Goal: Task Accomplishment & Management: Manage account settings

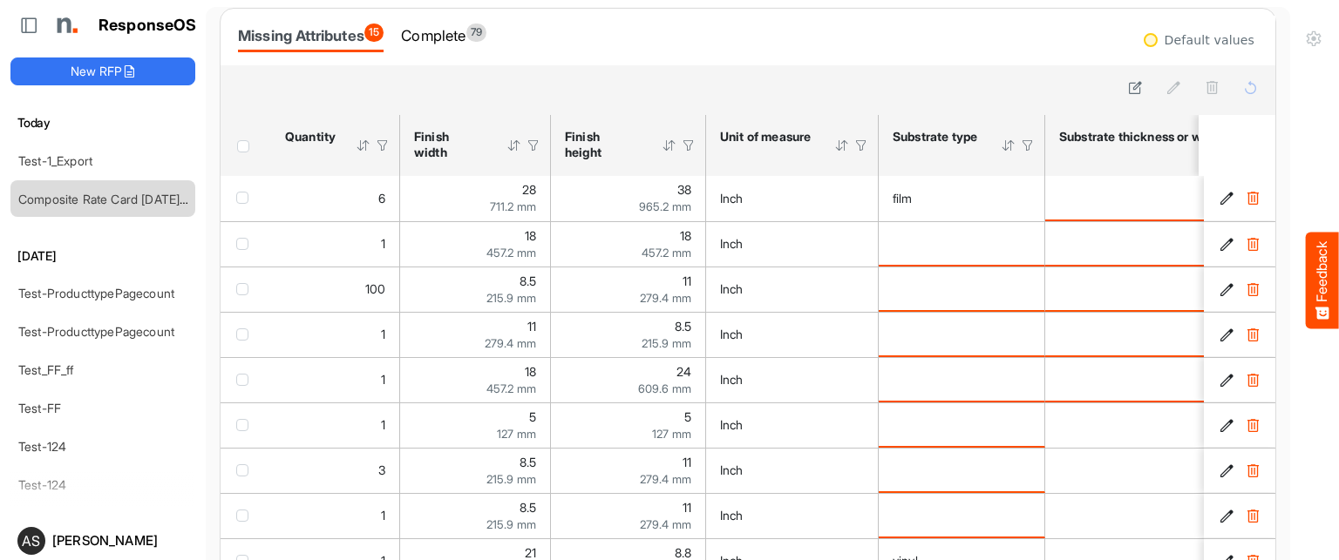
scroll to position [83, 0]
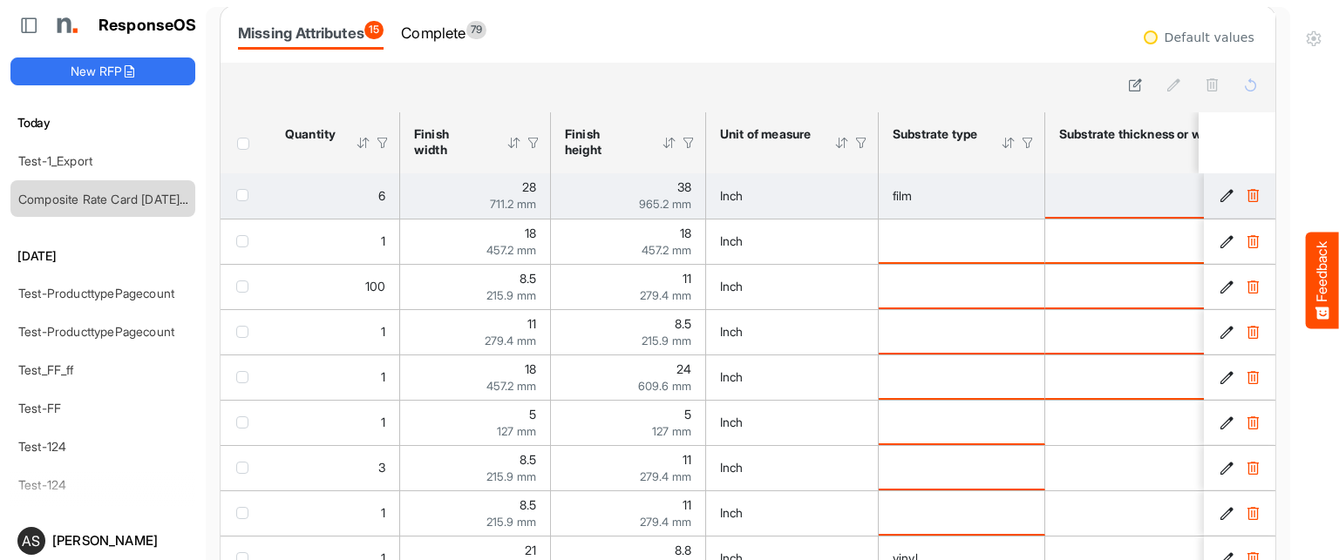
click at [1219, 194] on icon "ab710f53-936d-4848-8b27-317a5182e0ae is template cell Column Header" at bounding box center [1226, 195] width 15 height 15
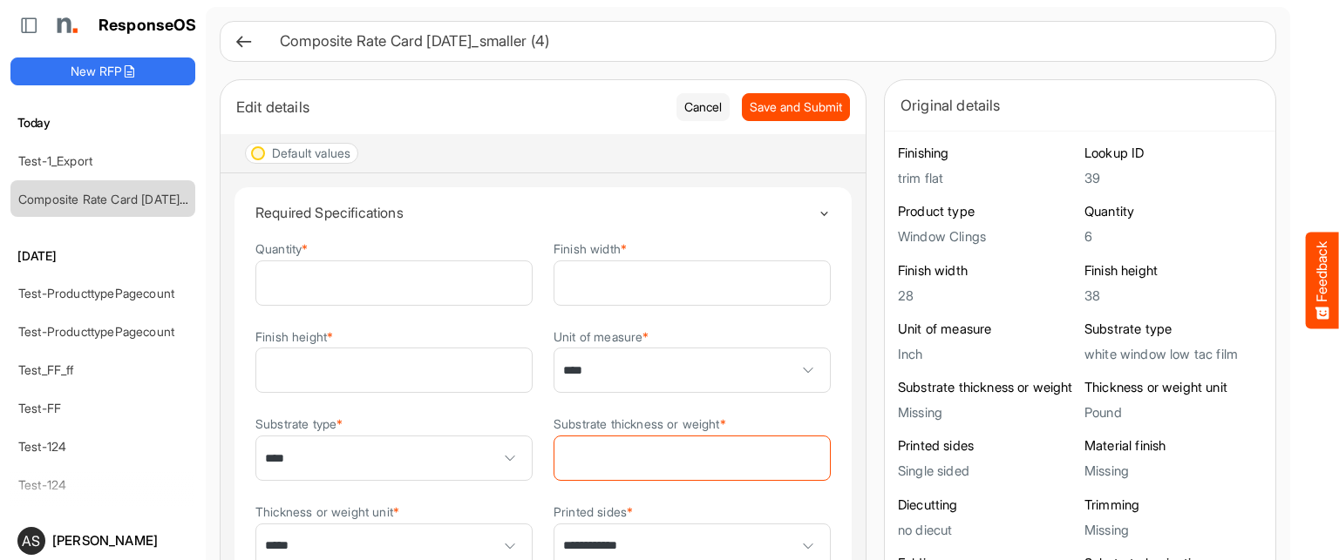
click at [248, 42] on icon at bounding box center [243, 41] width 18 height 18
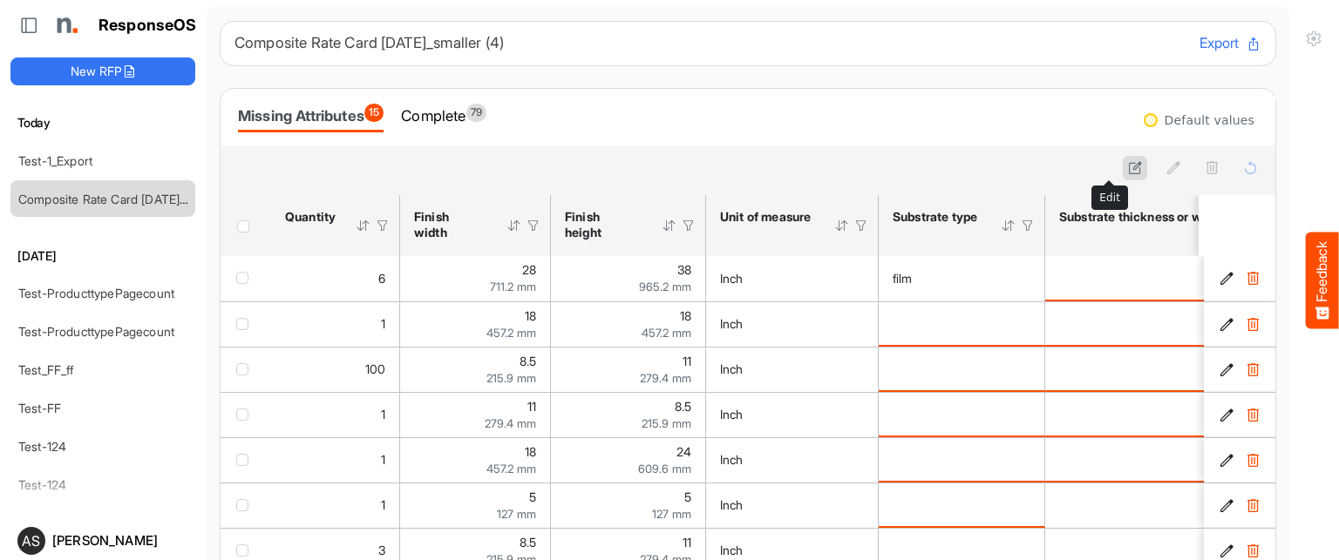
click at [1128, 164] on icon at bounding box center [1135, 167] width 15 height 15
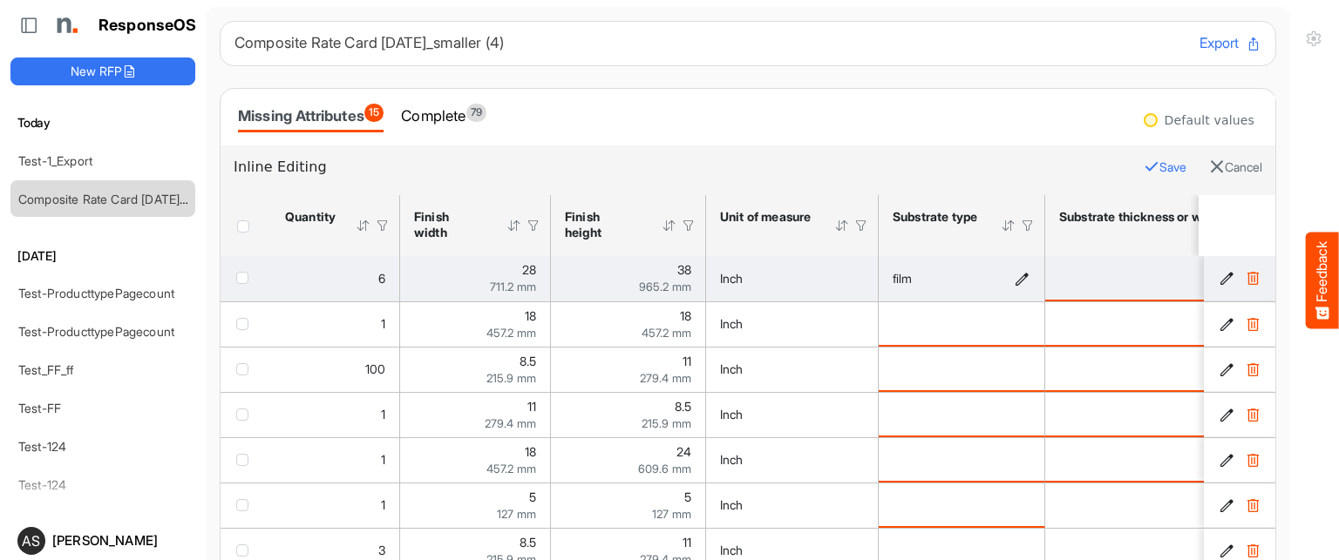
click at [1022, 272] on icon "film is template cell Column Header httpsnorthellcomontologiesmapping-rulesmate…" at bounding box center [1022, 278] width 15 height 15
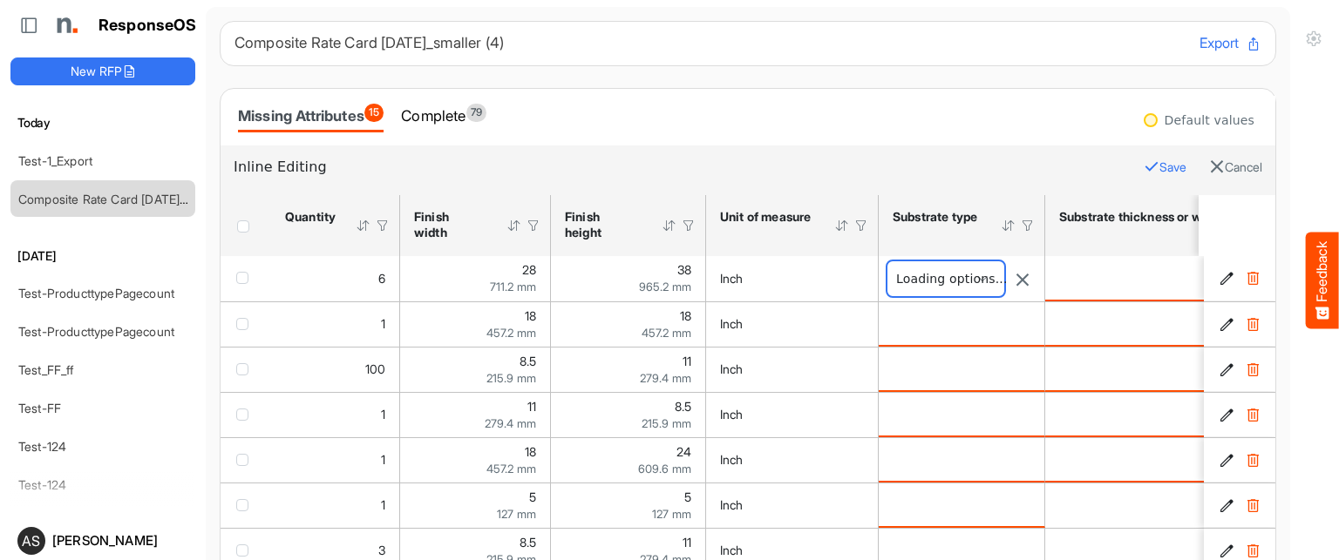
click at [974, 275] on span "****" at bounding box center [945, 278] width 117 height 35
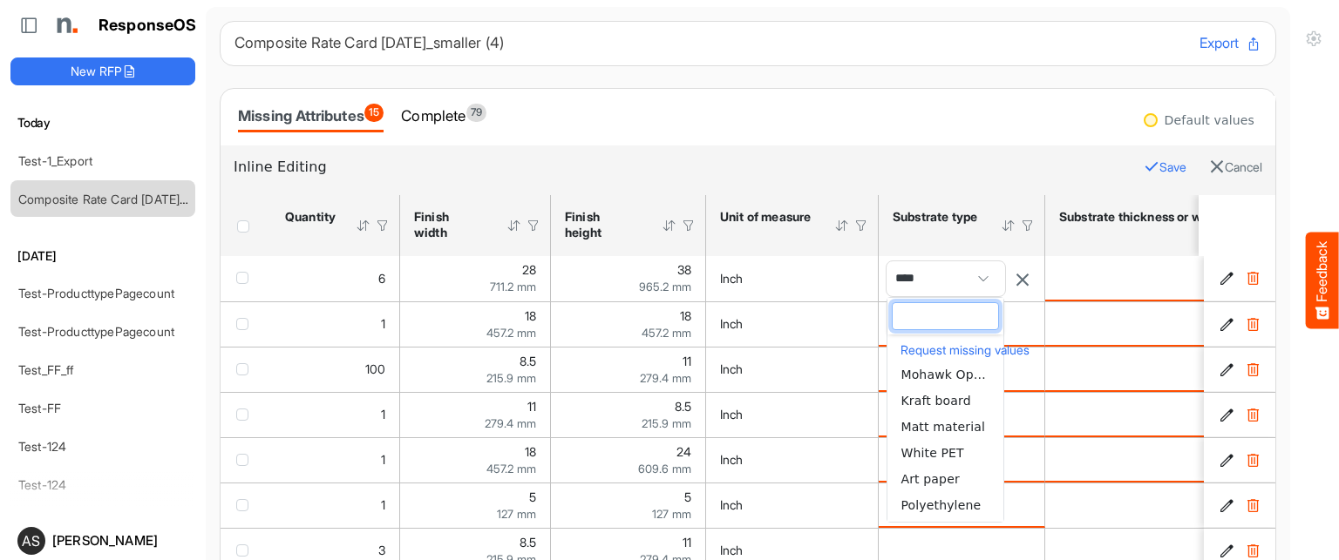
scroll to position [952, 0]
click at [926, 500] on span "Paper" at bounding box center [917, 500] width 35 height 14
type input "*****"
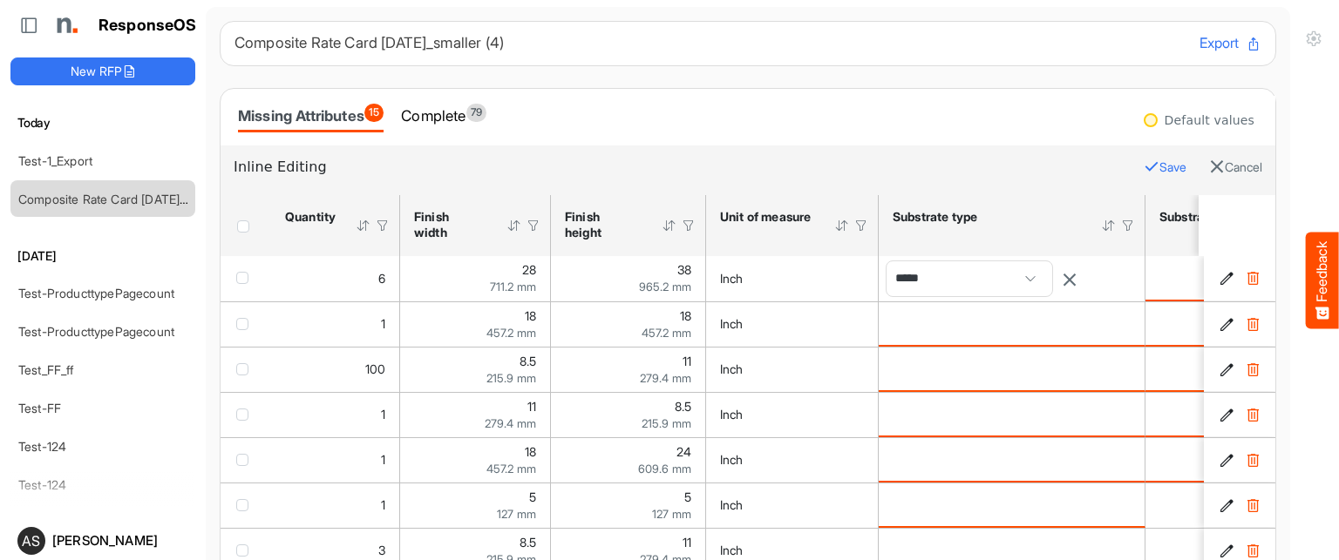
click at [1158, 273] on td "is template cell Column Header httpsnorthellcomontologiesmapping-rulesmaterialh…" at bounding box center [1275, 278] width 260 height 45
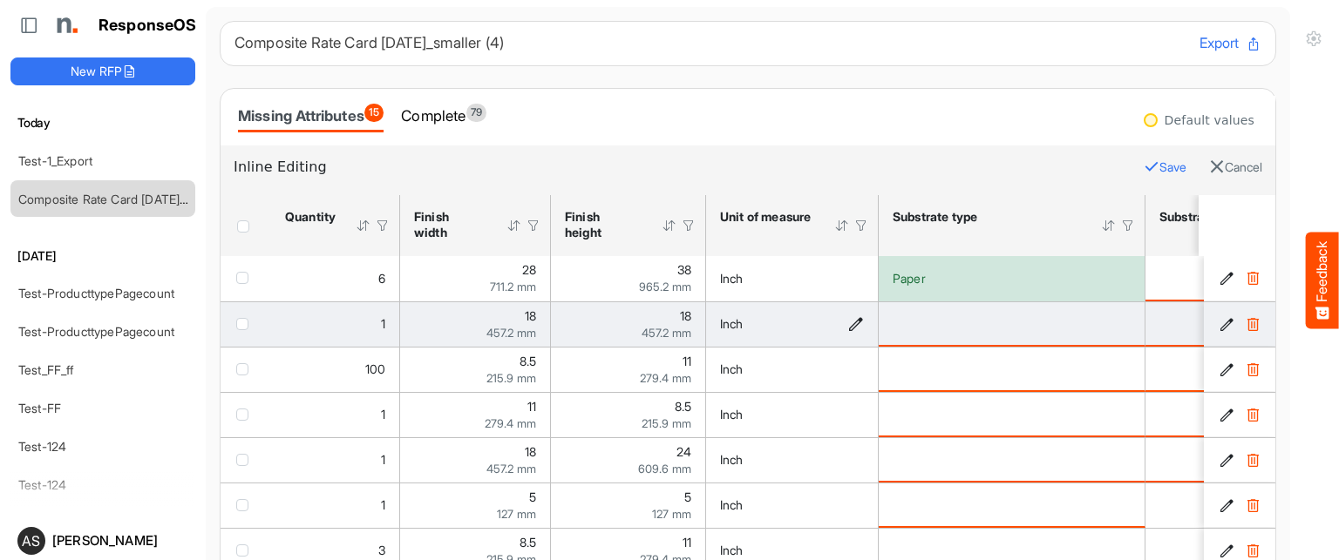
scroll to position [0, 785]
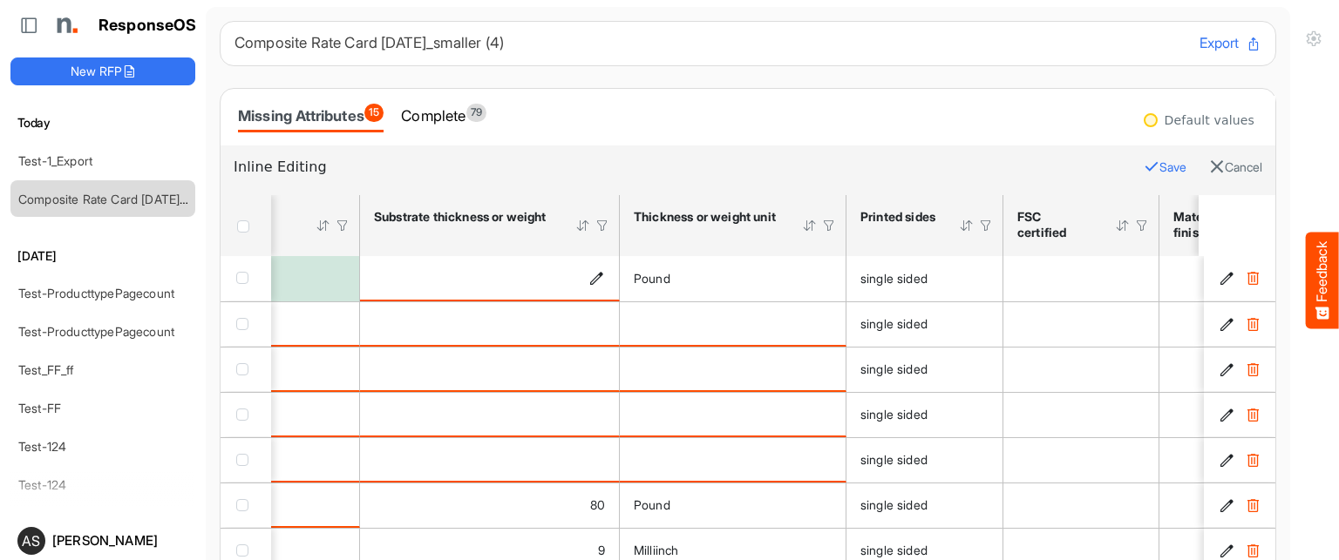
click at [603, 279] on icon "is template cell Column Header httpsnorthellcomontologiesmapping-rulesmaterialh…" at bounding box center [596, 277] width 15 height 15
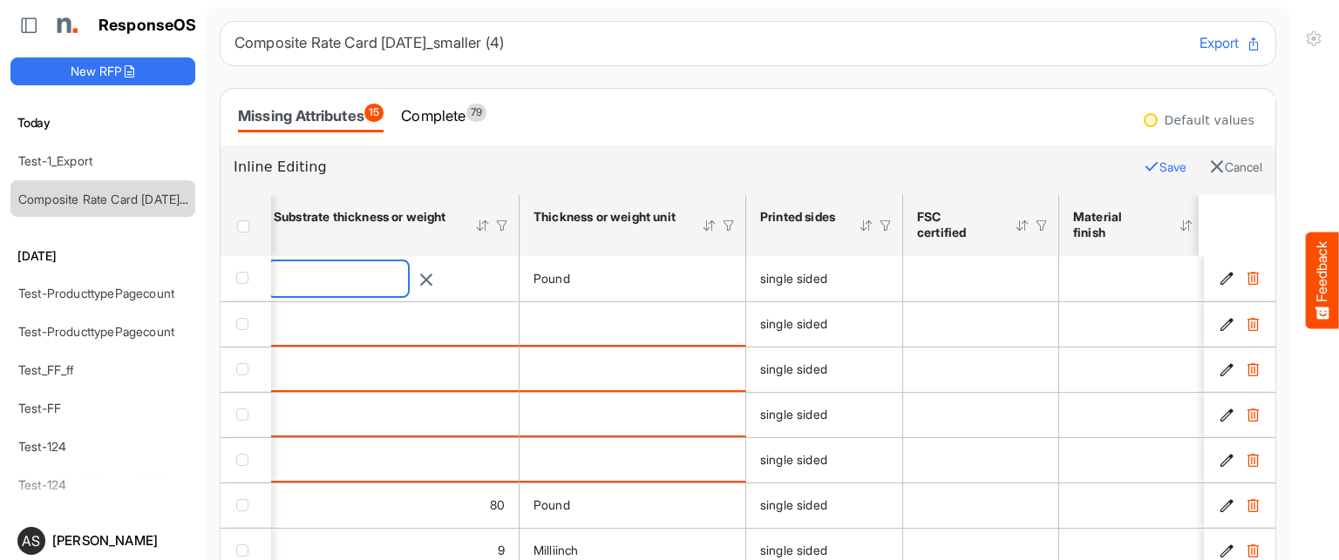
click at [408, 275] on input "number" at bounding box center [337, 278] width 139 height 35
click at [402, 275] on input "number" at bounding box center [337, 278] width 139 height 35
click at [860, 278] on div "single sided" at bounding box center [824, 278] width 128 height 19
click at [934, 277] on div "is template cell Column Header httpsnorthellcomontologiesmapping-rulesmateriali…" at bounding box center [980, 278] width 127 height 19
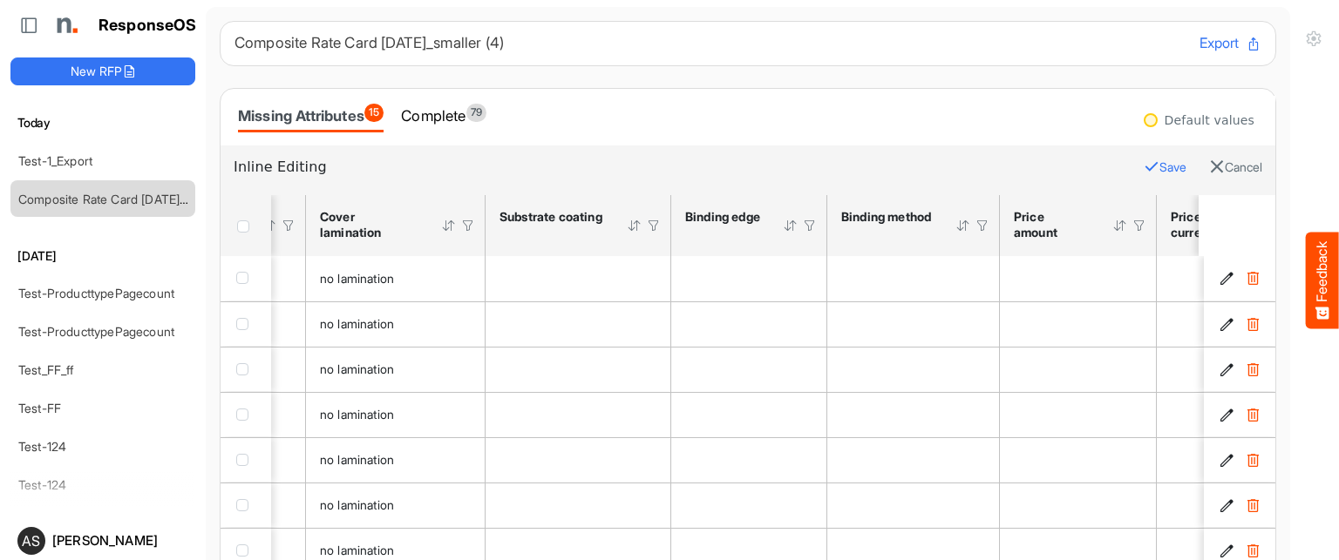
scroll to position [0, 3038]
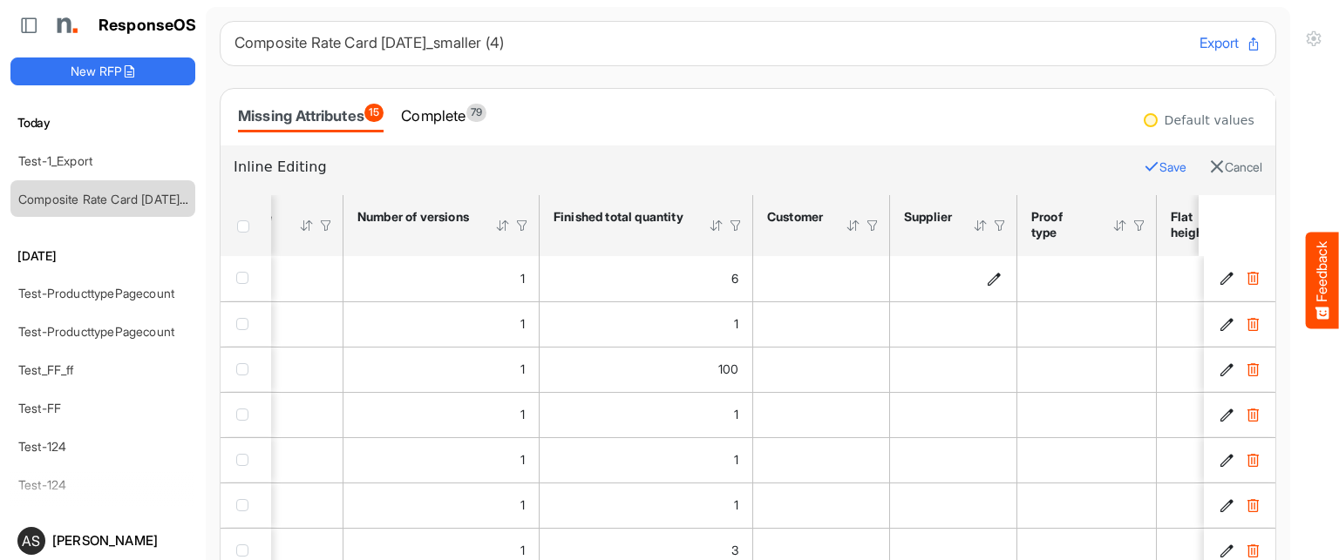
click at [990, 275] on icon "is template cell Column Header httpsnorthellcomontologiesmapping-rulesorderhass…" at bounding box center [994, 278] width 15 height 15
click at [949, 275] on input "text" at bounding box center [937, 278] width 79 height 35
type input "******"
click at [1063, 276] on icon "button" at bounding box center [1055, 280] width 16 height 16
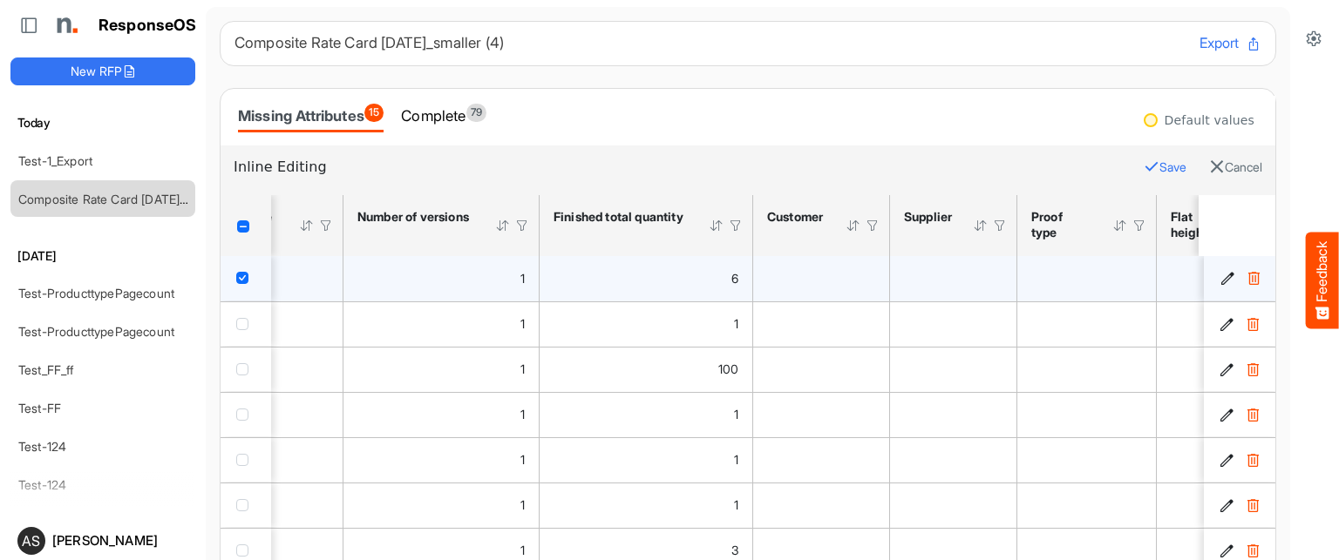
click at [1239, 171] on div "Inline Editing Save Cancel" at bounding box center [748, 171] width 1055 height 50
click at [1217, 164] on button "Cancel" at bounding box center [1235, 167] width 53 height 23
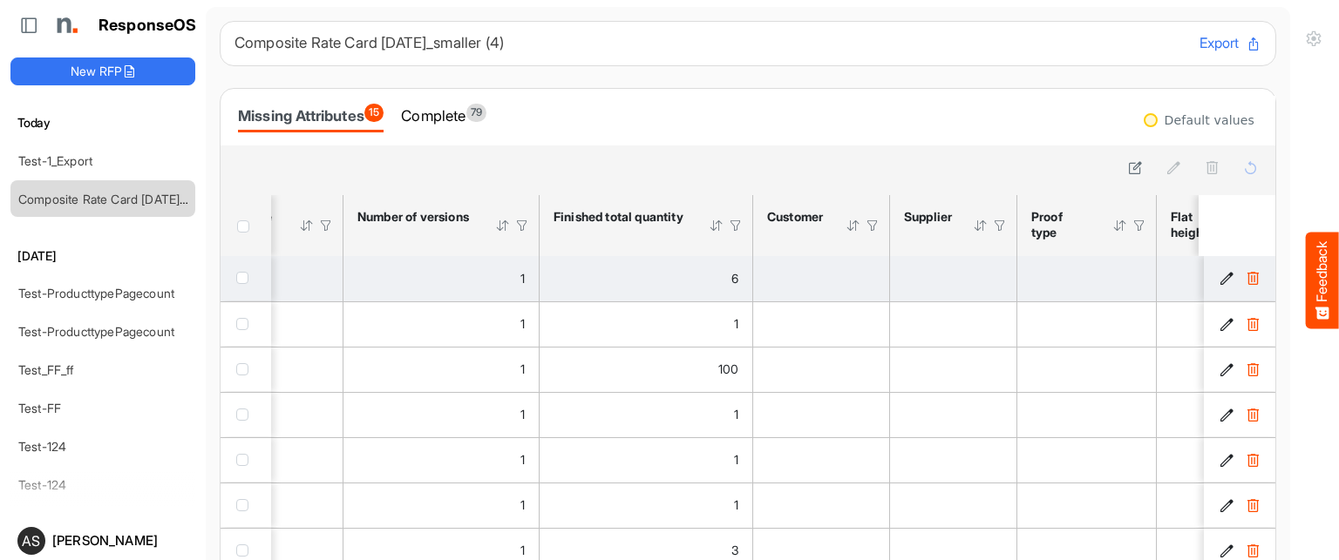
click at [465, 289] on td "1" at bounding box center [441, 278] width 196 height 45
click at [564, 270] on div "6" at bounding box center [645, 278] width 185 height 19
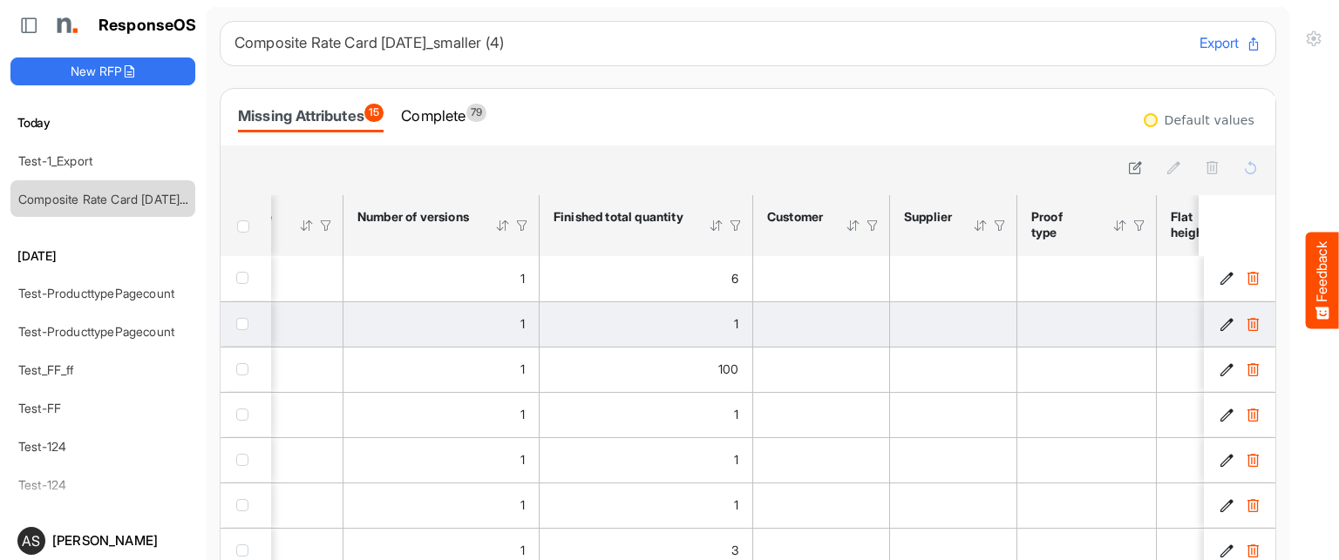
click at [457, 309] on td "1" at bounding box center [441, 324] width 196 height 45
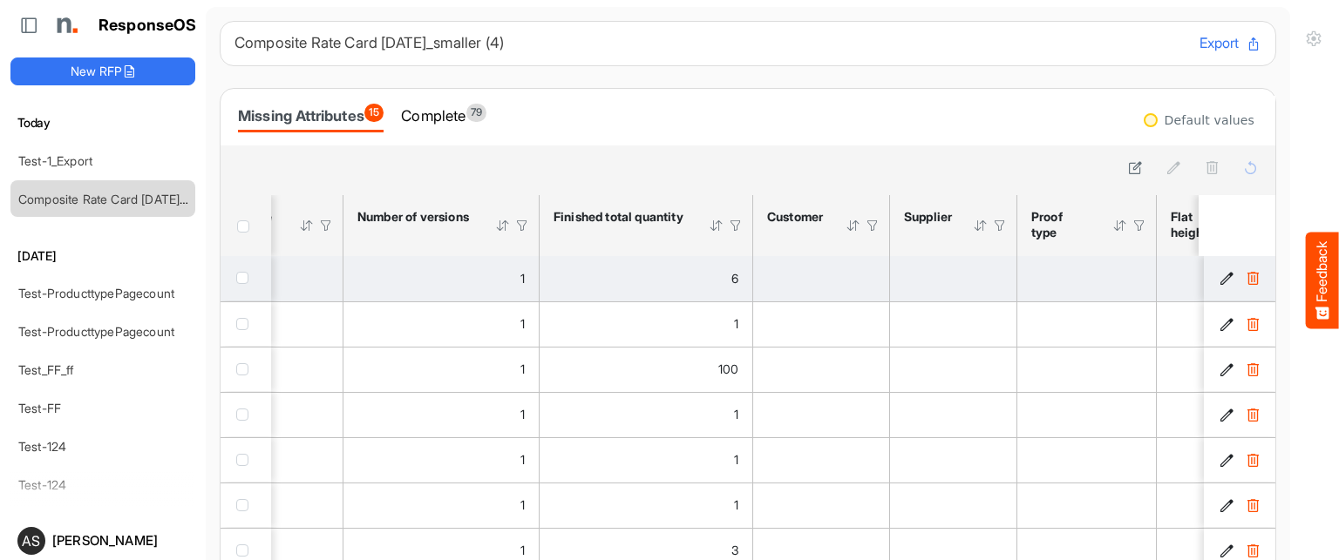
click at [451, 275] on div "1" at bounding box center [440, 278] width 167 height 19
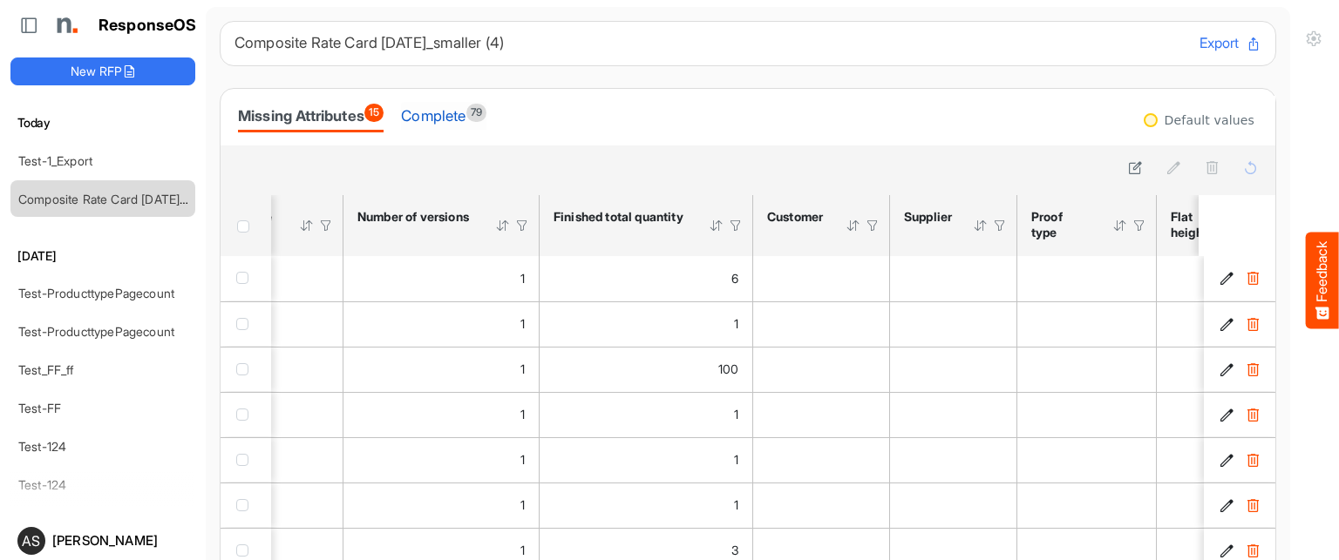
click at [453, 104] on div "Complete 79" at bounding box center [443, 116] width 85 height 24
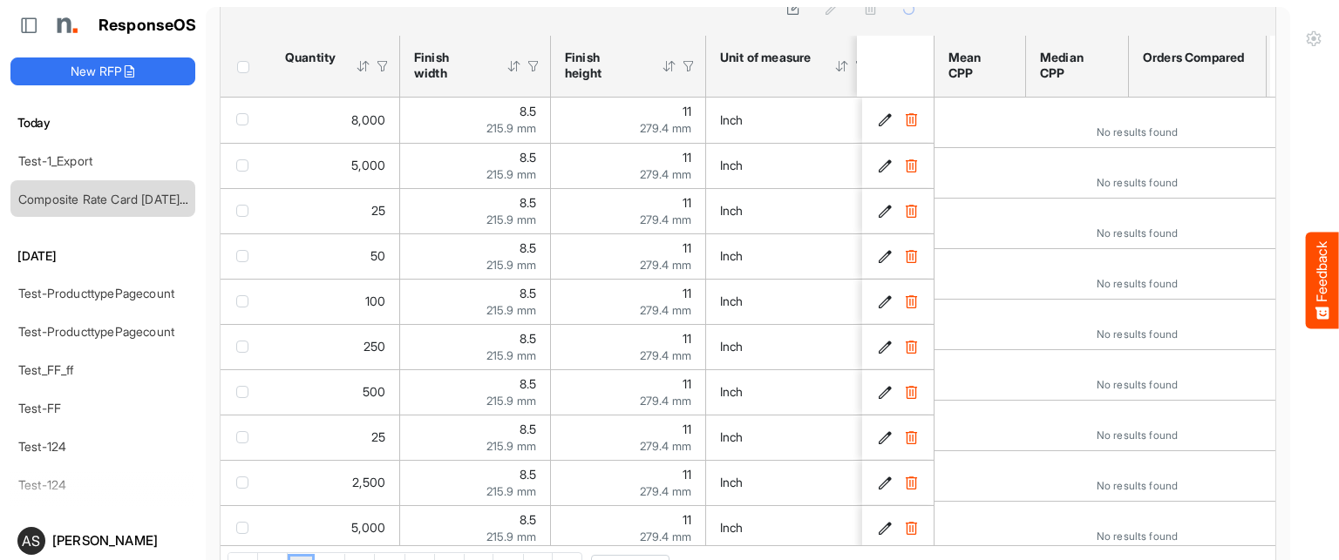
scroll to position [158, 0]
click at [88, 156] on link "Test-1_Export" at bounding box center [55, 160] width 74 height 15
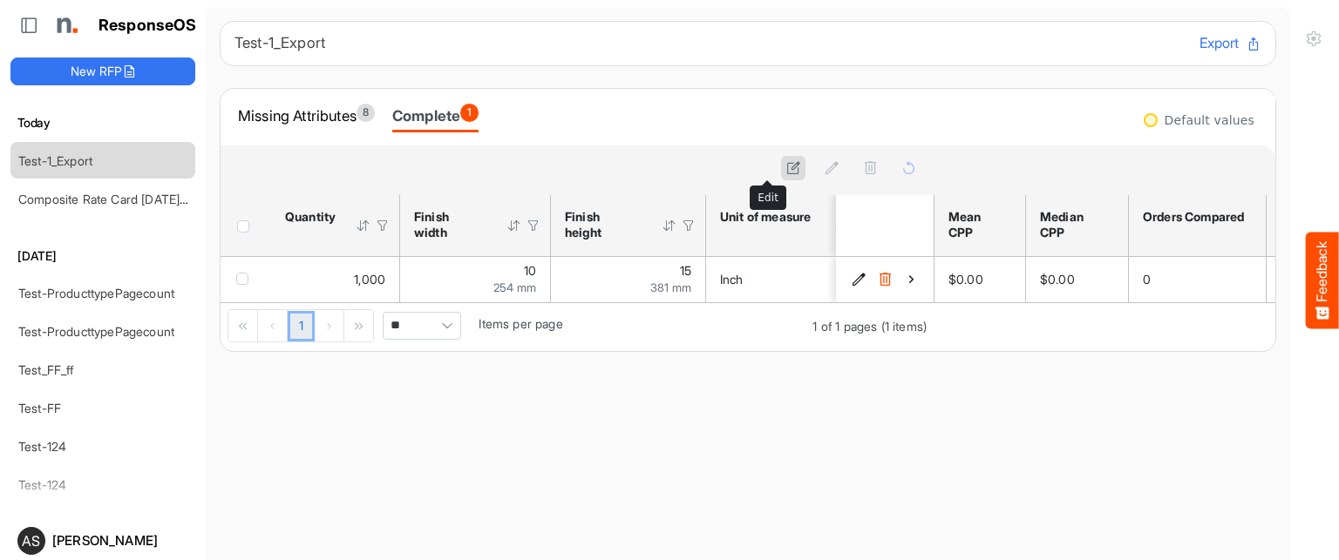
click at [781, 174] on button at bounding box center [793, 168] width 24 height 24
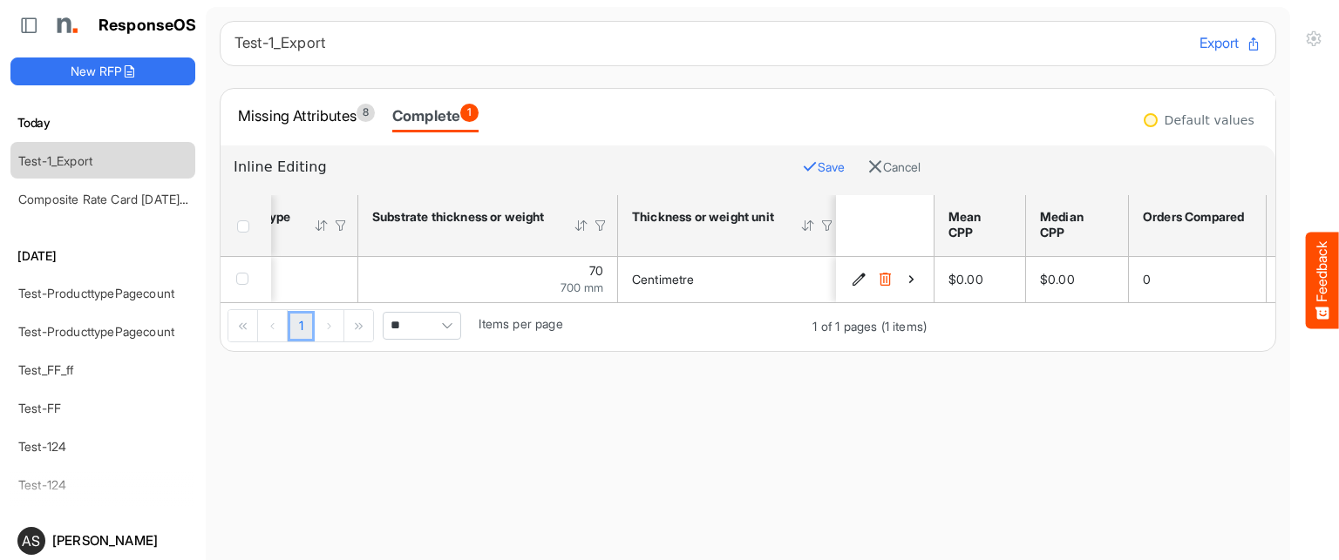
scroll to position [0, 703]
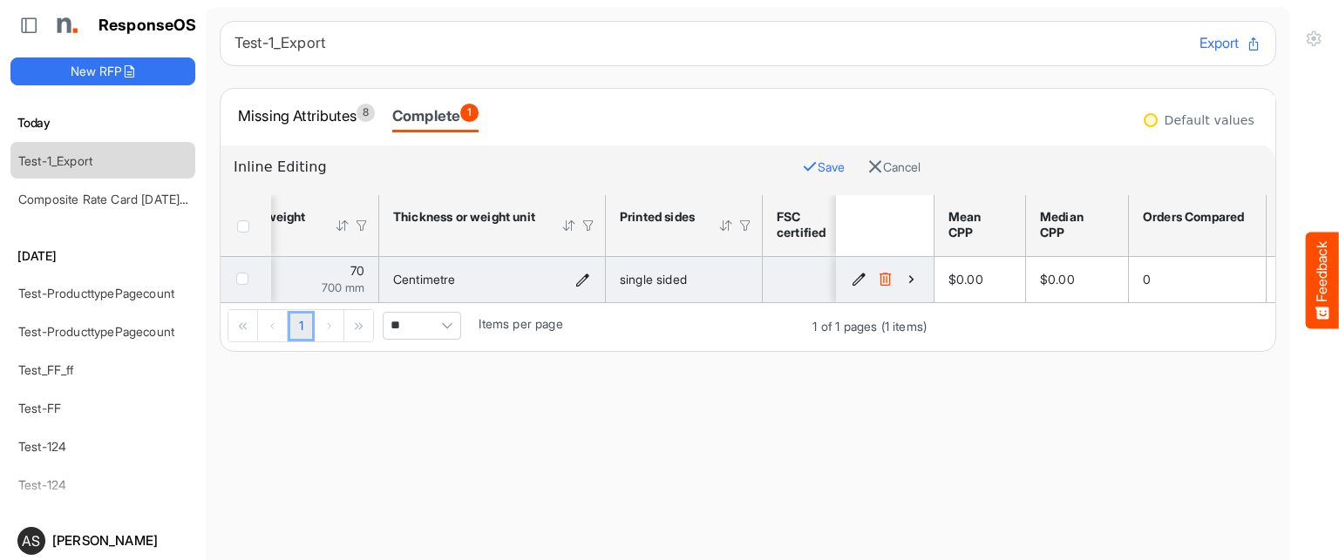
click at [587, 275] on icon "Centimetre is template cell Column Header httpsnorthellcomontologiesmapping-rul…" at bounding box center [582, 279] width 15 height 15
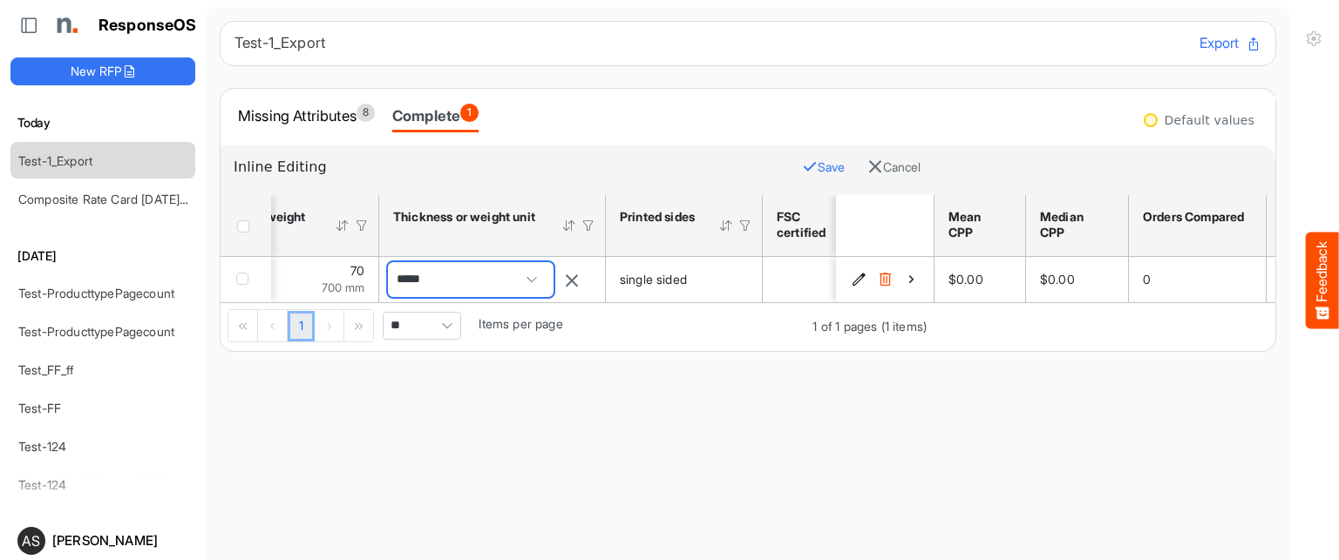
click at [545, 277] on span at bounding box center [532, 280] width 26 height 26
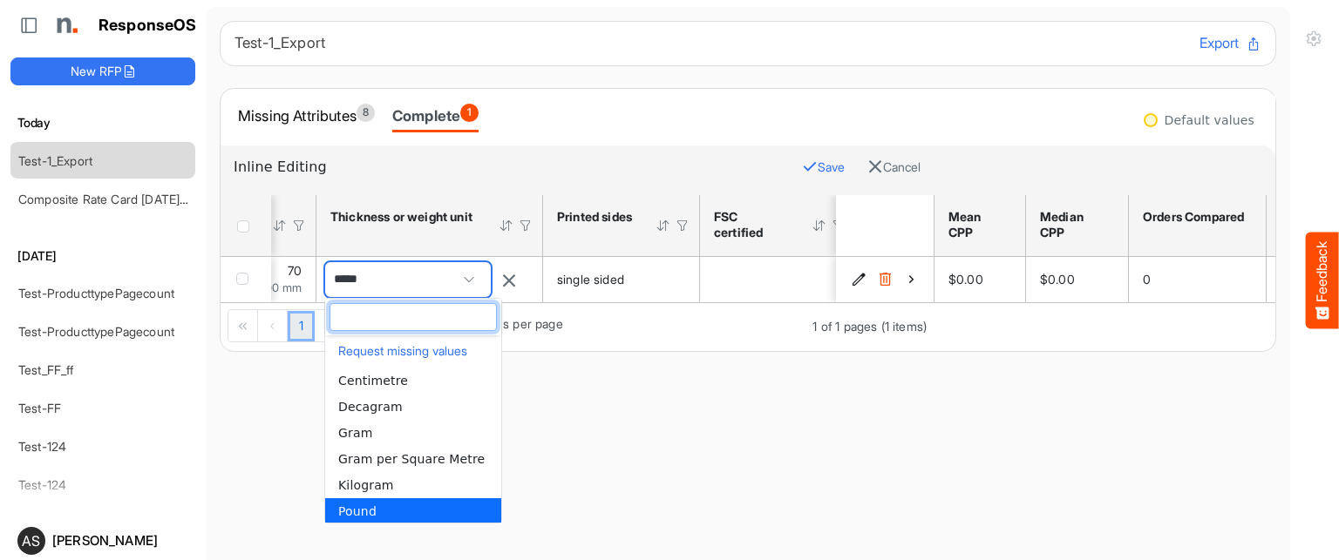
click at [477, 280] on span at bounding box center [469, 280] width 26 height 26
click at [392, 473] on li "Kilogram" at bounding box center [413, 484] width 176 height 26
type input "********"
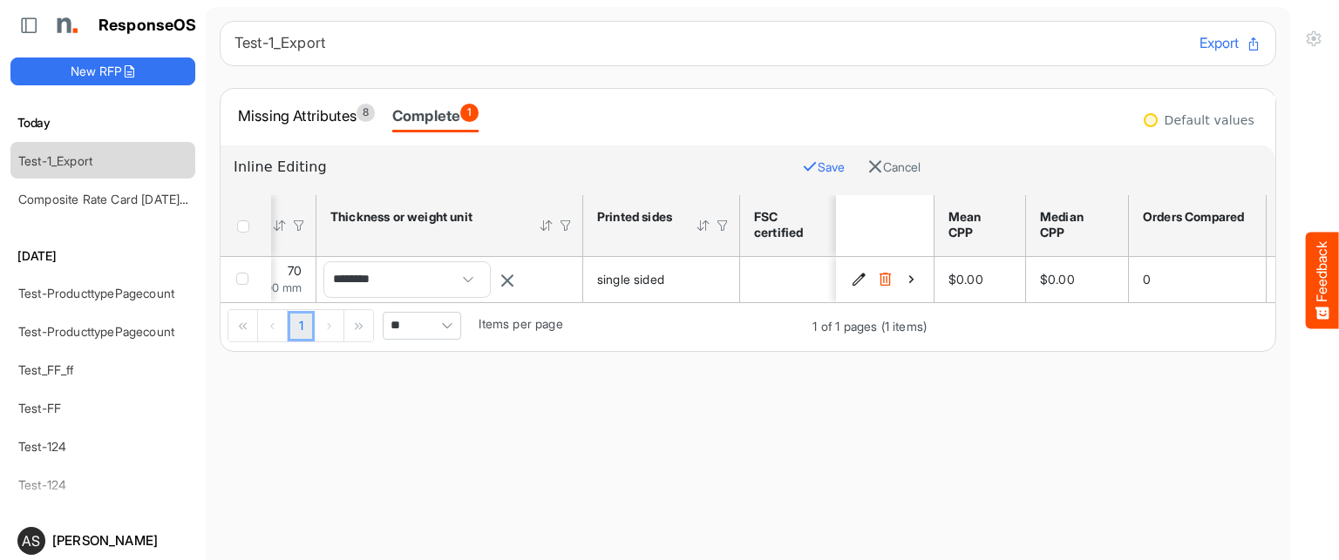
click at [802, 170] on icon "button" at bounding box center [810, 167] width 16 height 16
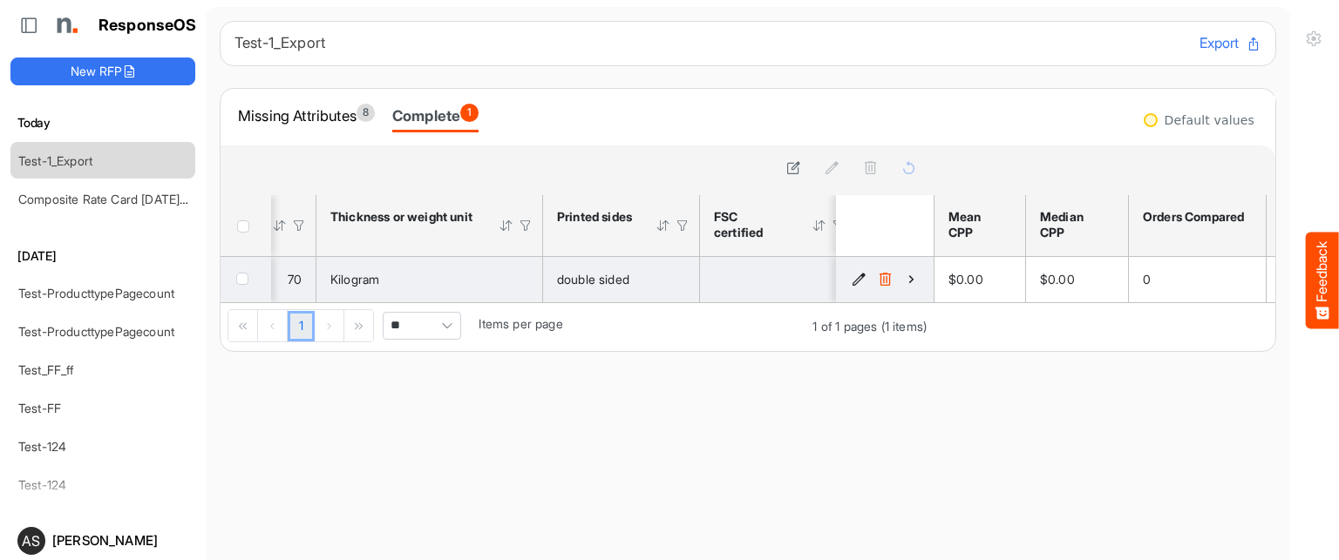
drag, startPoint x: 442, startPoint y: 300, endPoint x: 408, endPoint y: 300, distance: 34.0
click at [408, 300] on td "Kilogram" at bounding box center [429, 279] width 227 height 45
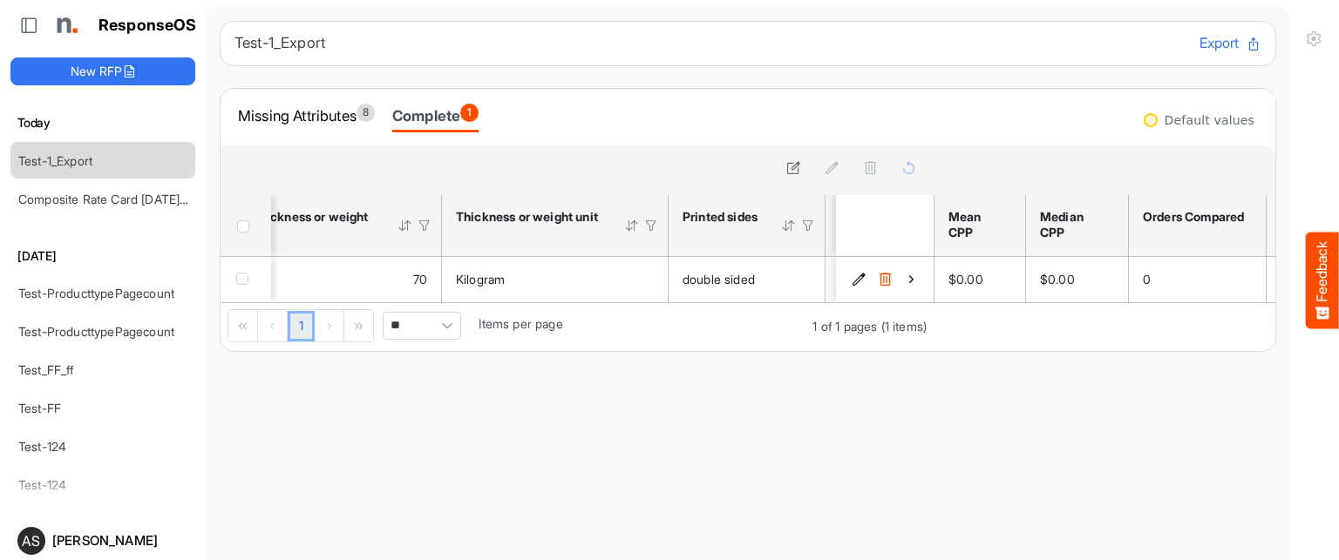
scroll to position [0, 836]
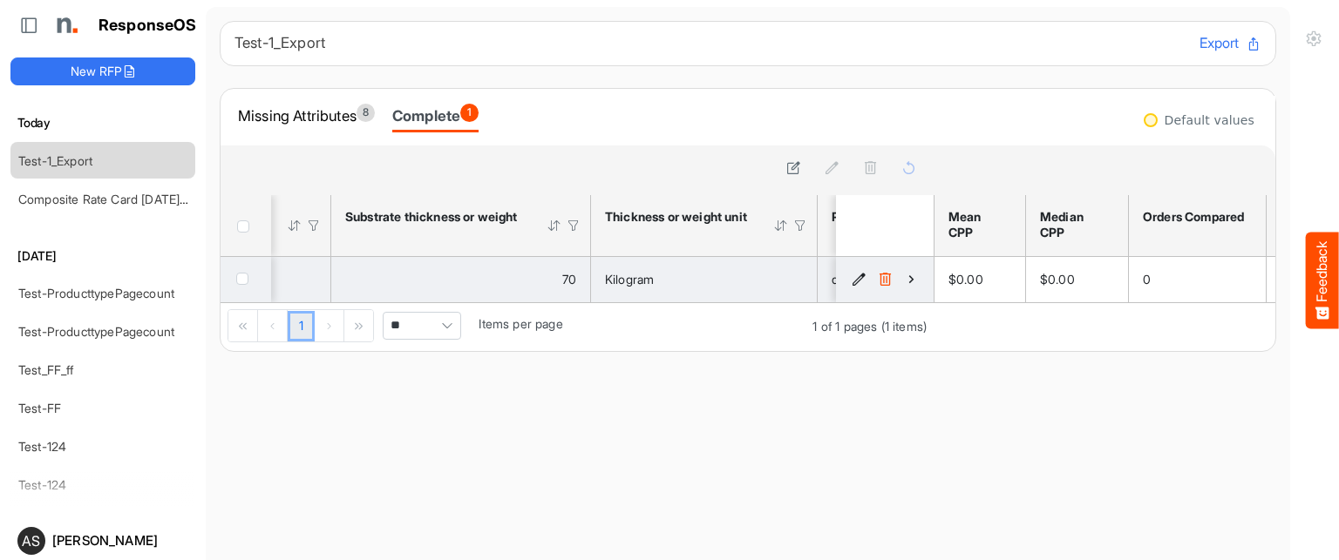
click at [567, 282] on span "70" at bounding box center [569, 279] width 14 height 15
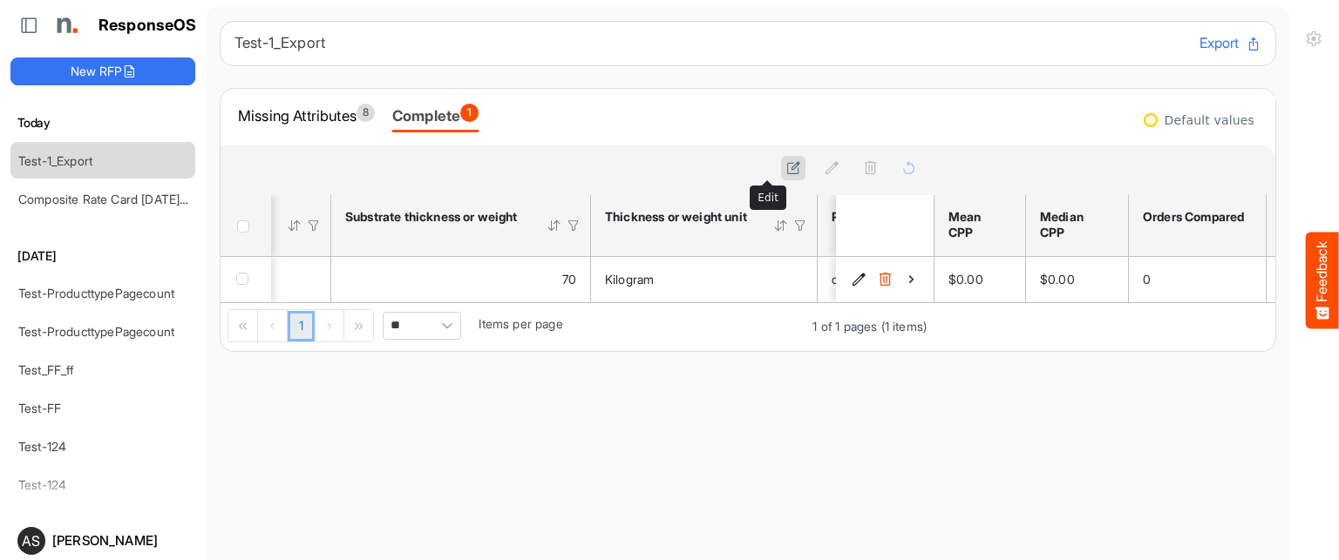
click at [786, 171] on icon at bounding box center [793, 167] width 15 height 15
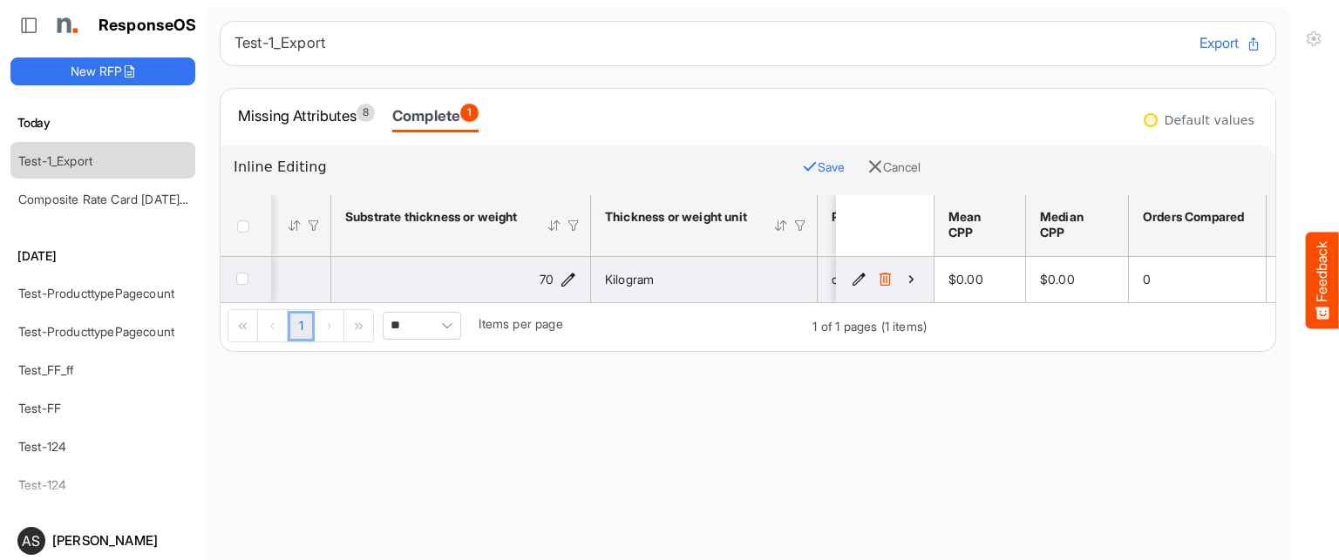
click at [568, 286] on div "70" at bounding box center [460, 279] width 231 height 19
click at [567, 276] on icon "70 is template cell Column Header httpsnorthellcomontologiesmapping-rulesmateri…" at bounding box center [567, 279] width 15 height 15
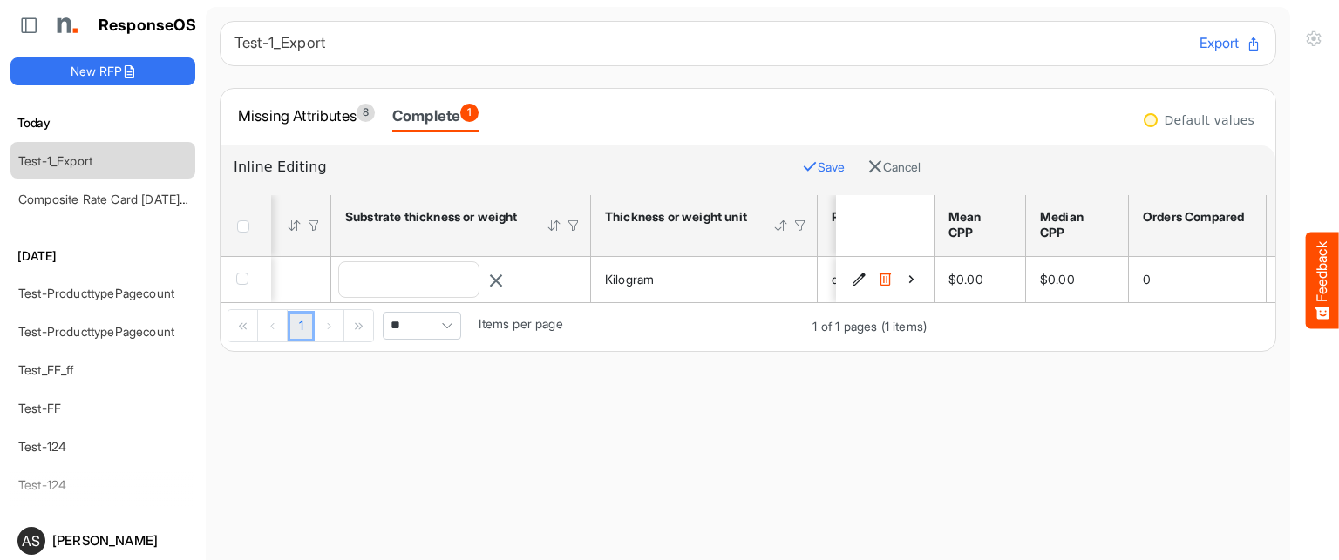
click at [478, 278] on input "**" at bounding box center [408, 279] width 139 height 35
click at [383, 273] on input "**" at bounding box center [408, 279] width 139 height 35
click at [350, 276] on input "**" at bounding box center [408, 279] width 139 height 35
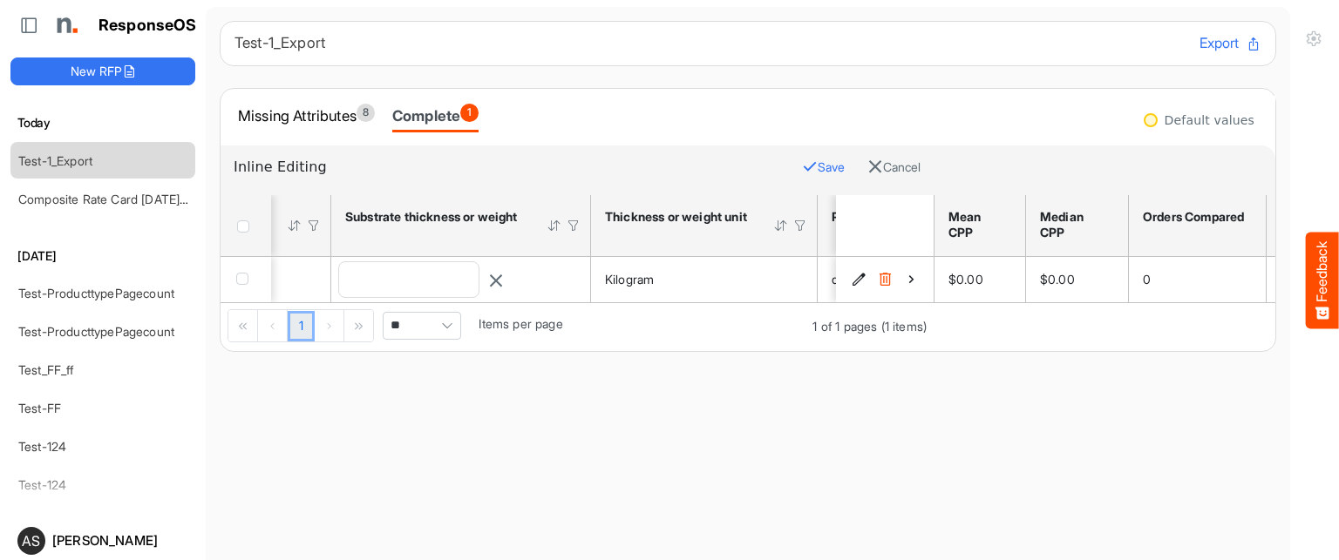
click at [350, 276] on input "**" at bounding box center [408, 279] width 139 height 35
click at [380, 289] on input "**" at bounding box center [408, 279] width 139 height 35
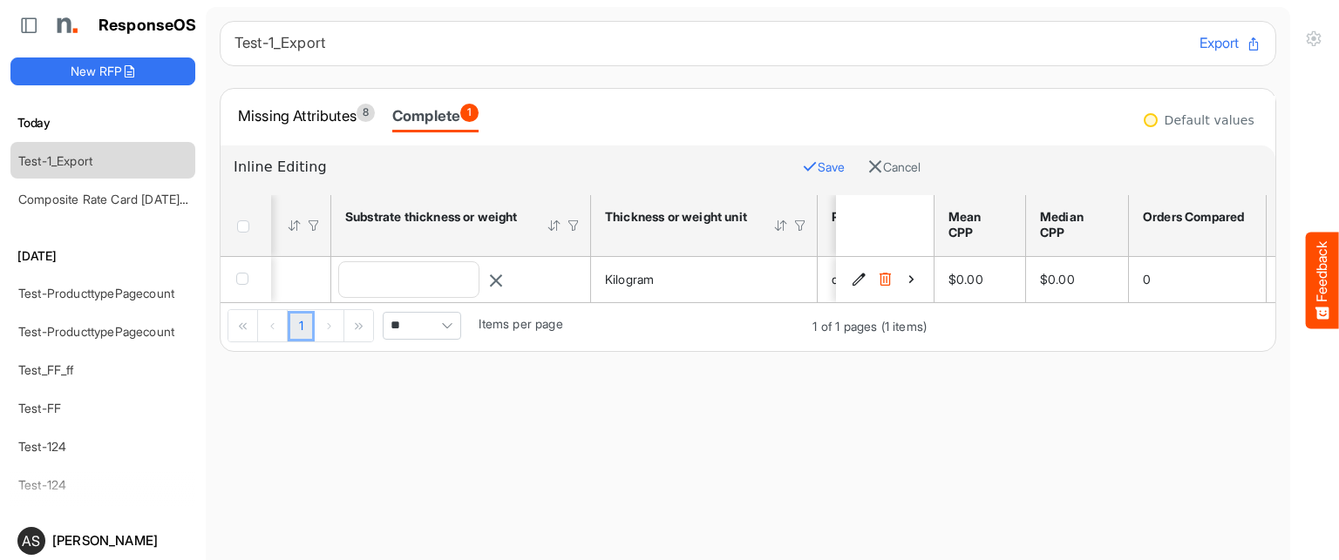
click at [355, 283] on input "**" at bounding box center [408, 279] width 139 height 35
click at [504, 283] on icon "button" at bounding box center [496, 281] width 16 height 16
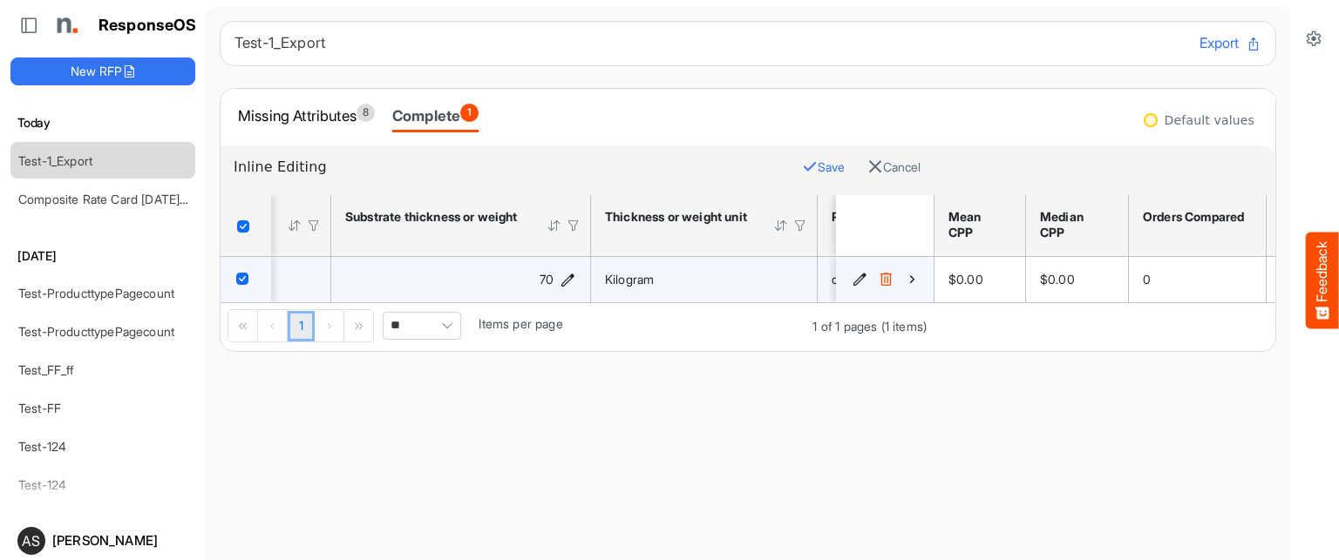
click at [564, 281] on icon "70 is template cell Column Header httpsnorthellcomontologiesmapping-rulesmateri…" at bounding box center [567, 279] width 15 height 15
click at [479, 275] on input "**" at bounding box center [408, 279] width 139 height 35
drag, startPoint x: 348, startPoint y: 278, endPoint x: 384, endPoint y: 289, distance: 38.3
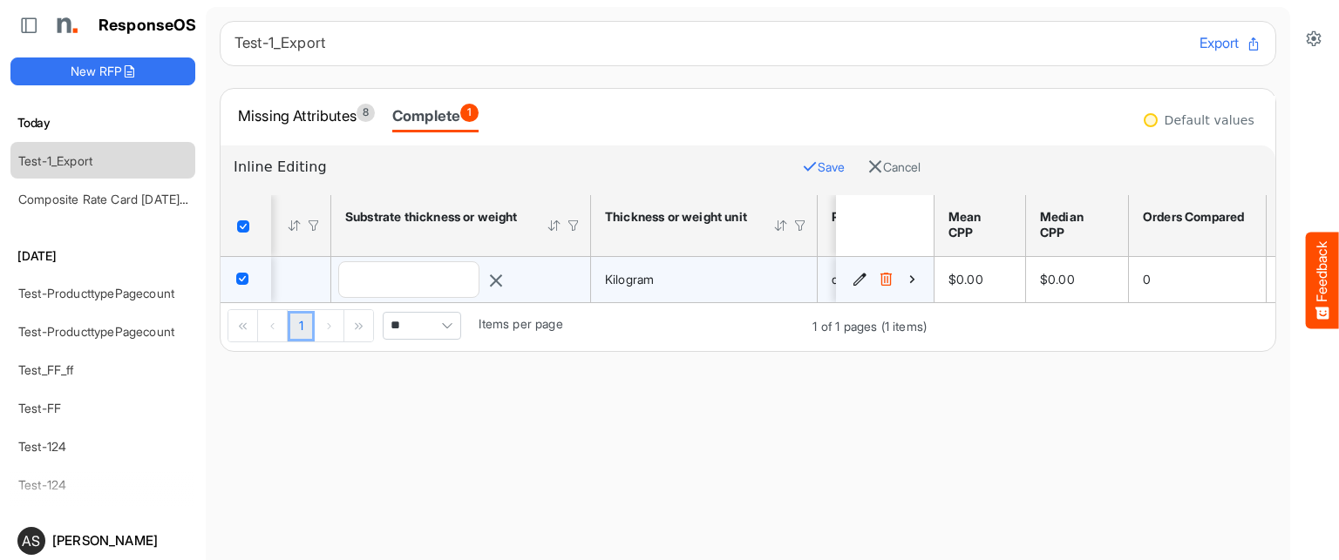
click at [384, 289] on input "**" at bounding box center [408, 279] width 139 height 35
click at [429, 273] on input "**" at bounding box center [408, 279] width 139 height 35
click at [414, 273] on input "**" at bounding box center [408, 279] width 139 height 35
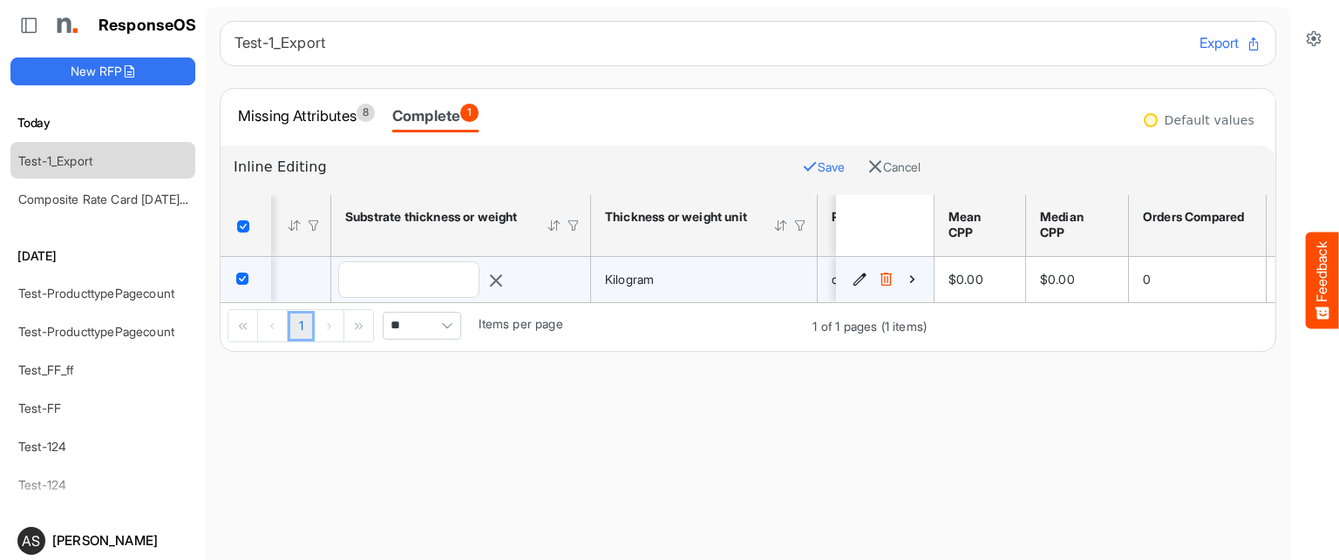
click at [350, 282] on input "**" at bounding box center [408, 279] width 139 height 35
drag, startPoint x: 350, startPoint y: 282, endPoint x: 388, endPoint y: 398, distance: 122.7
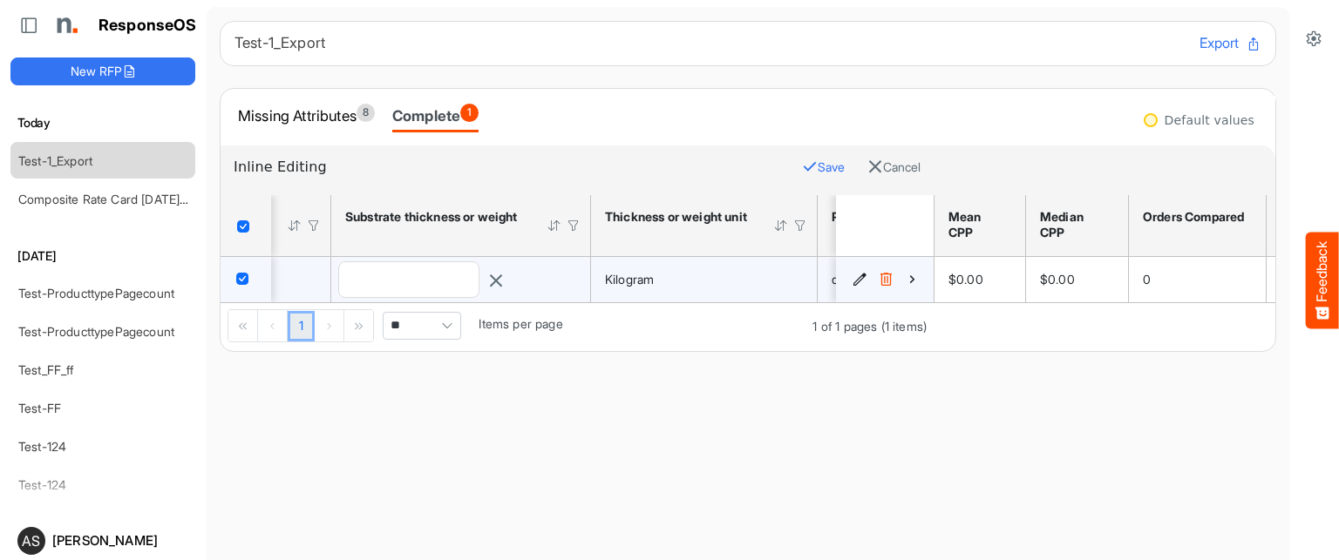
click at [388, 398] on main "Test-1_Export Export Missing Attributes 8 Complete 1 Inline Editing Save Cancel…" at bounding box center [748, 308] width 1084 height 602
click at [519, 270] on div "70" at bounding box center [460, 279] width 231 height 19
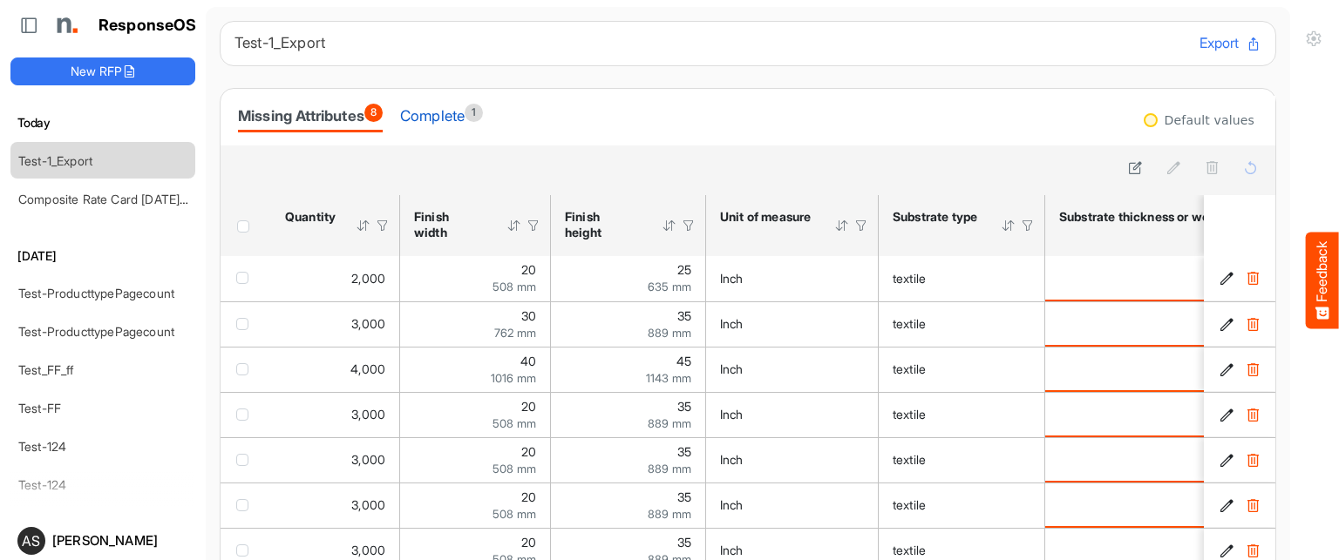
click at [458, 119] on div "Complete 1" at bounding box center [441, 116] width 83 height 24
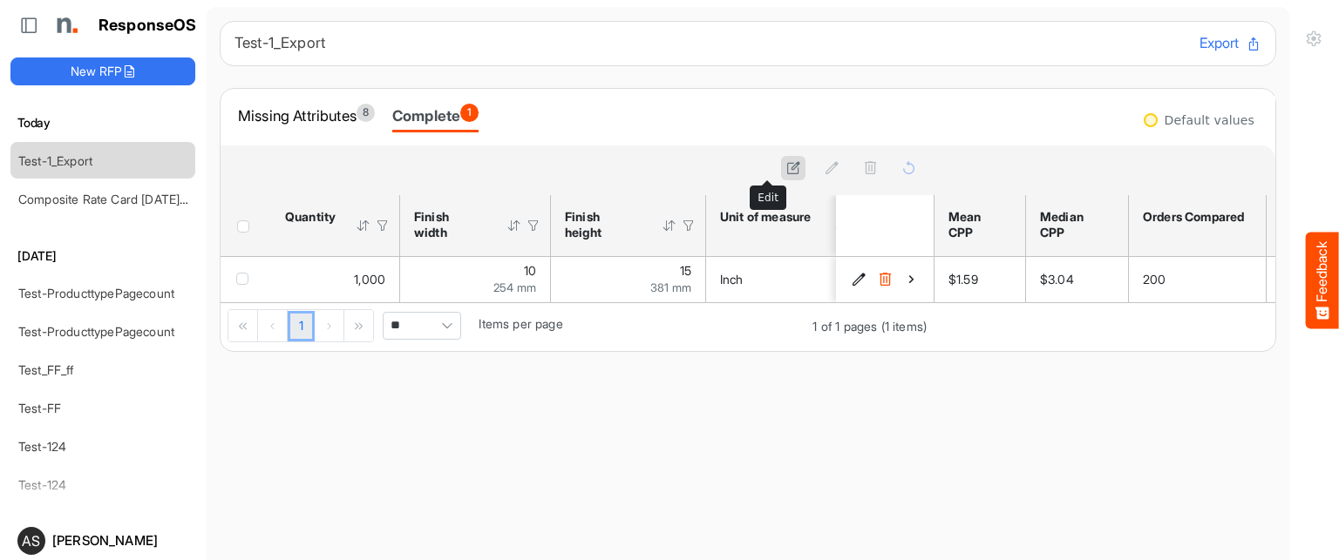
click at [786, 164] on icon at bounding box center [793, 167] width 15 height 15
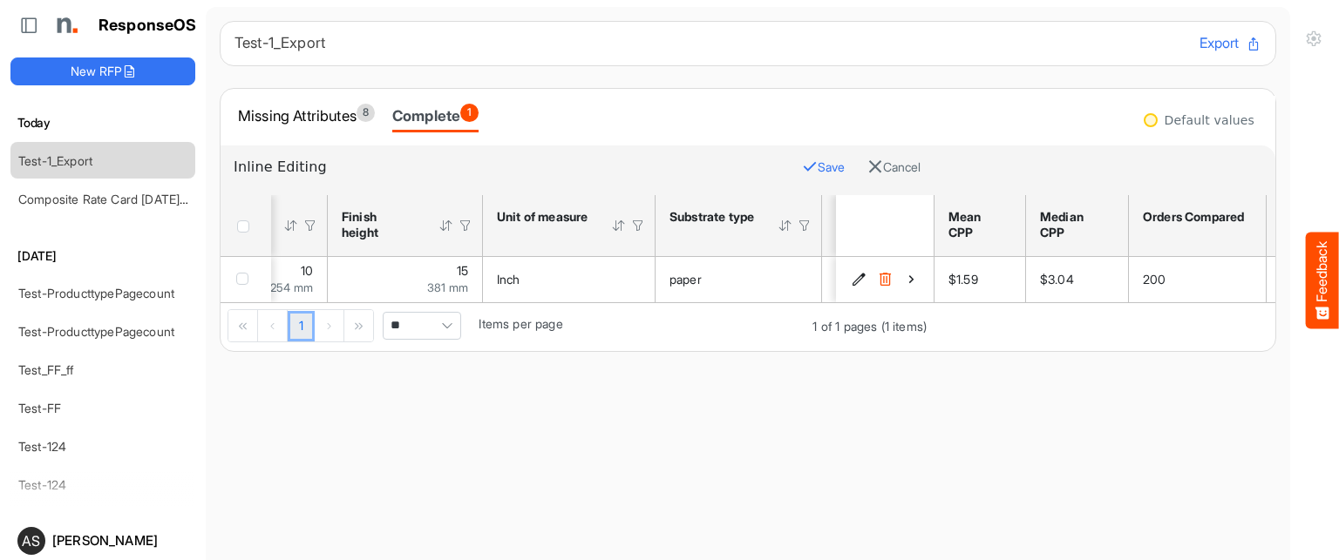
scroll to position [0, 203]
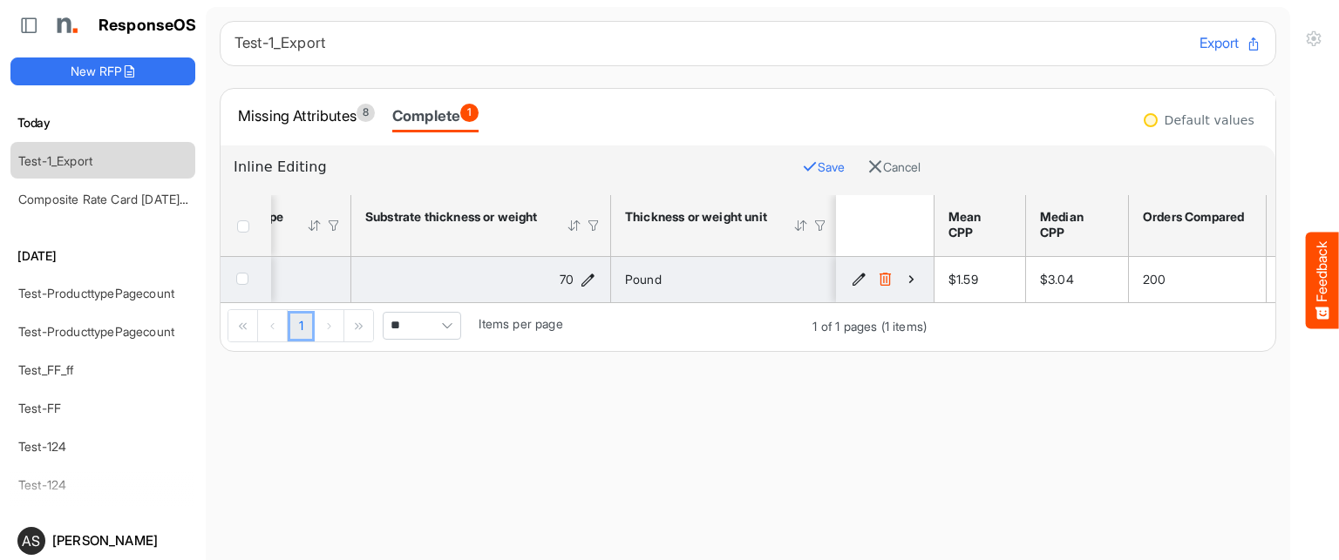
click at [583, 274] on icon "70 is template cell Column Header httpsnorthellcomontologiesmapping-rulesmateri…" at bounding box center [587, 279] width 15 height 15
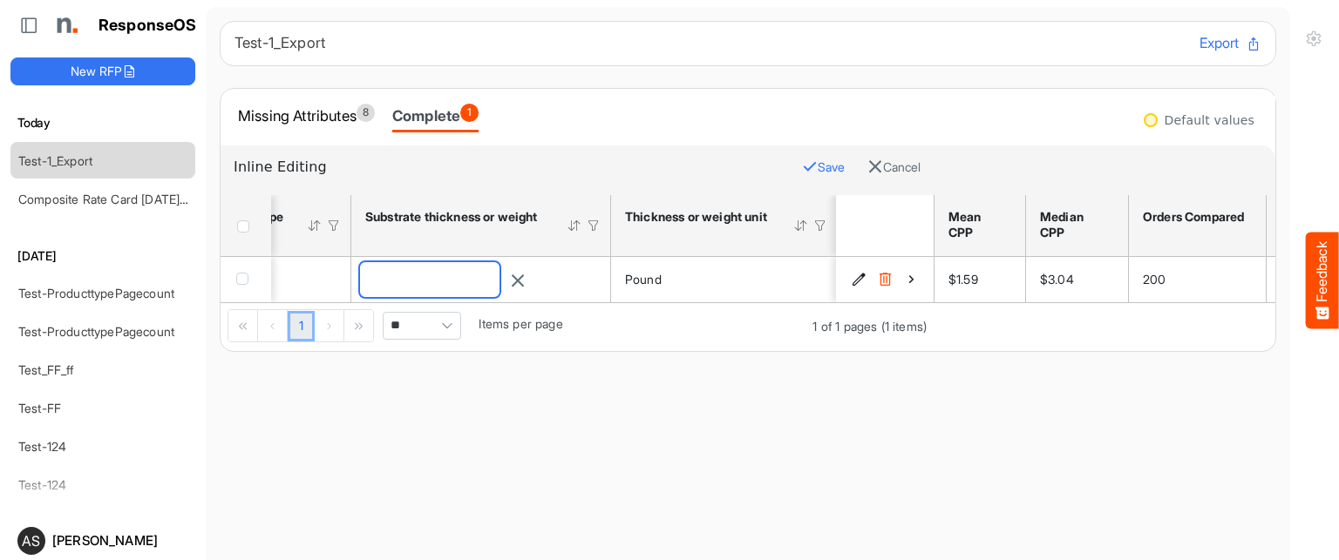
click at [457, 286] on input "**" at bounding box center [429, 279] width 139 height 35
type input "*"
type input "**"
click at [802, 166] on button "Save" at bounding box center [823, 167] width 43 height 23
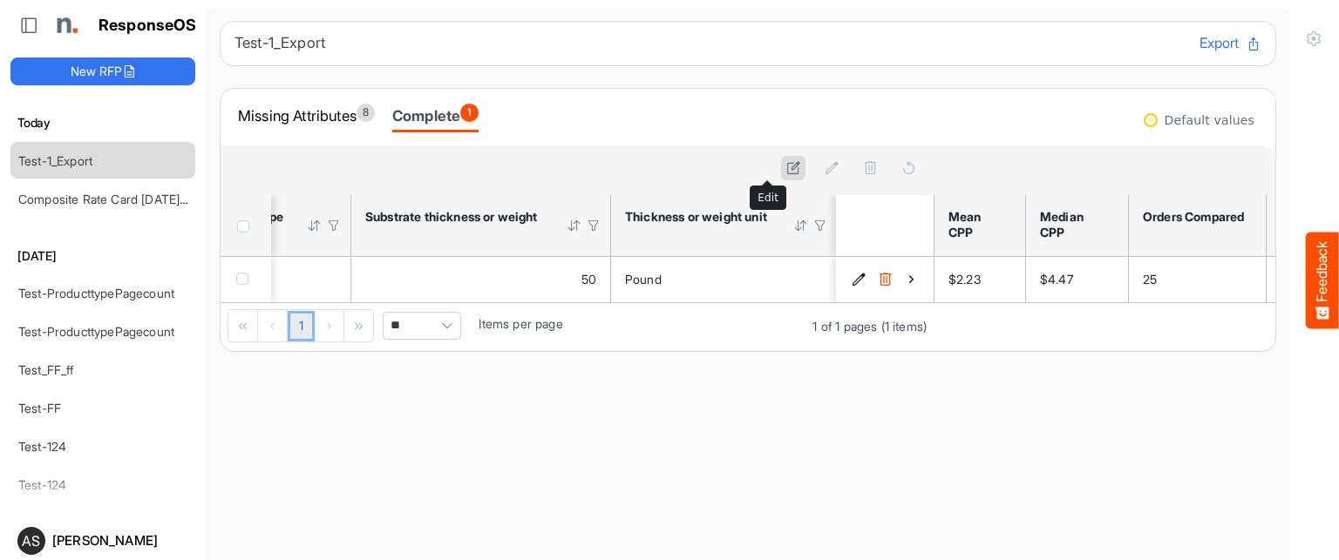
click at [786, 173] on icon at bounding box center [793, 167] width 15 height 15
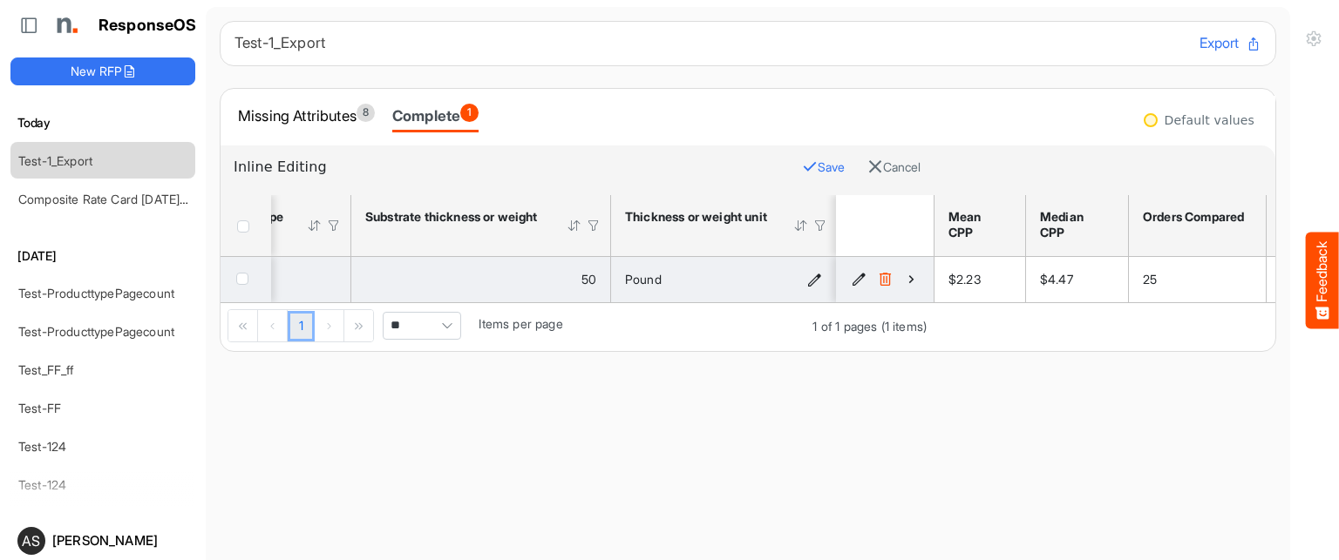
click at [808, 285] on icon "Pound is template cell Column Header httpsnorthellcomontologiesmapping-rulesmat…" at bounding box center [814, 279] width 15 height 15
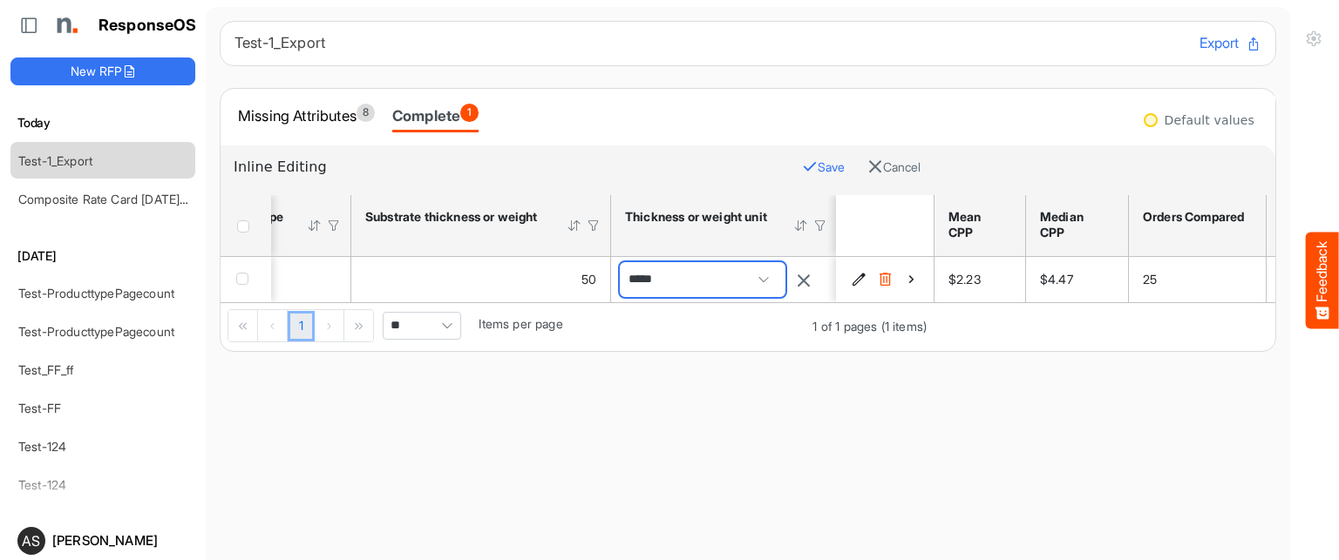
click at [771, 285] on span at bounding box center [763, 280] width 26 height 26
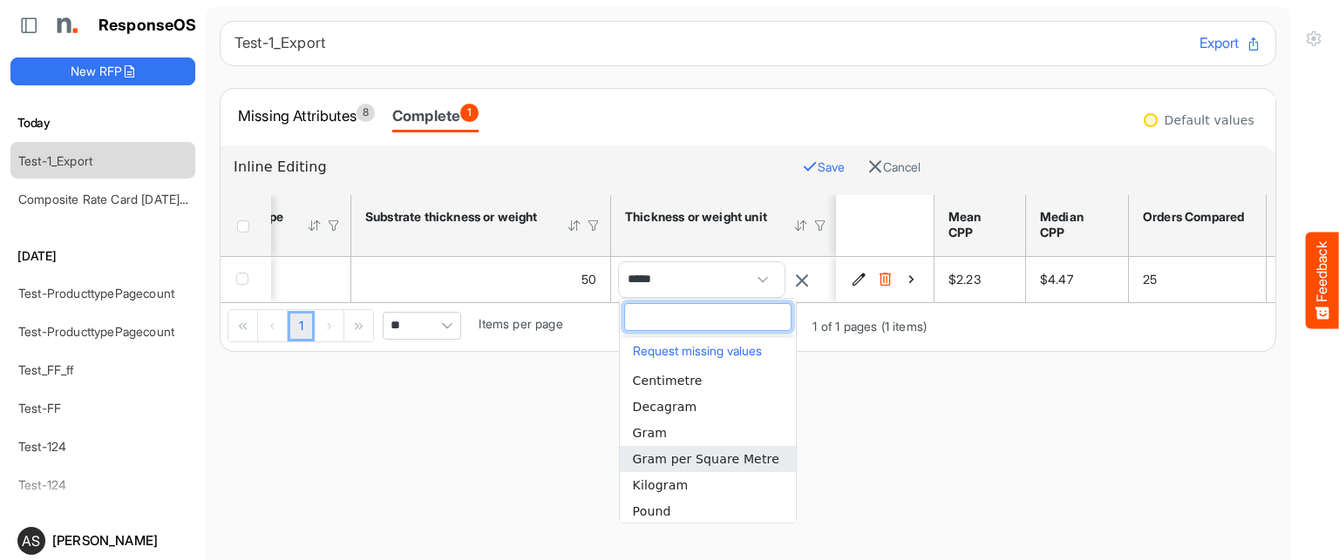
click at [668, 456] on span "Gram per Square Metre" at bounding box center [706, 459] width 146 height 14
type input "**********"
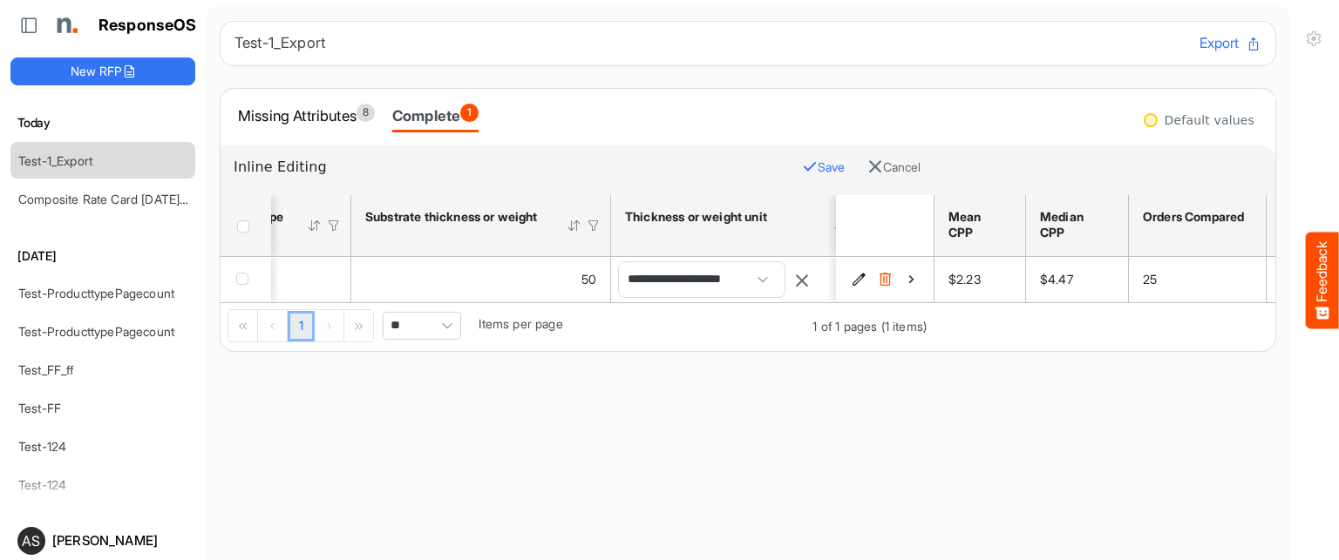
click at [802, 166] on button "Save" at bounding box center [823, 167] width 43 height 23
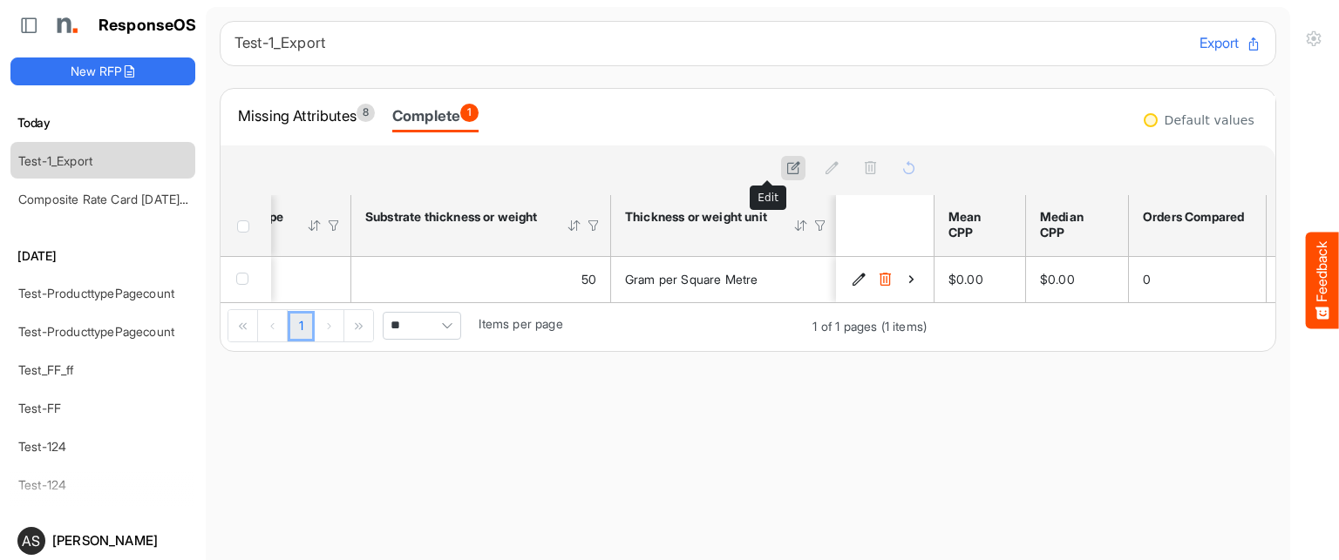
click at [781, 176] on button at bounding box center [793, 168] width 24 height 24
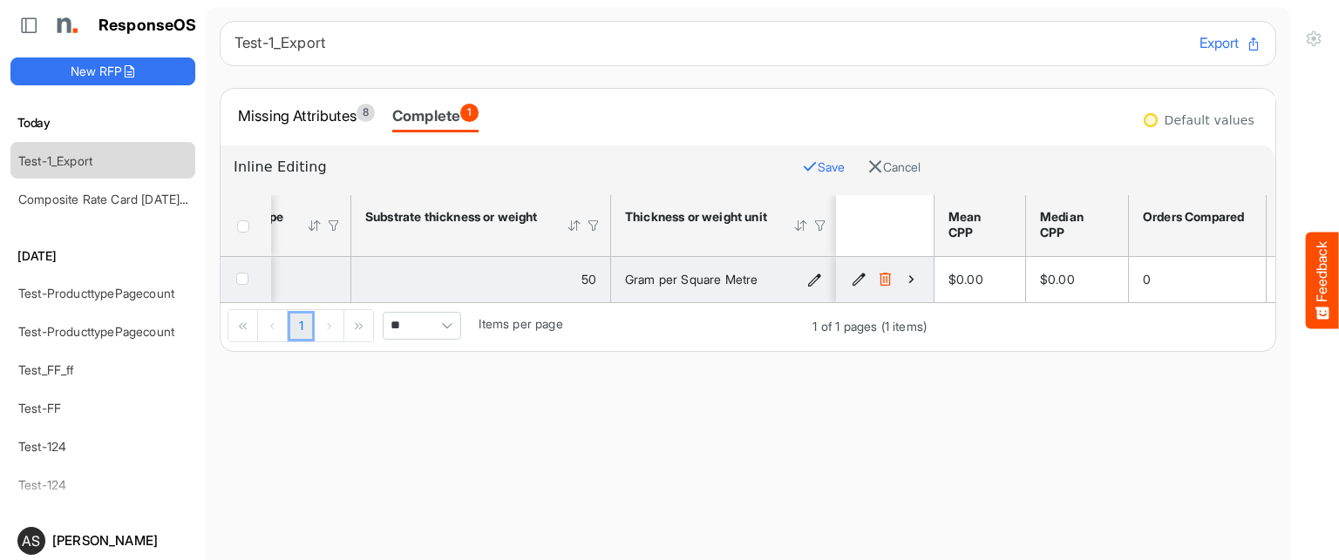
click at [809, 284] on icon "Gram per Square Metre is template cell Column Header httpsnorthellcomontologies…" at bounding box center [814, 279] width 15 height 15
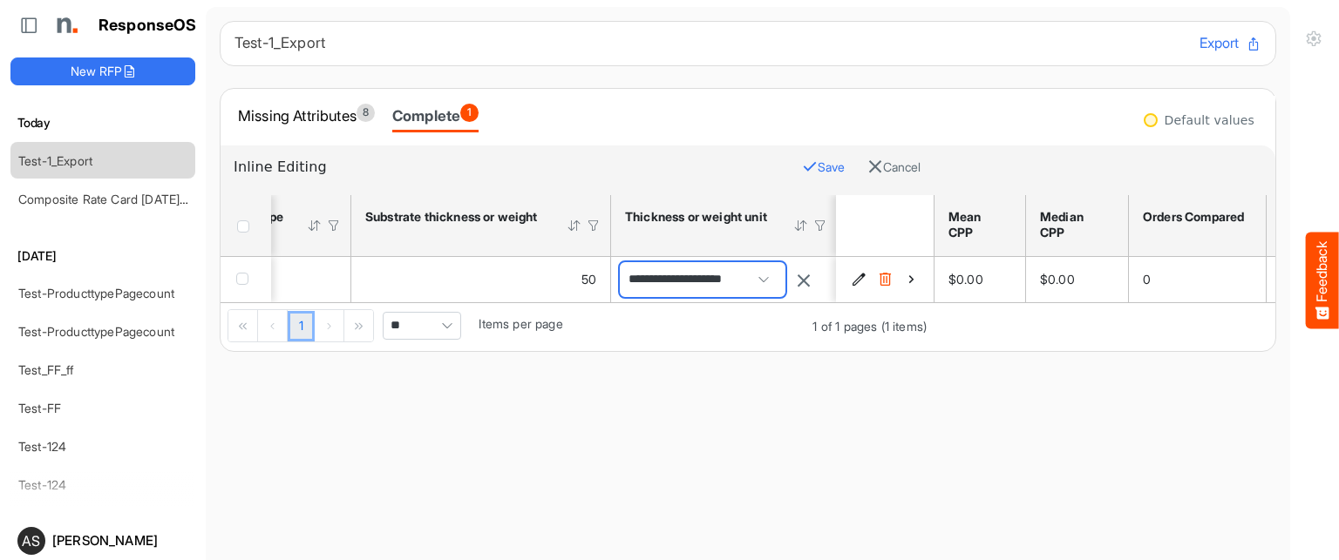
click at [776, 268] on span at bounding box center [763, 280] width 26 height 26
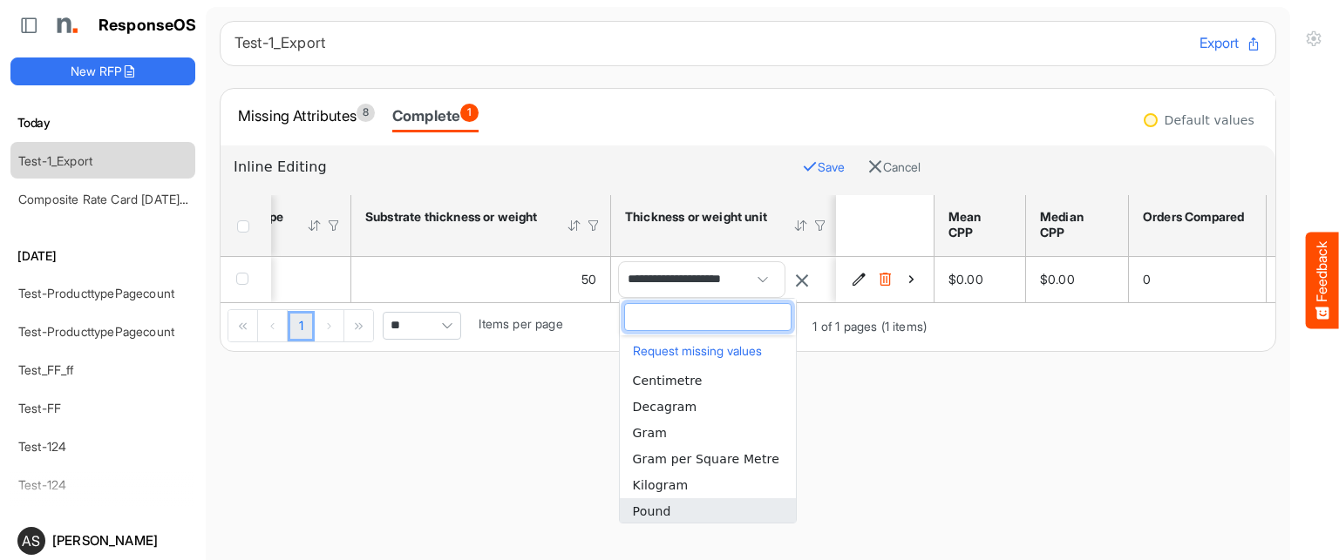
click at [667, 515] on span "Pound" at bounding box center [652, 512] width 38 height 14
type input "*****"
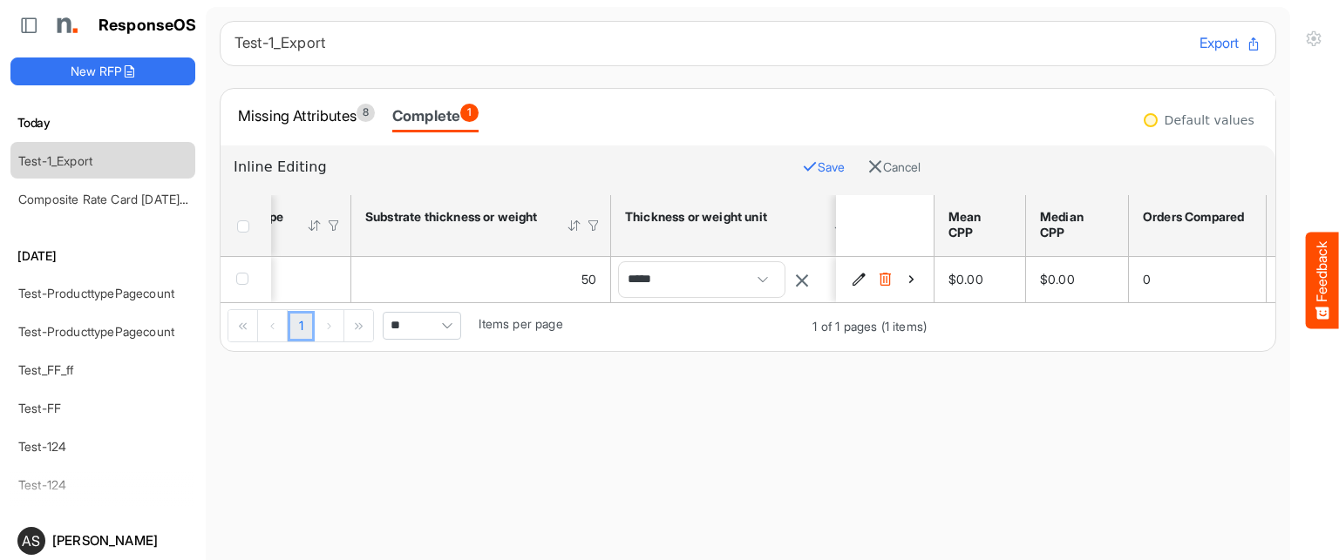
click at [802, 169] on button "Save" at bounding box center [823, 167] width 43 height 23
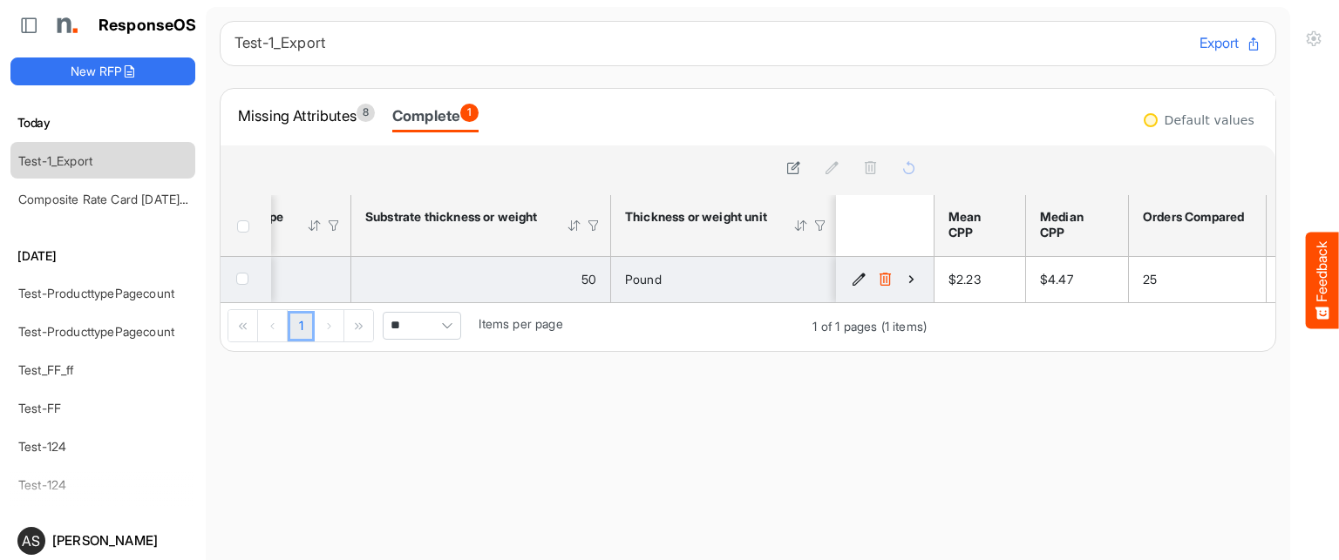
click at [362, 299] on td "50" at bounding box center [481, 279] width 260 height 45
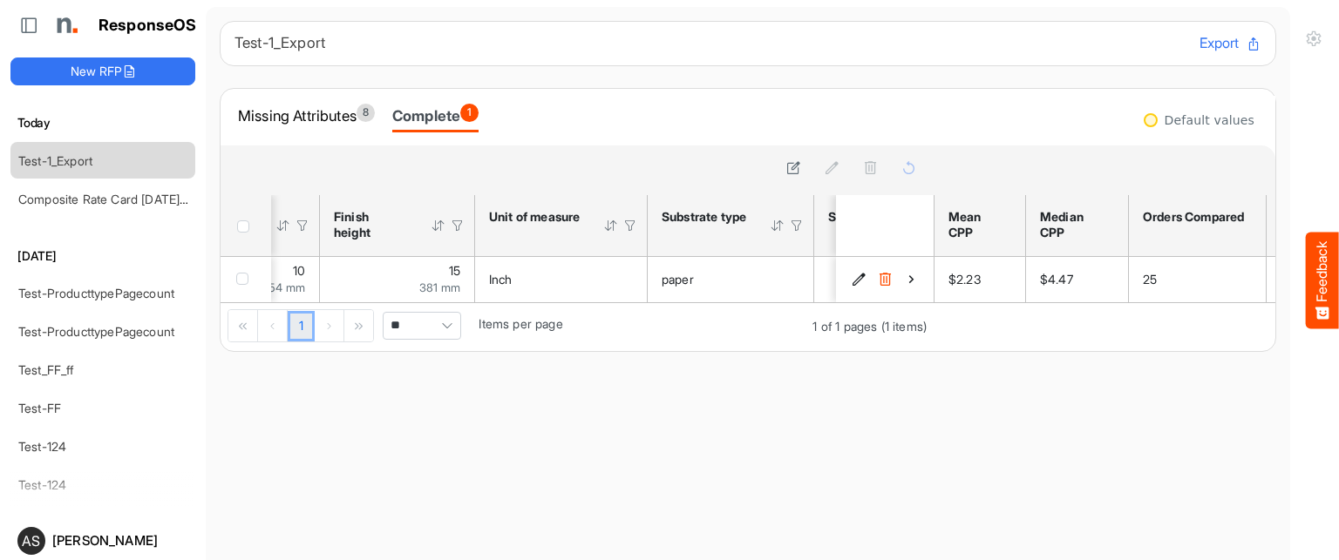
scroll to position [0, 240]
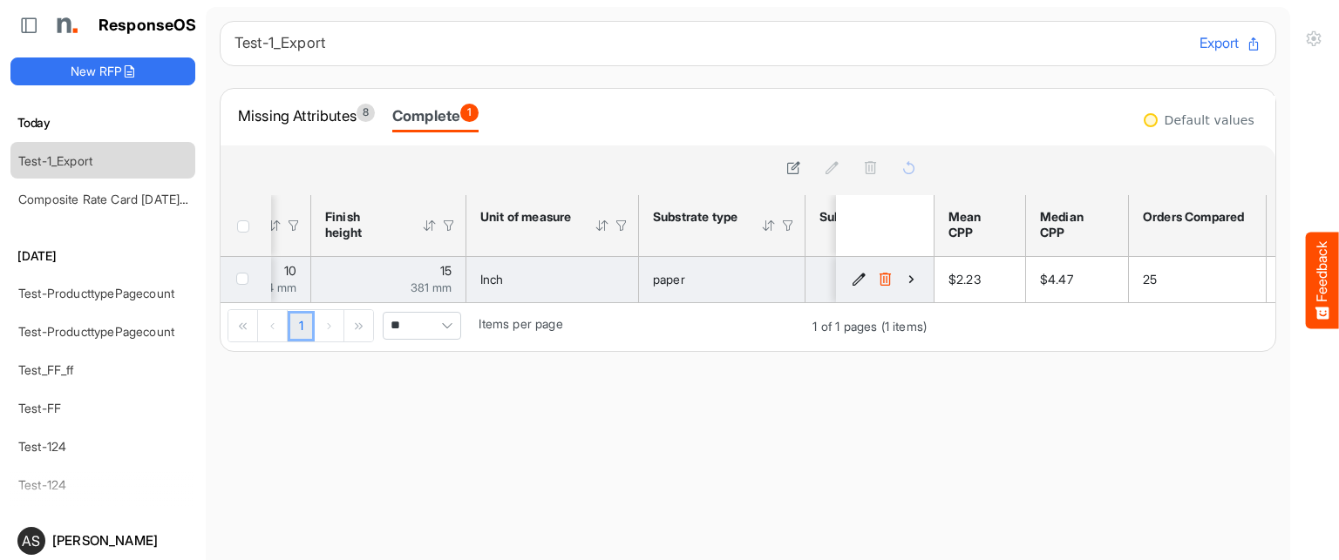
click at [577, 271] on div "Inch" at bounding box center [552, 279] width 144 height 19
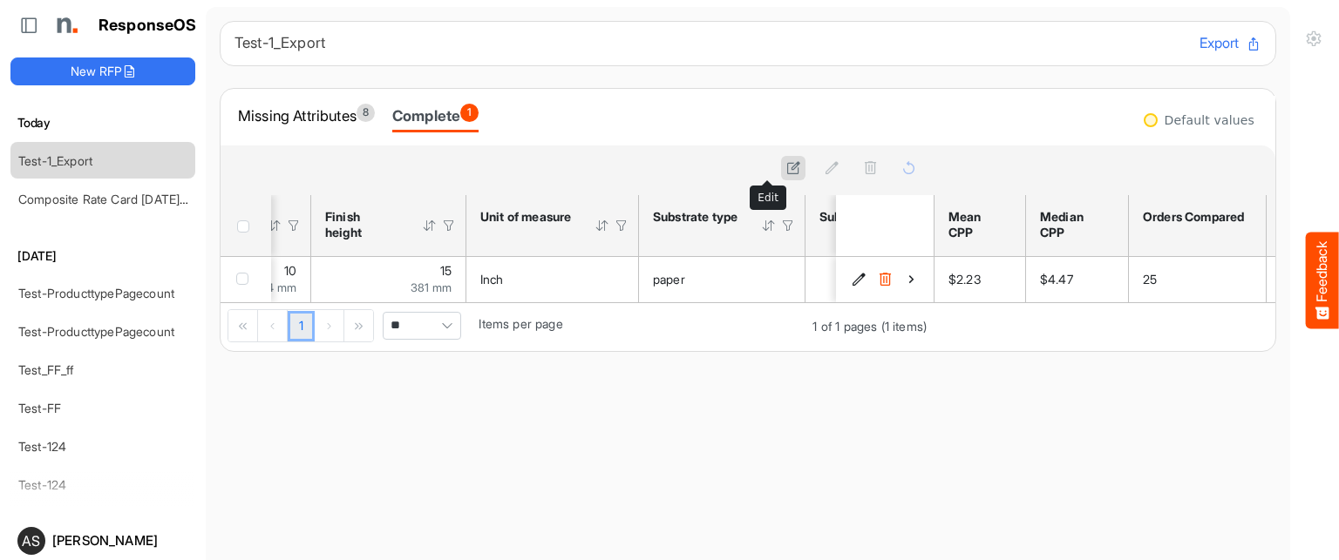
click at [781, 174] on button at bounding box center [793, 168] width 24 height 24
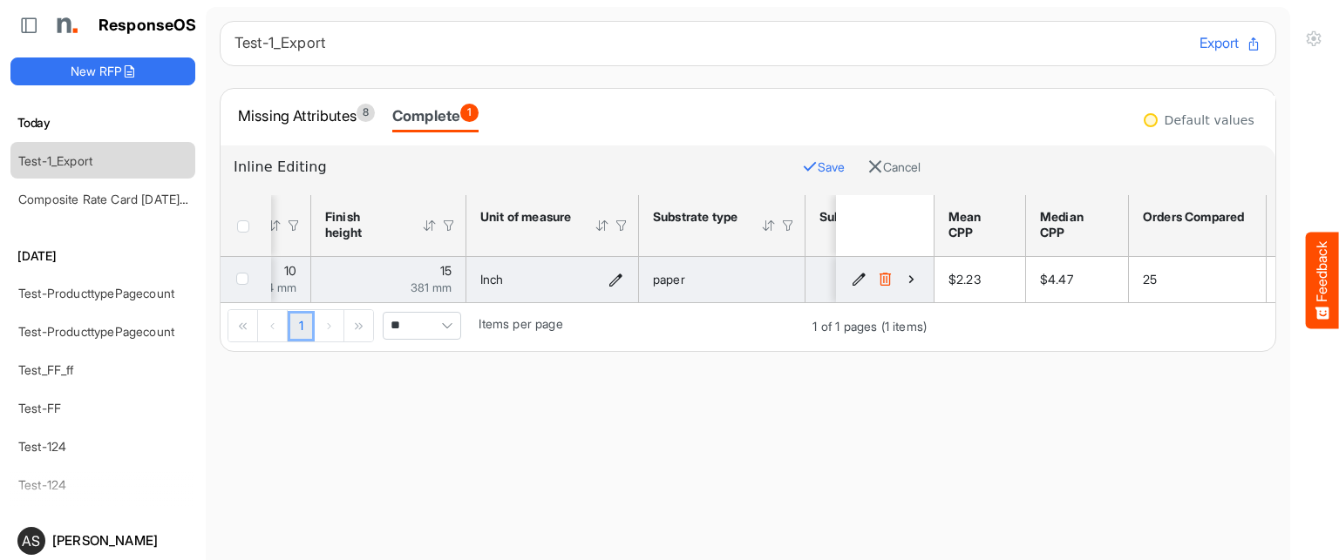
click at [616, 275] on icon "Inch is template cell Column Header httpsnorthellcomontologiesmapping-rulesmeas…" at bounding box center [615, 279] width 15 height 15
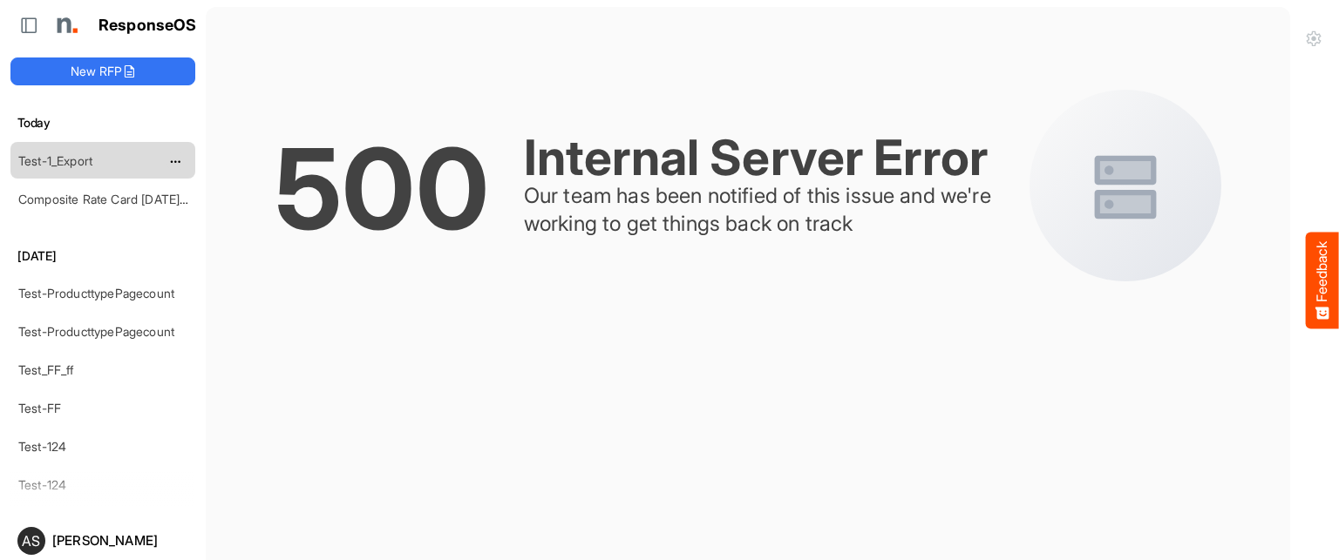
click at [62, 147] on div "Test-1_Export" at bounding box center [88, 160] width 155 height 35
click at [58, 165] on link "Test-1_Export" at bounding box center [55, 160] width 74 height 15
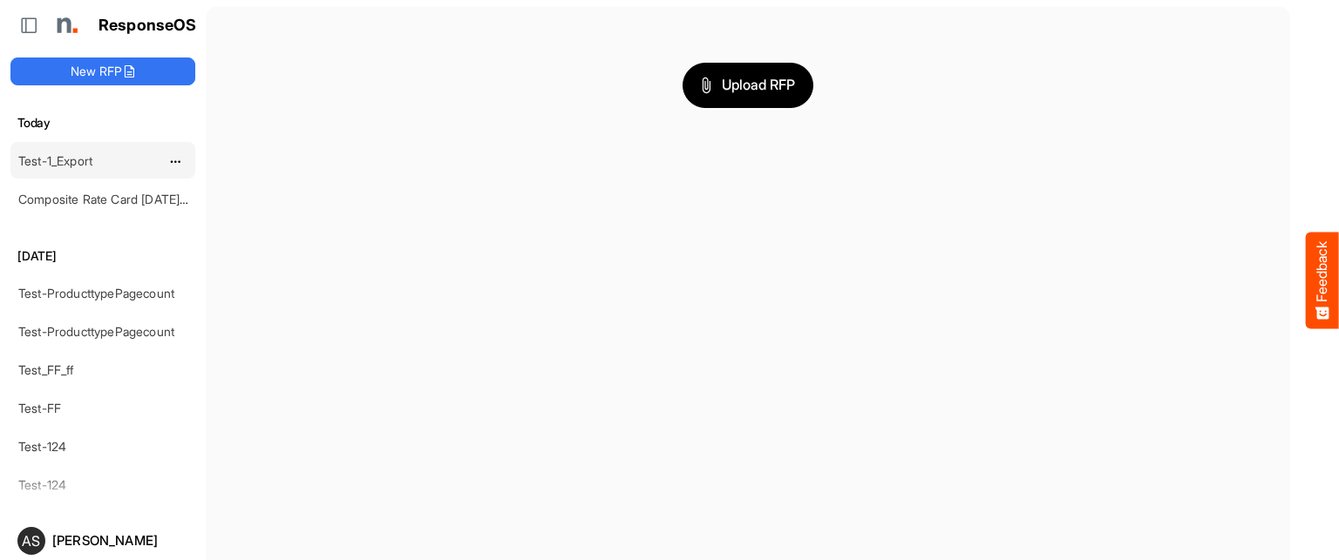
click at [71, 166] on link "Test-1_Export" at bounding box center [55, 160] width 74 height 15
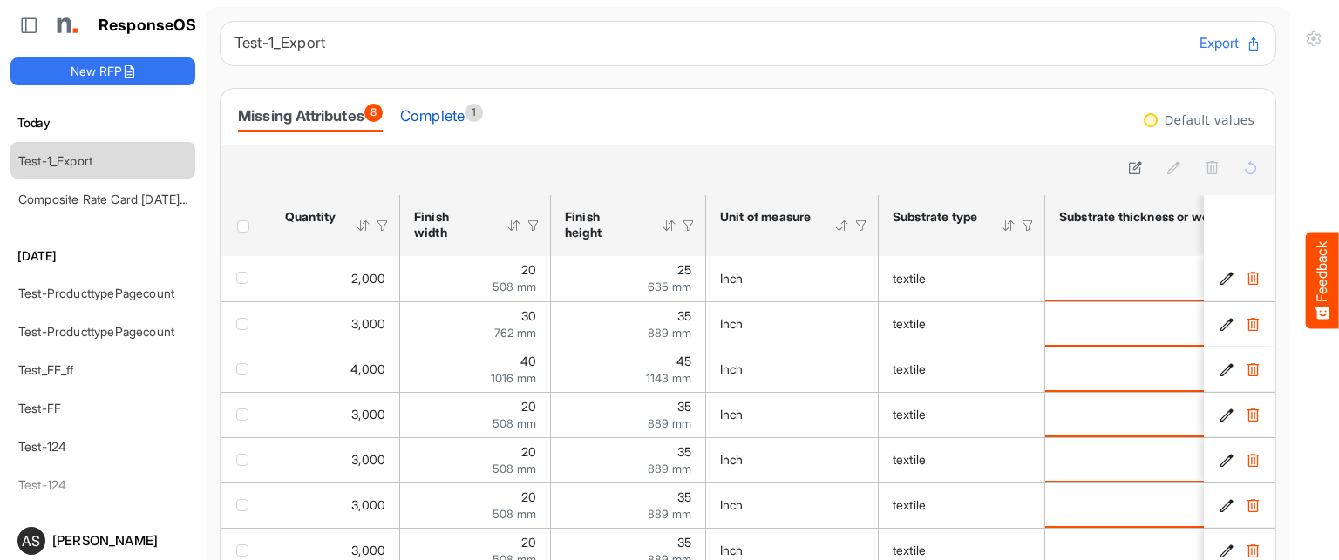
click at [461, 112] on div "Complete 1" at bounding box center [441, 116] width 83 height 24
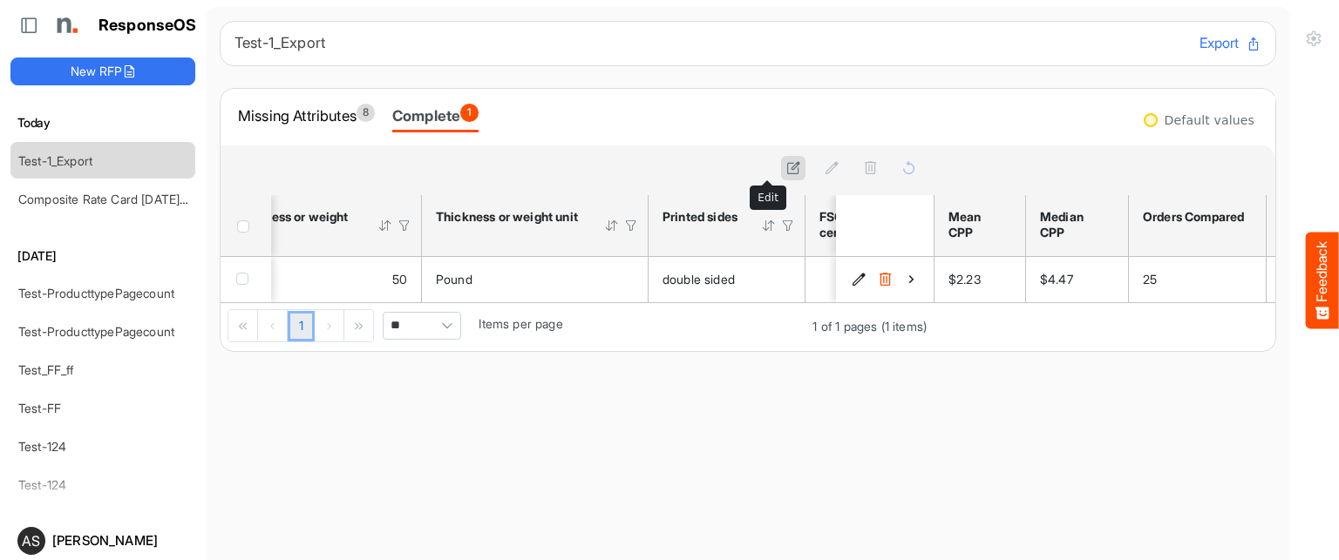
click at [786, 160] on icon at bounding box center [793, 167] width 15 height 15
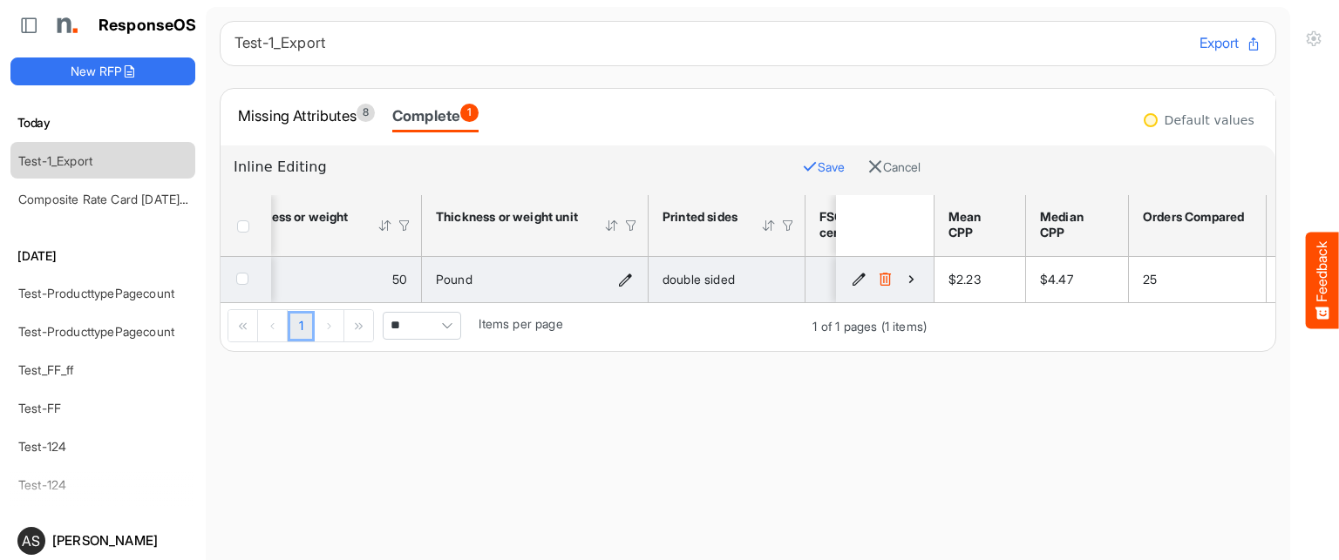
click at [621, 280] on icon "Pound is template cell Column Header httpsnorthellcomontologiesmapping-rulesmat…" at bounding box center [625, 279] width 15 height 15
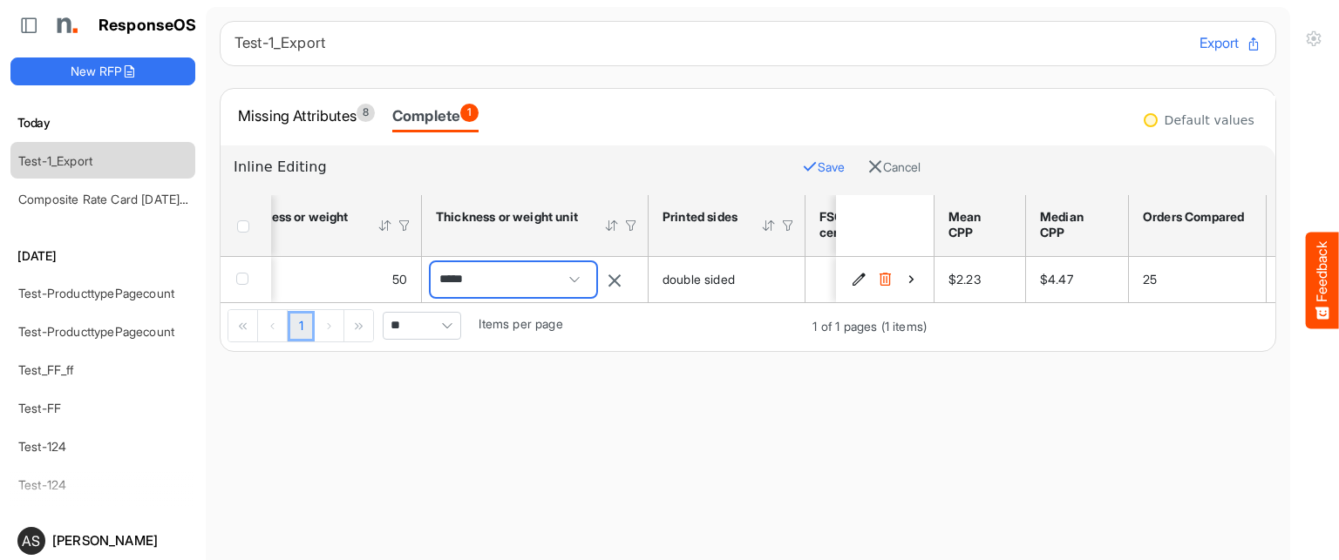
click at [586, 280] on span at bounding box center [574, 280] width 26 height 26
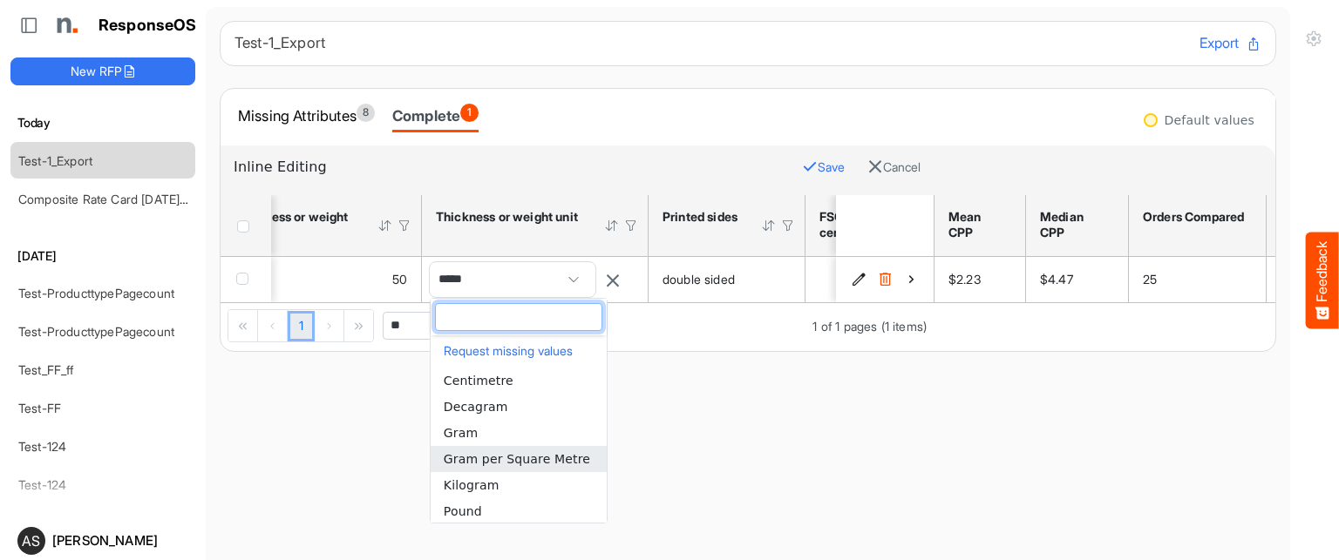
click at [500, 449] on li "Gram per Square Metre" at bounding box center [519, 459] width 176 height 26
type input "**********"
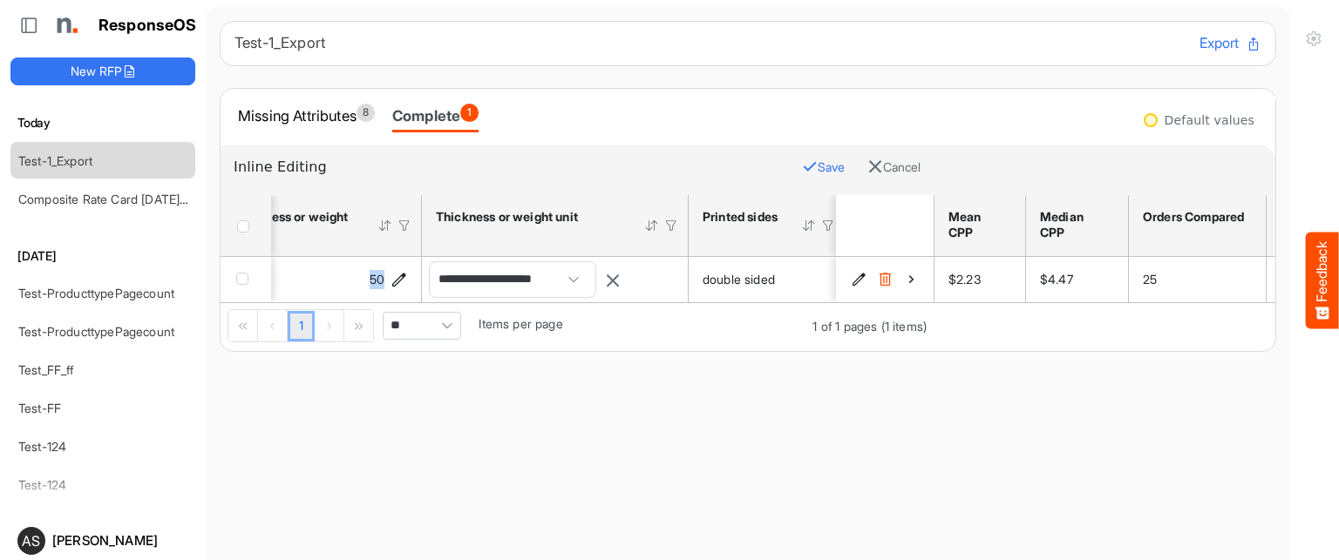
drag, startPoint x: 405, startPoint y: 300, endPoint x: 359, endPoint y: 298, distance: 46.2
click at [359, 298] on td "50" at bounding box center [292, 279] width 260 height 45
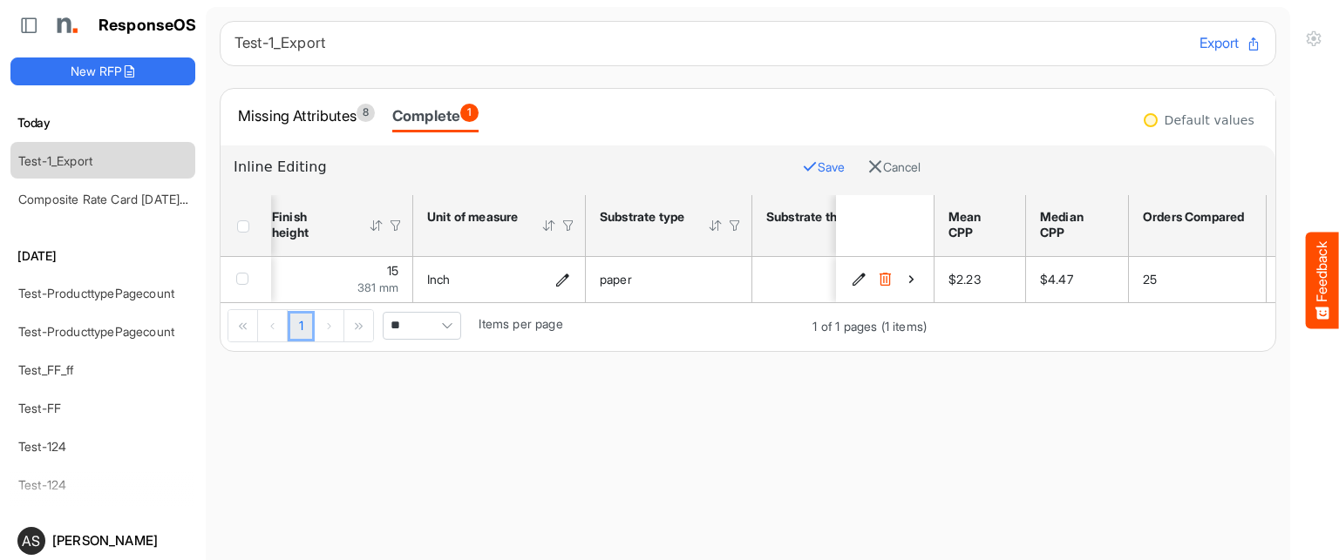
click at [561, 281] on icon "Inch is template cell Column Header httpsnorthellcomontologiesmapping-rulesmeas…" at bounding box center [562, 279] width 15 height 15
click at [530, 278] on span at bounding box center [523, 280] width 26 height 26
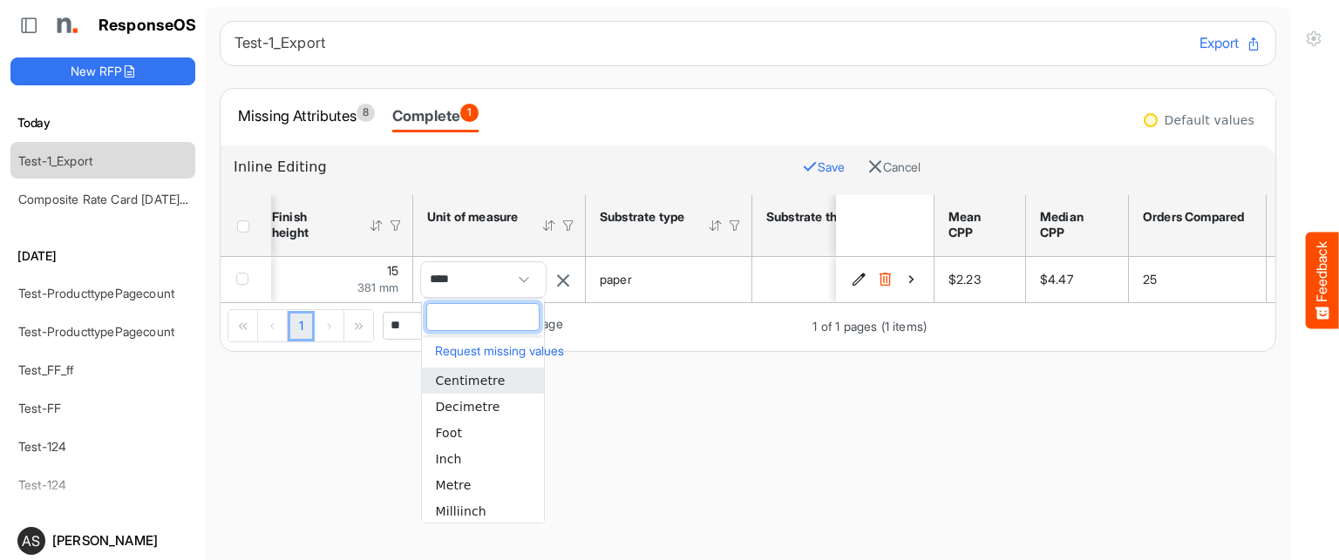
click at [469, 386] on span "Centimetre" at bounding box center [470, 381] width 70 height 14
type input "**********"
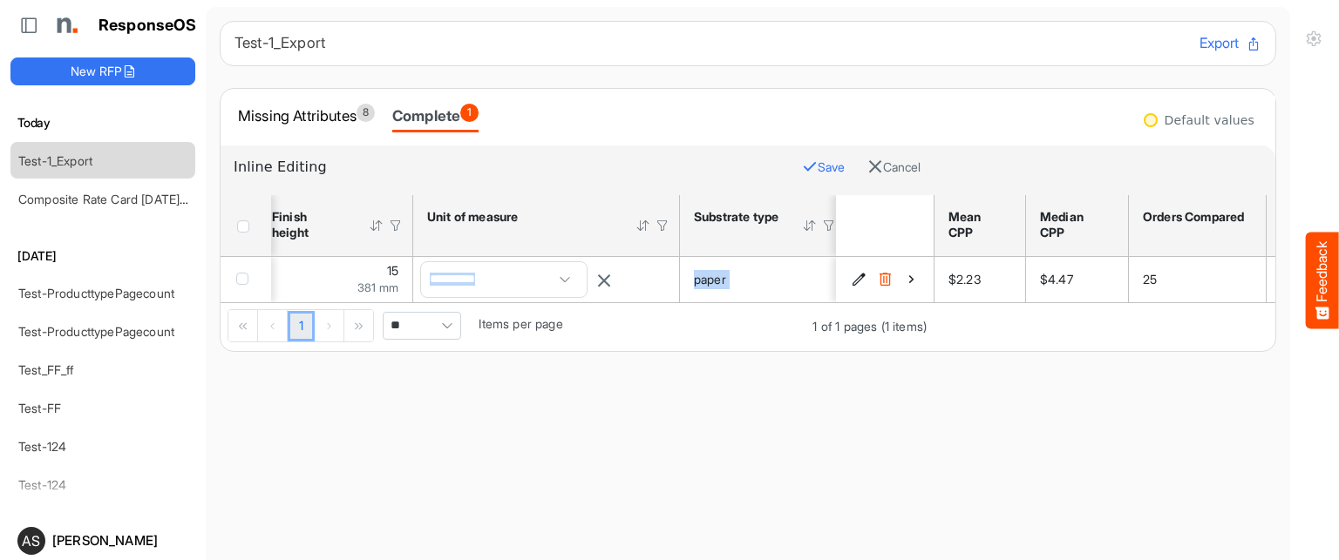
drag, startPoint x: 373, startPoint y: 300, endPoint x: 444, endPoint y: 322, distance: 73.9
click at [444, 322] on div "sfgridhozxuiiqecy_header_table Press Enter to sort. Press Alt Down to open filt…" at bounding box center [577, 273] width 713 height 156
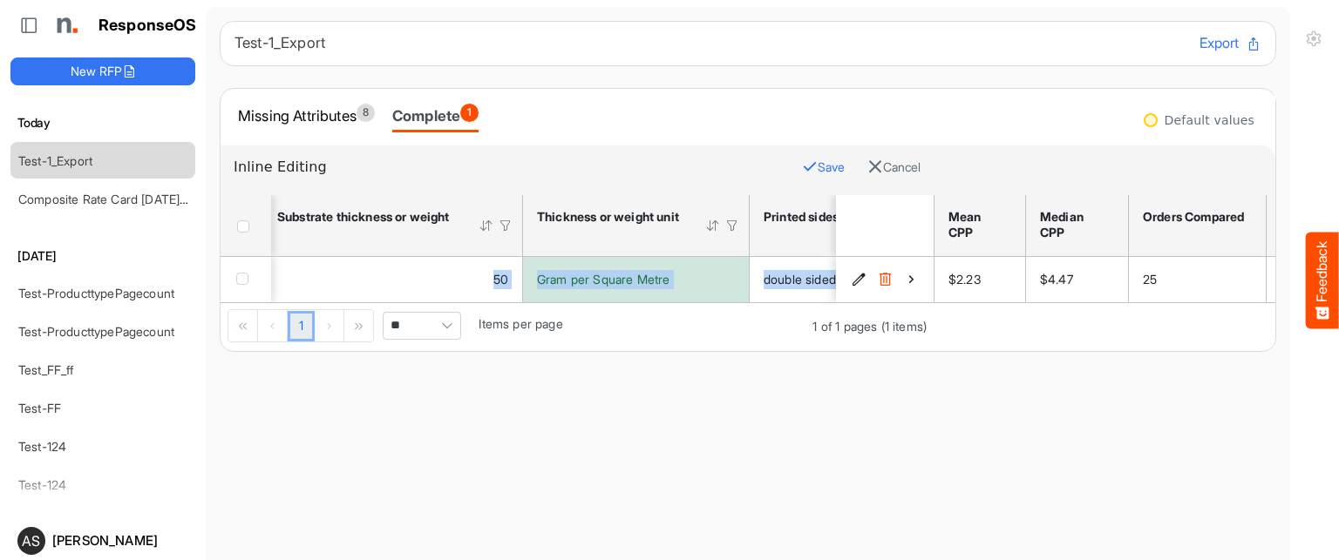
click at [558, 406] on main "Test-1_Export Export Missing Attributes 8 Complete 1 Inline Editing Save Cancel…" at bounding box center [748, 308] width 1084 height 602
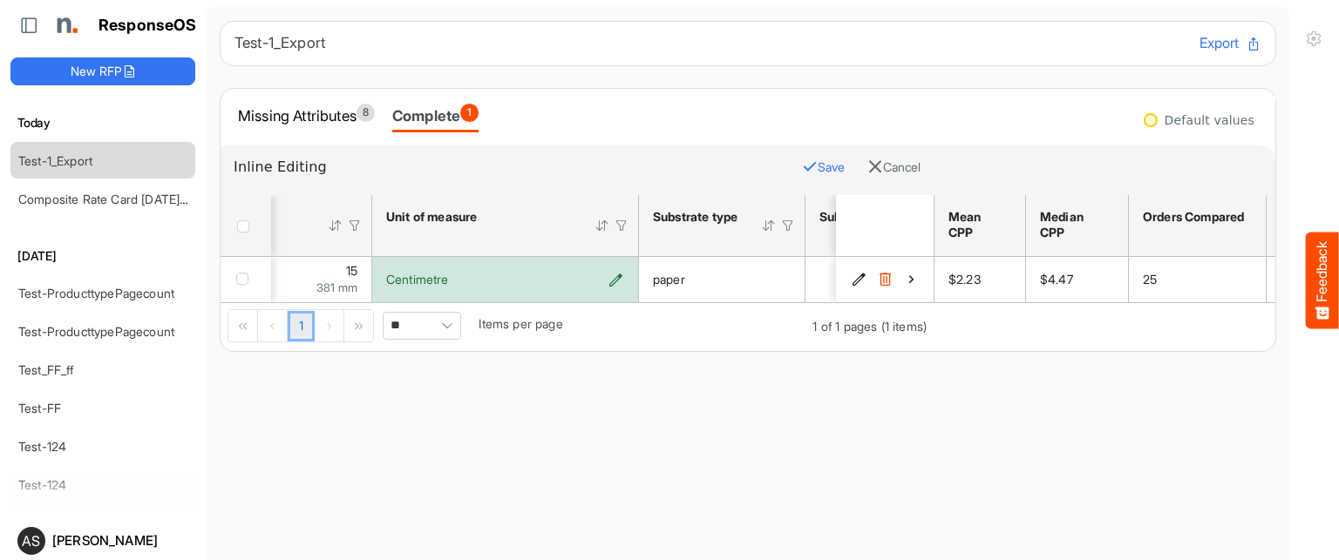
click at [618, 282] on icon "Centimetre is template cell Column Header httpsnorthellcomontologiesmapping-rul…" at bounding box center [615, 279] width 15 height 15
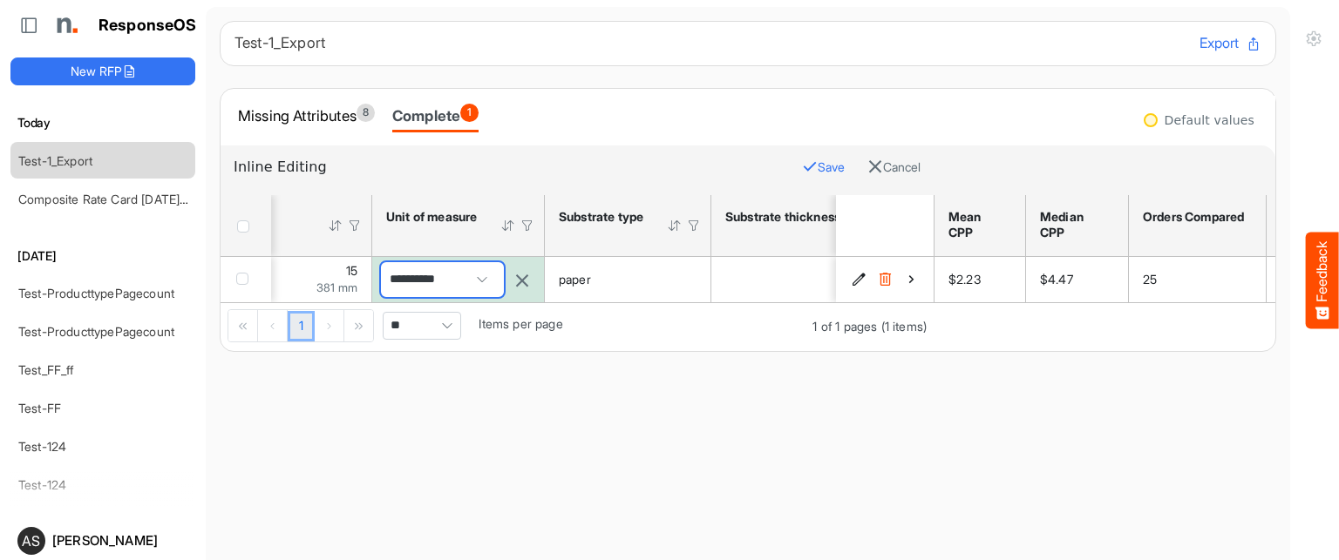
click at [479, 280] on span "**********" at bounding box center [442, 279] width 123 height 35
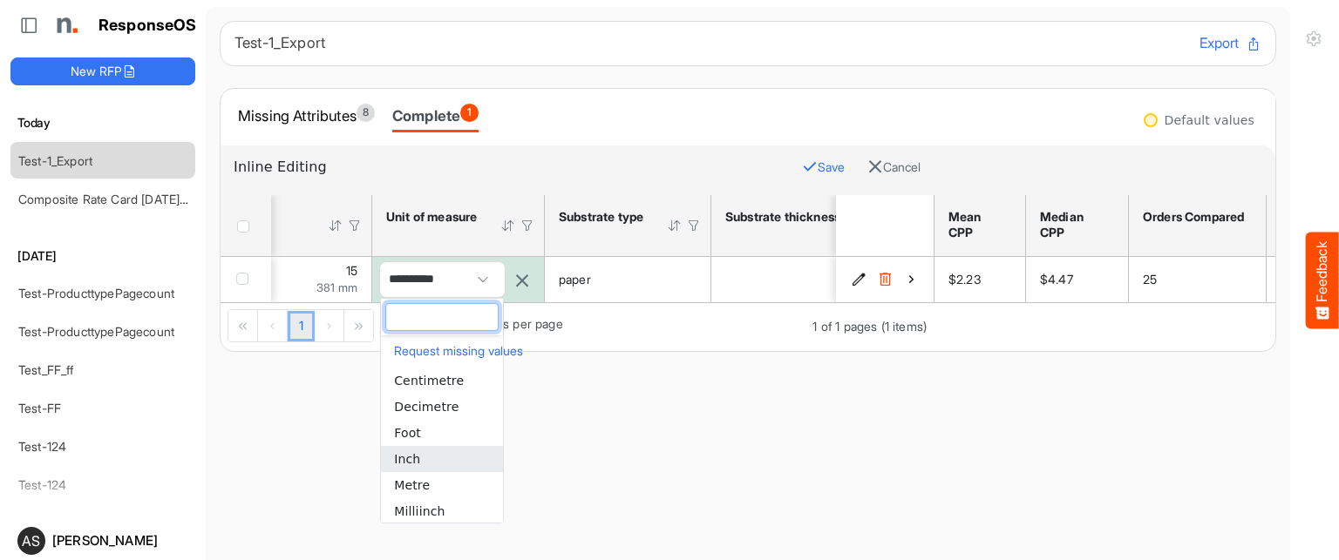
click at [435, 468] on li "Inch" at bounding box center [442, 459] width 122 height 26
type input "****"
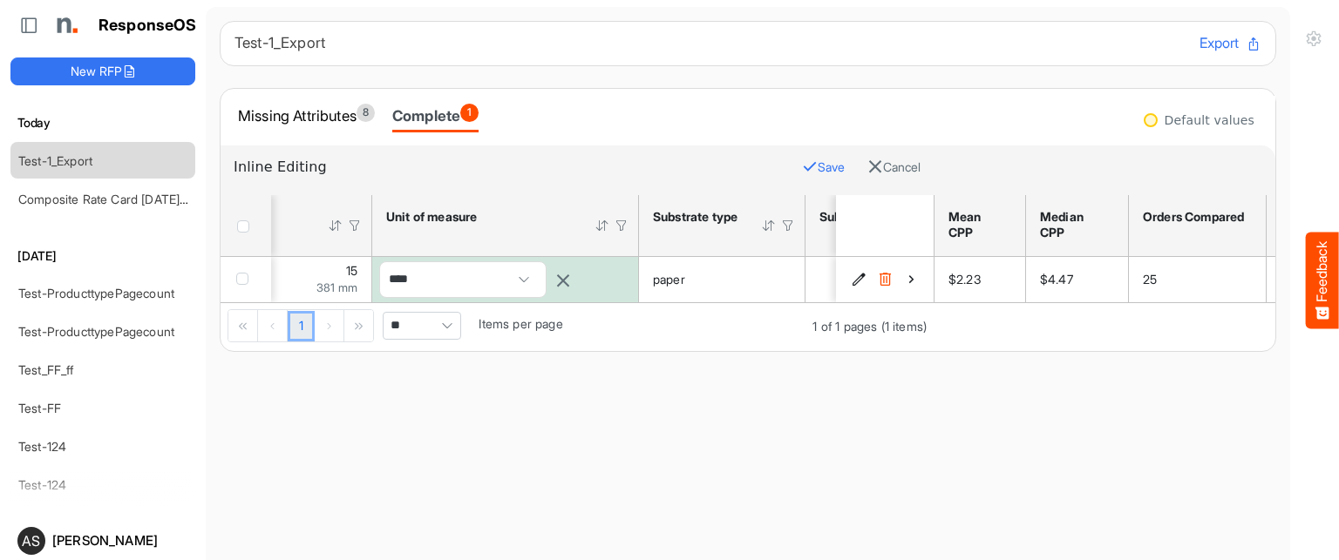
click at [802, 166] on button "Save" at bounding box center [823, 167] width 43 height 23
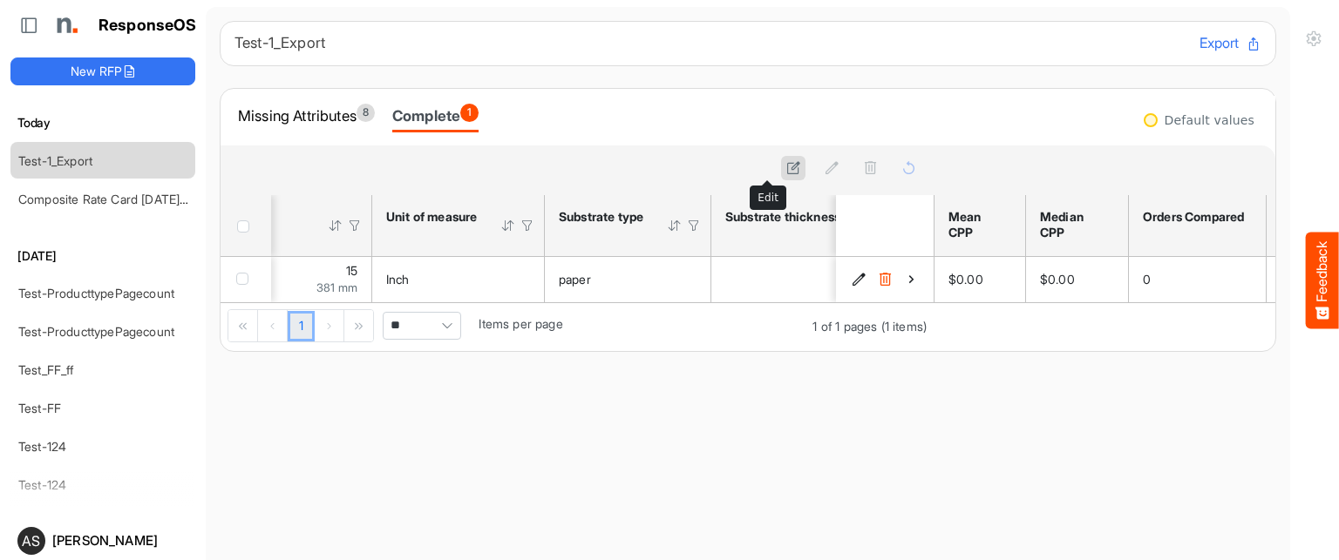
click at [786, 171] on icon at bounding box center [793, 167] width 15 height 15
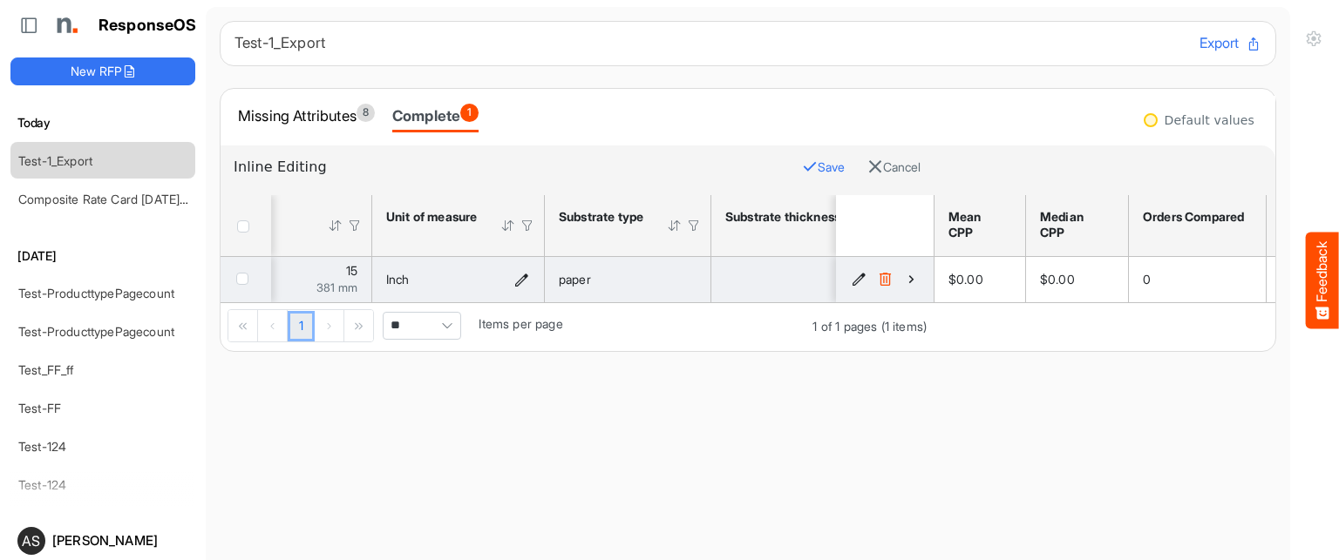
click at [519, 282] on icon "Inch is template cell Column Header httpsnorthellcomontologiesmapping-rulesmeas…" at bounding box center [521, 279] width 15 height 15
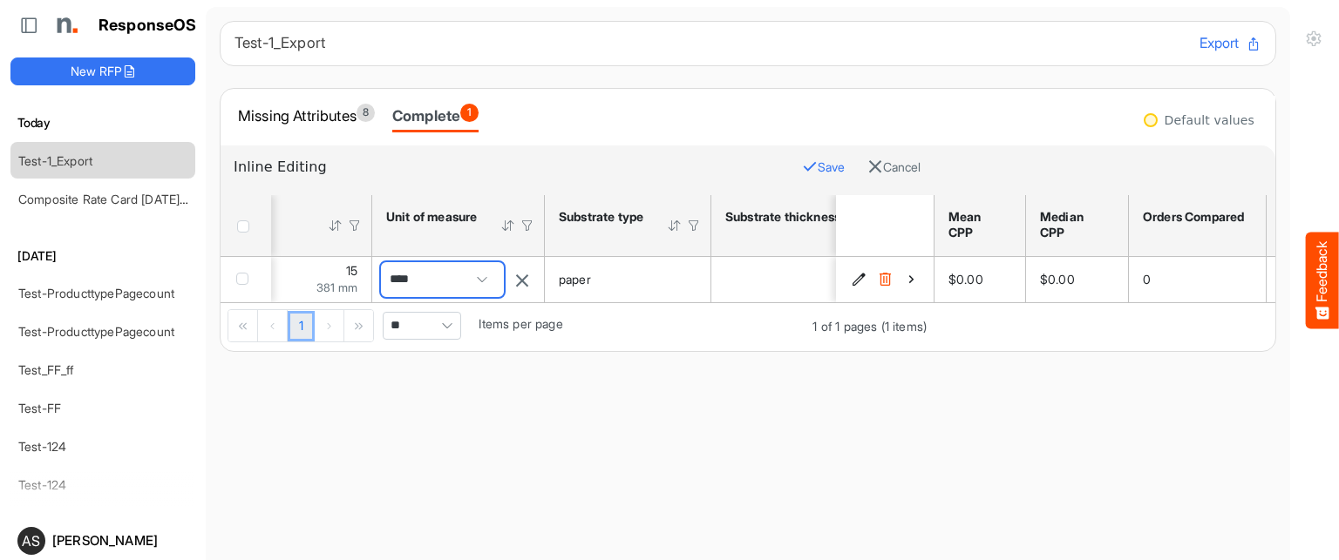
click at [485, 278] on span "****" at bounding box center [442, 279] width 123 height 35
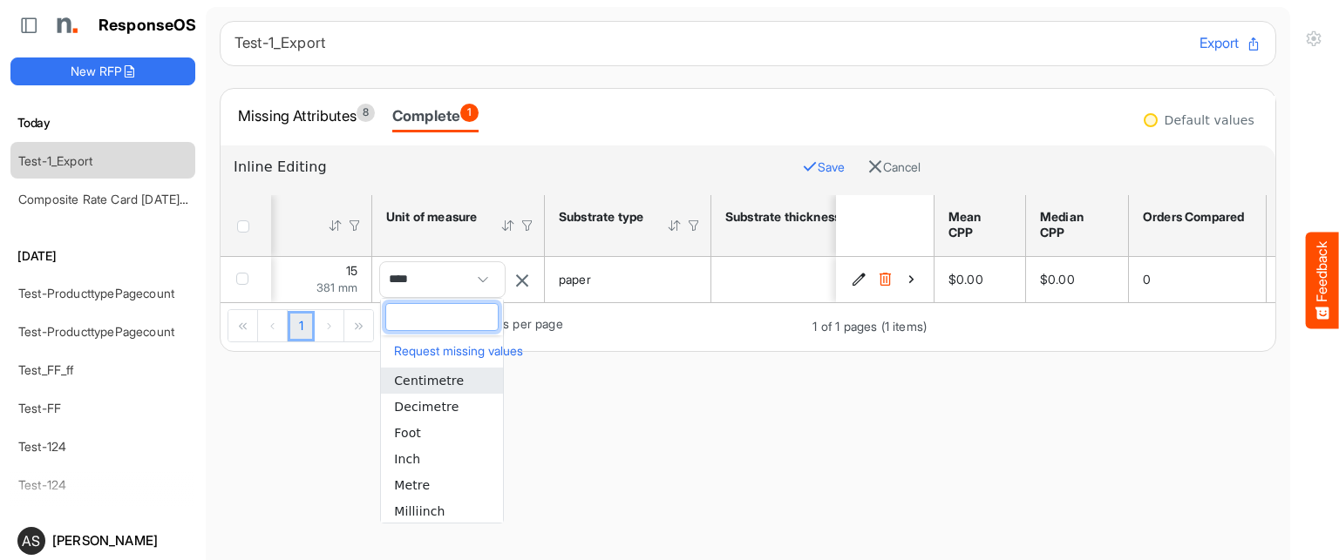
click at [445, 369] on li "Centimetre" at bounding box center [442, 381] width 122 height 26
type input "**********"
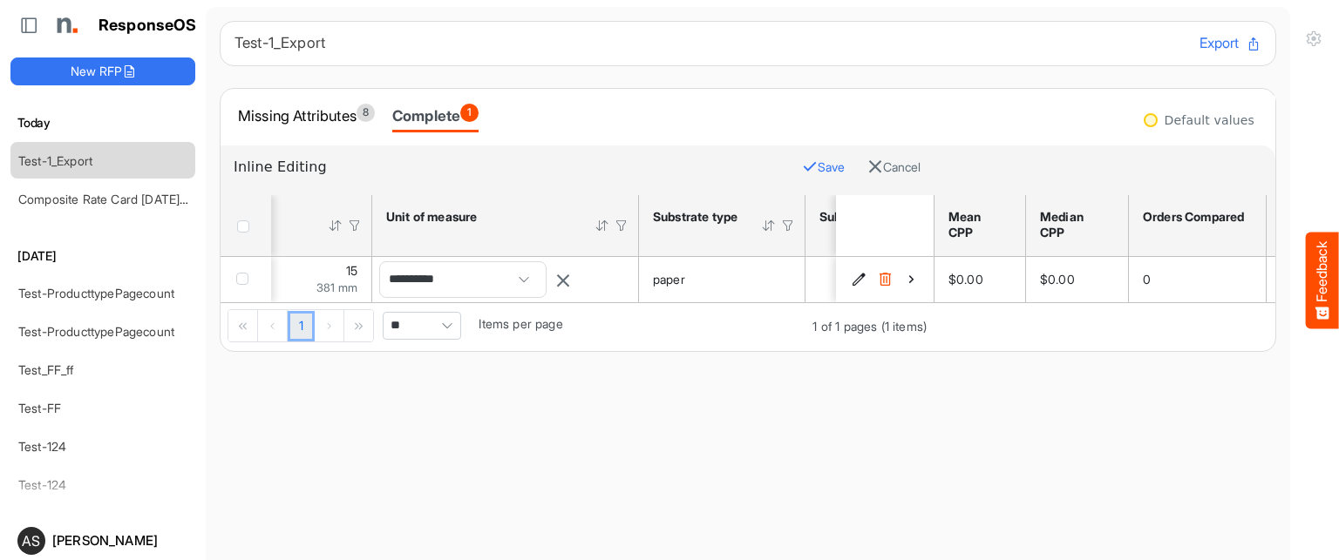
click at [802, 160] on button "Save" at bounding box center [823, 167] width 43 height 23
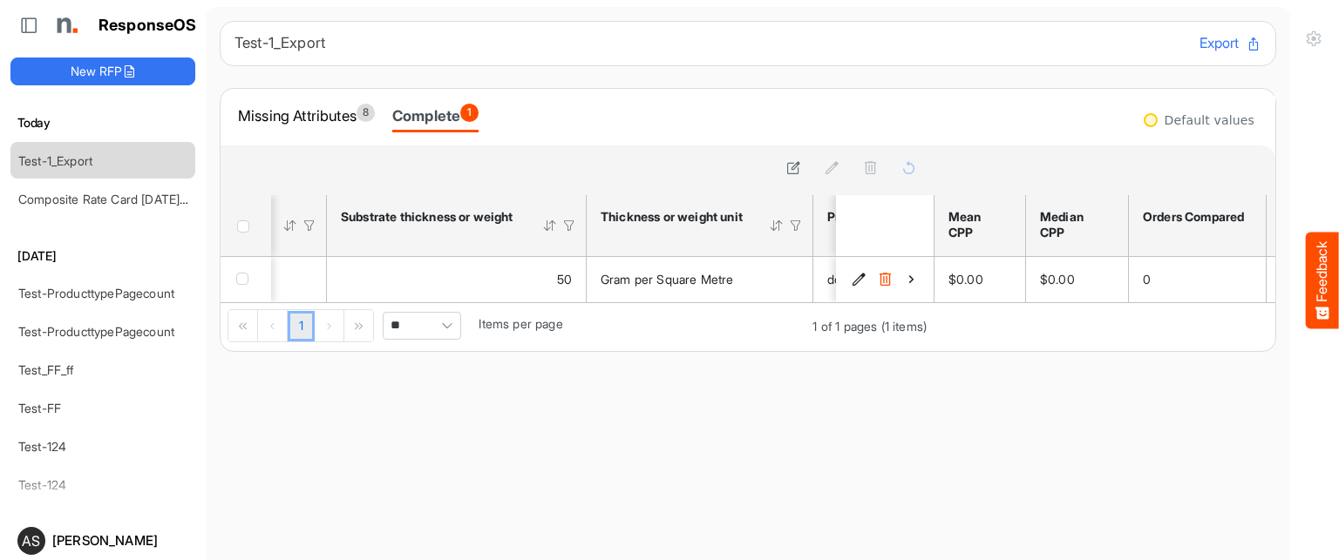
scroll to position [0, 714]
click at [146, 198] on link "Composite Rate Card [DATE]_smaller (4)" at bounding box center [131, 199] width 226 height 15
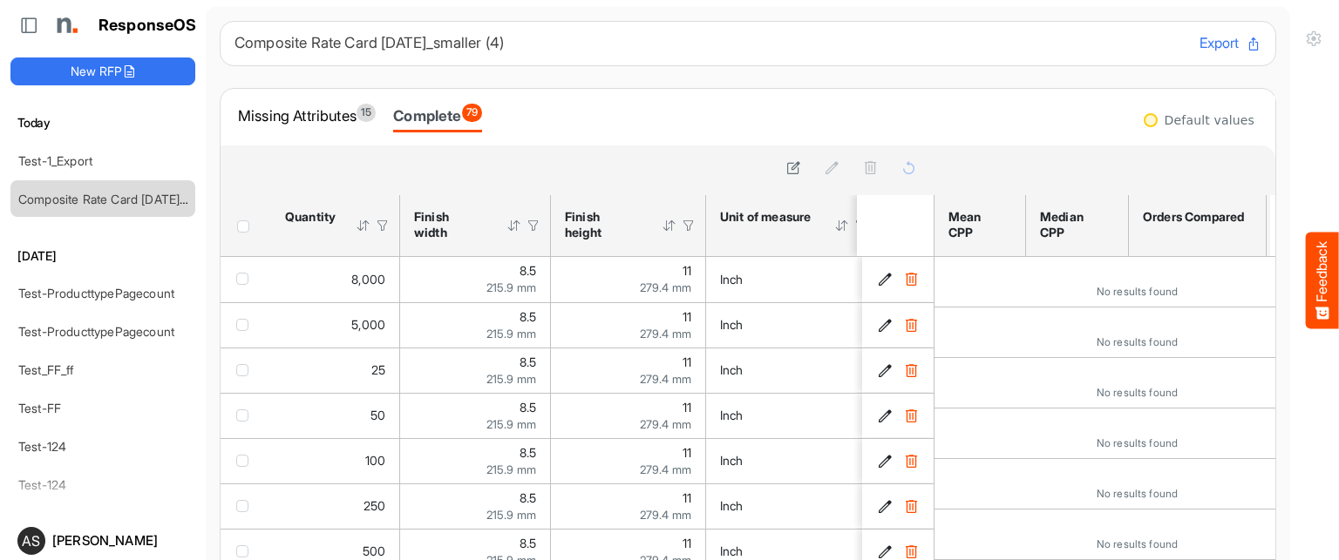
click at [456, 104] on div "Complete 79" at bounding box center [437, 116] width 89 height 24
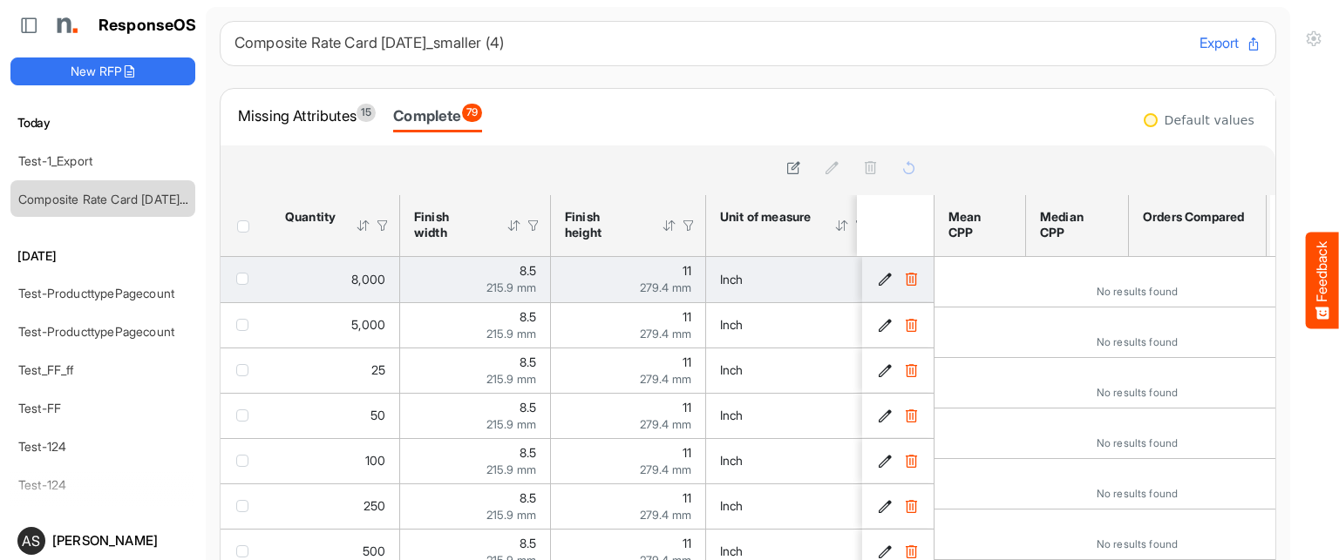
click at [589, 282] on div "279.4 mm" at bounding box center [628, 288] width 126 height 12
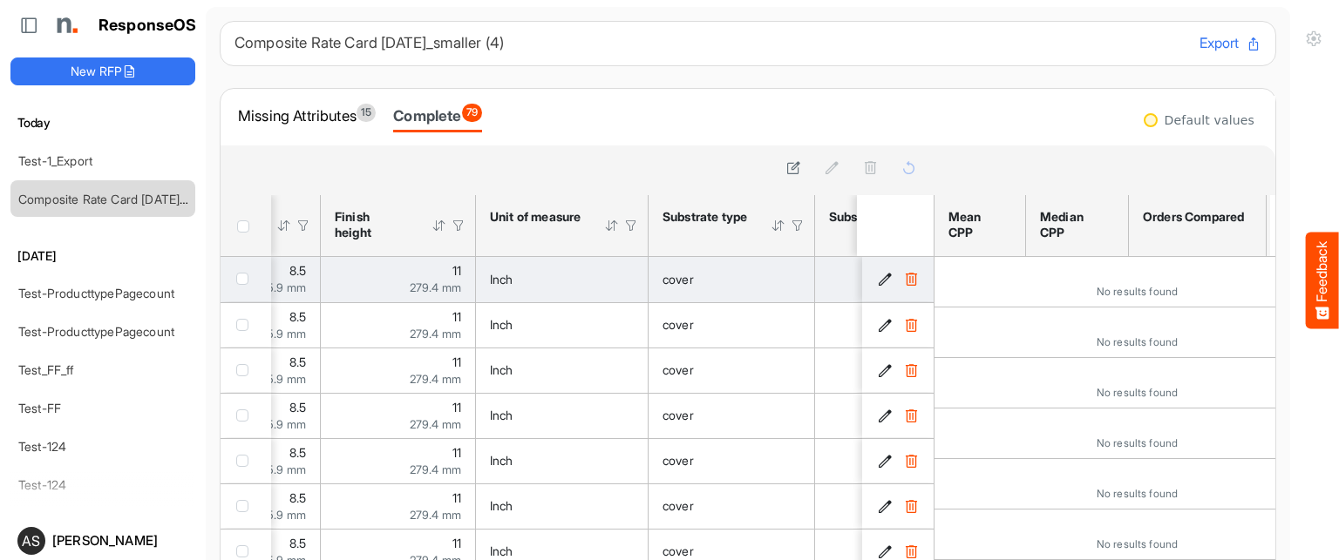
scroll to position [0, 129]
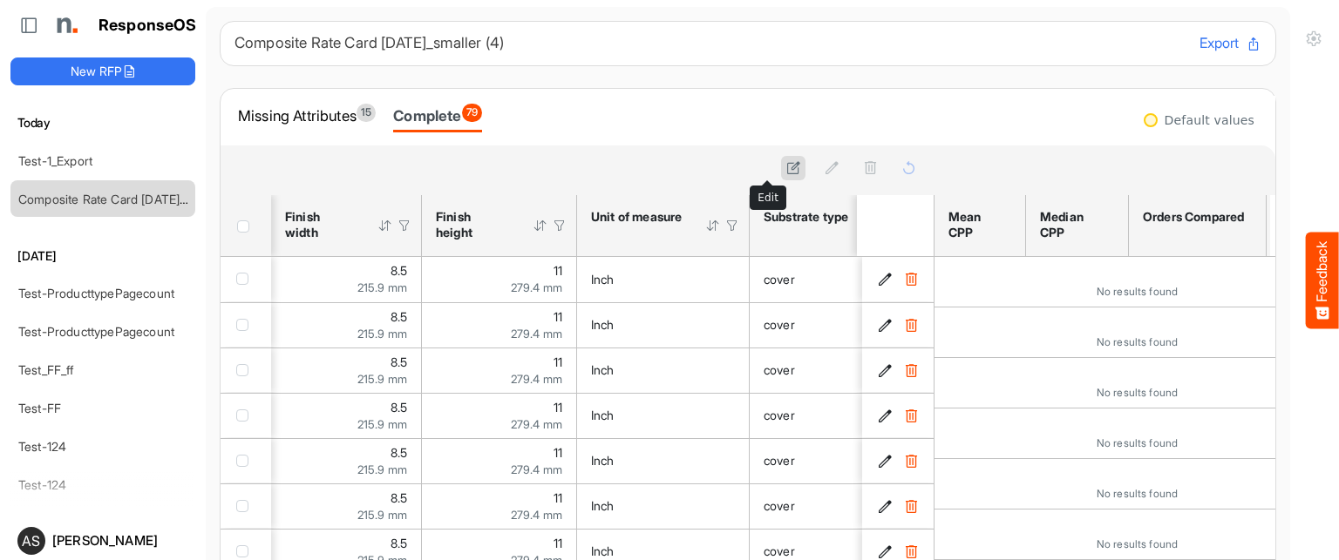
click at [781, 156] on button at bounding box center [793, 168] width 24 height 24
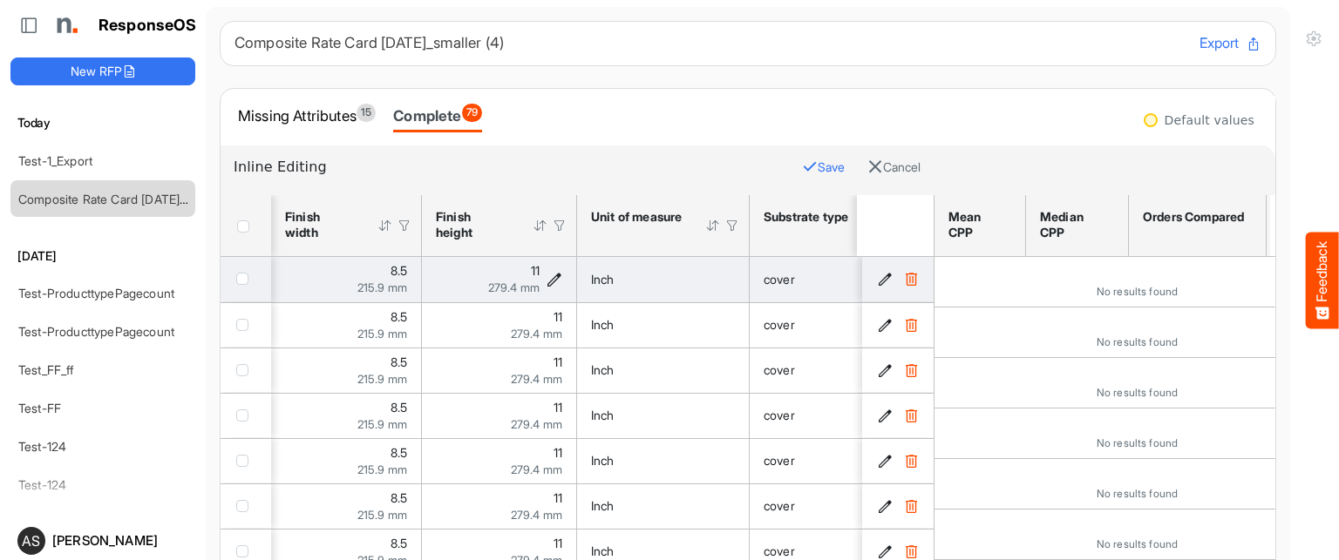
click at [572, 289] on td "11 279.4 mm" at bounding box center [499, 279] width 155 height 45
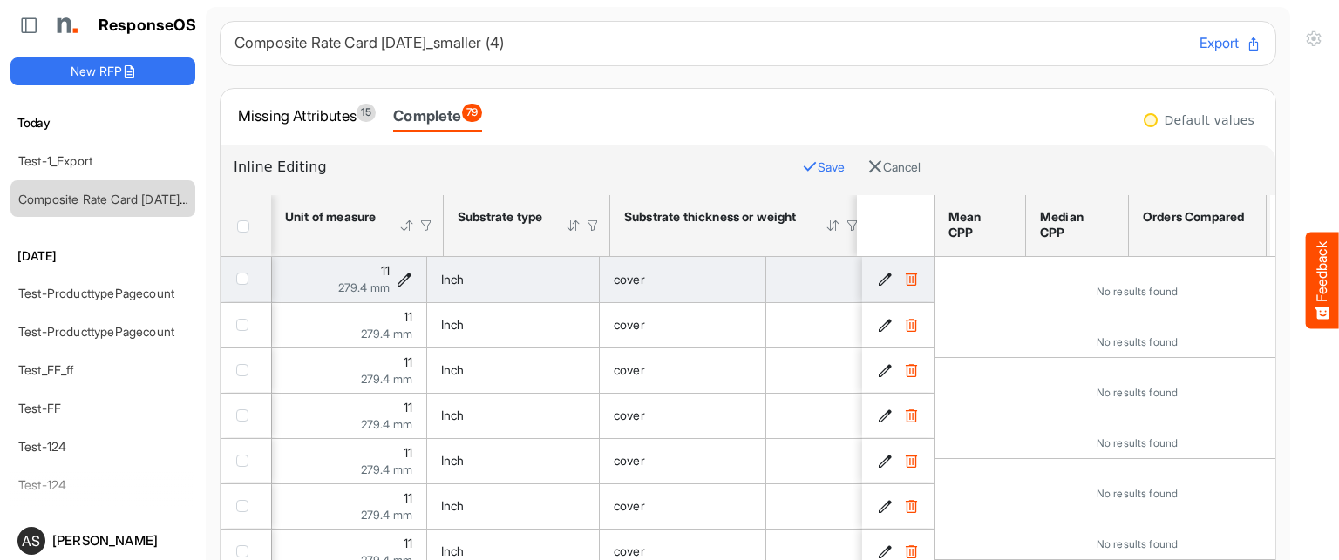
scroll to position [0, 279]
click at [480, 283] on div "Inch" at bounding box center [513, 279] width 144 height 19
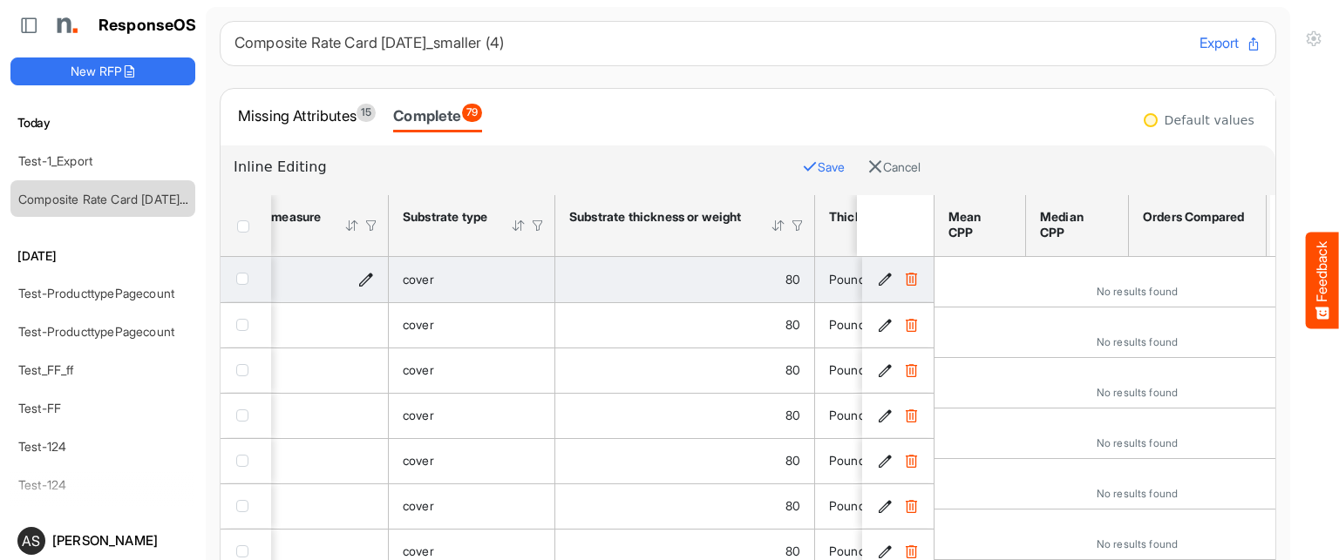
scroll to position [0, 716]
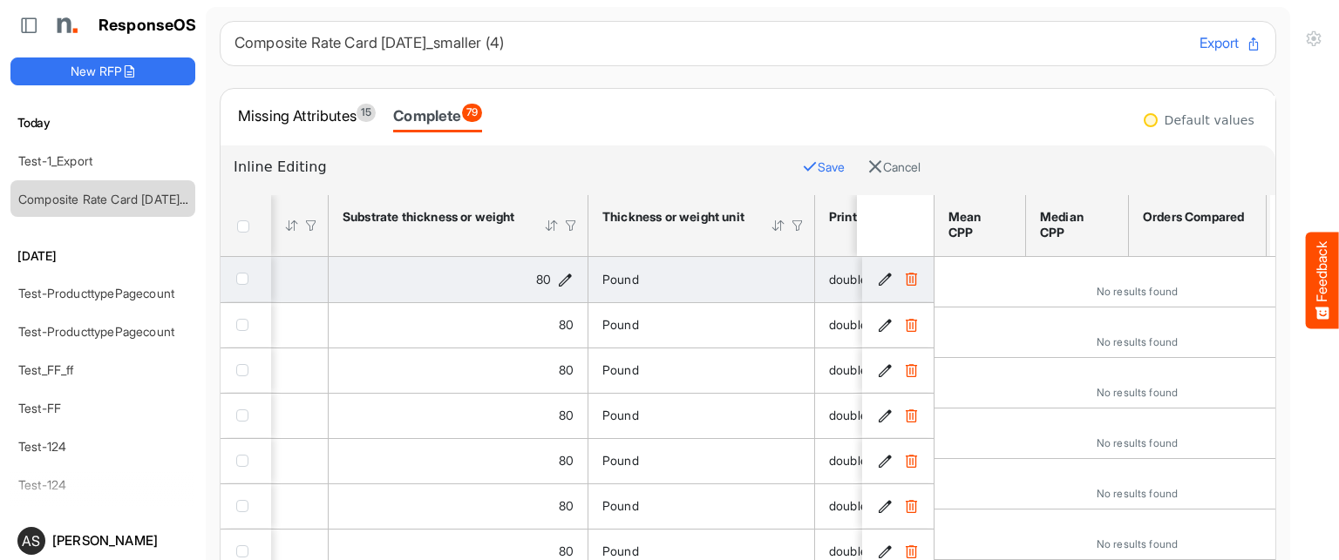
click at [562, 281] on icon "80 is template cell Column Header httpsnorthellcomontologiesmapping-rulesmateri…" at bounding box center [565, 279] width 15 height 15
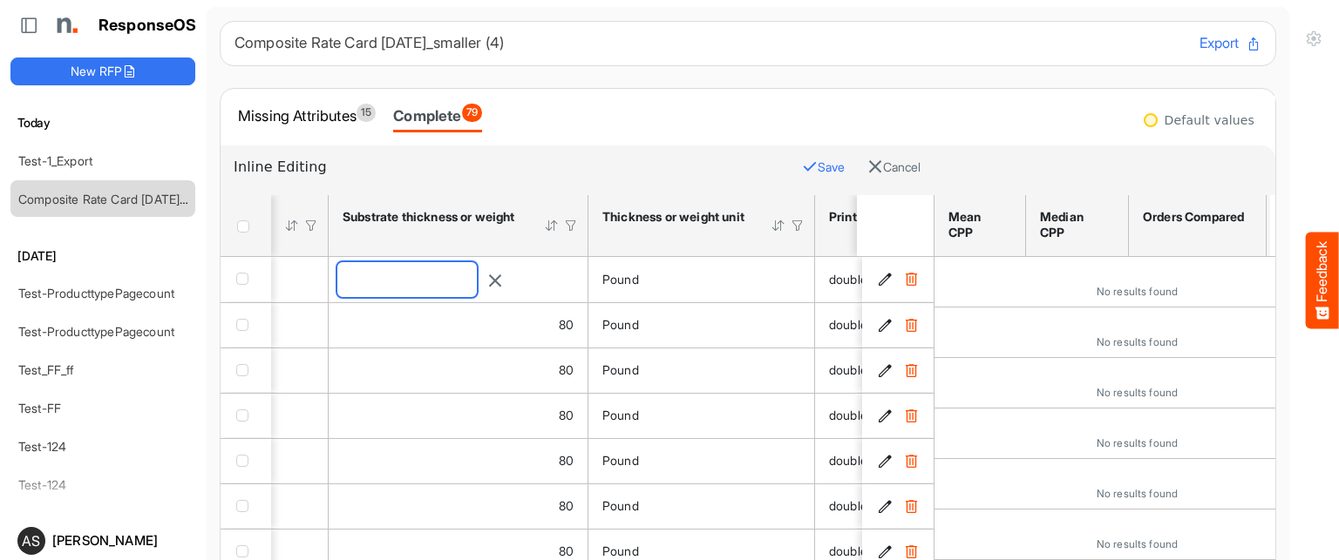
click at [408, 276] on input "**" at bounding box center [406, 279] width 139 height 35
type input "*"
type input "**"
click at [802, 163] on button "Save" at bounding box center [823, 167] width 43 height 23
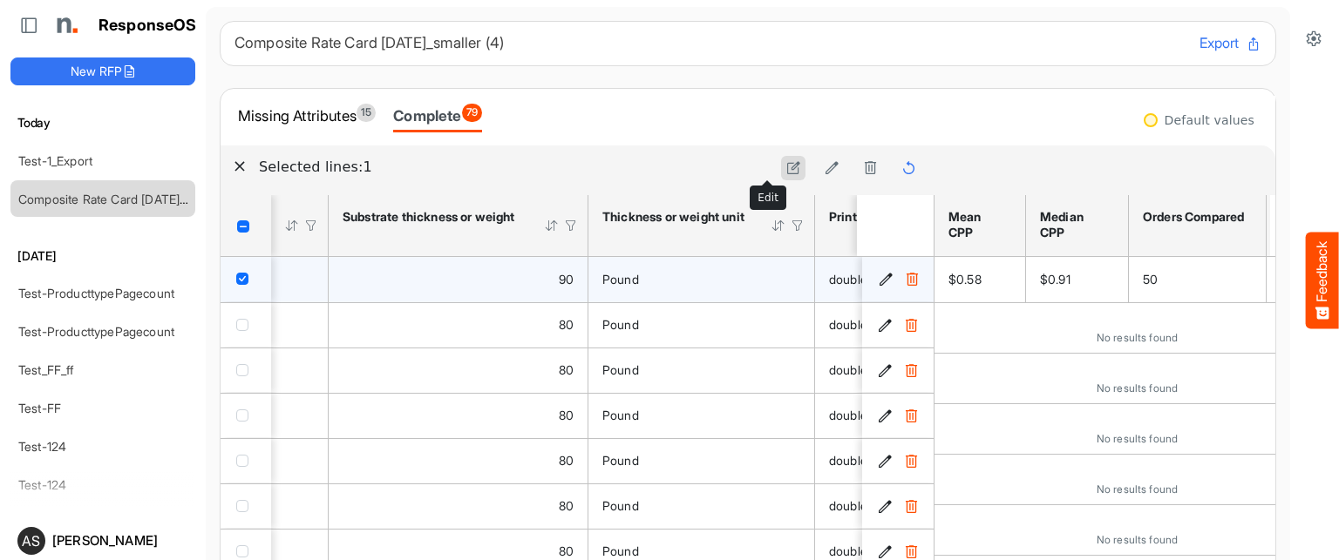
click at [786, 164] on icon at bounding box center [793, 167] width 15 height 15
click at [788, 282] on icon "Pound is template cell Column Header httpsnorthellcomontologiesmapping-rulesmat…" at bounding box center [791, 279] width 15 height 15
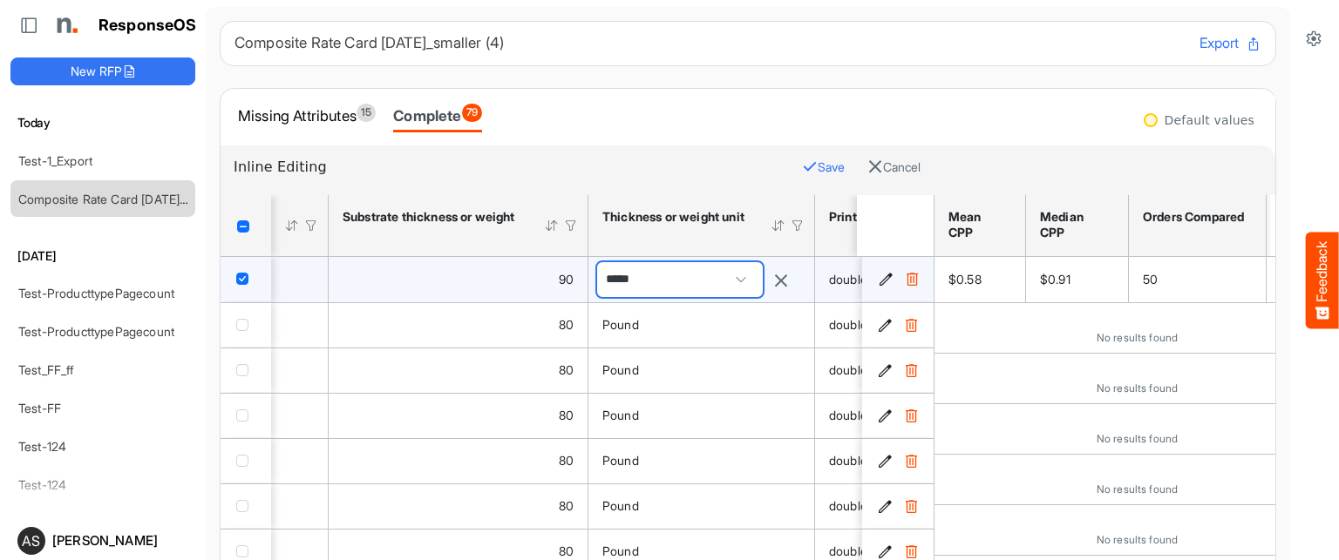
click at [754, 278] on span at bounding box center [741, 280] width 26 height 26
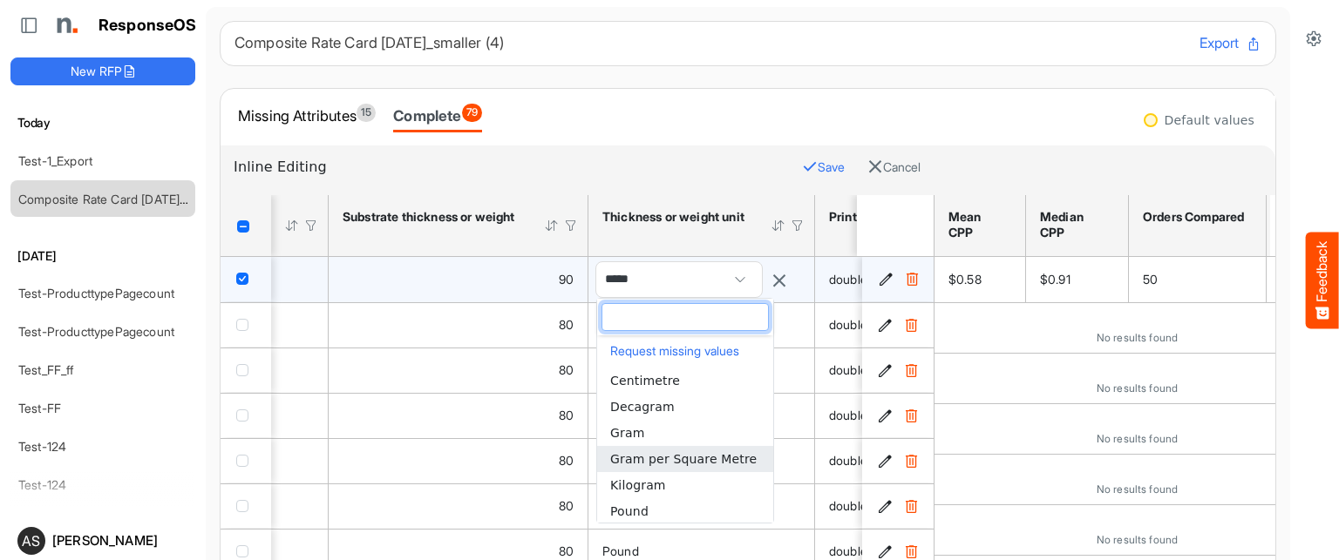
click at [683, 447] on li "Gram per Square Metre" at bounding box center [685, 459] width 176 height 26
type input "**********"
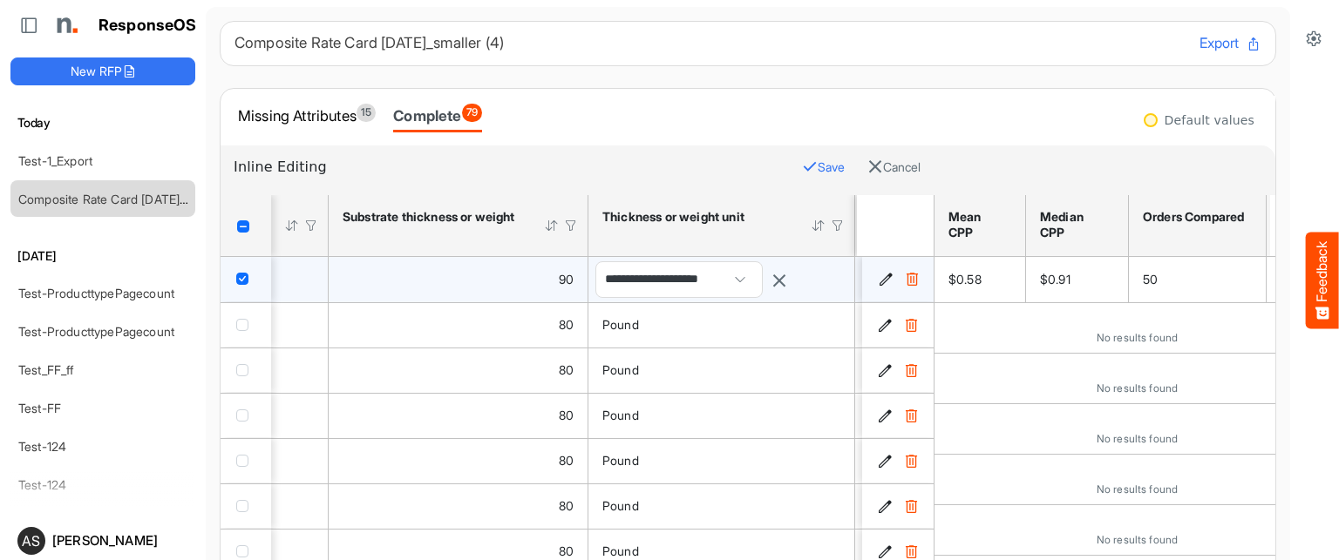
click at [802, 160] on button "Save" at bounding box center [823, 167] width 43 height 23
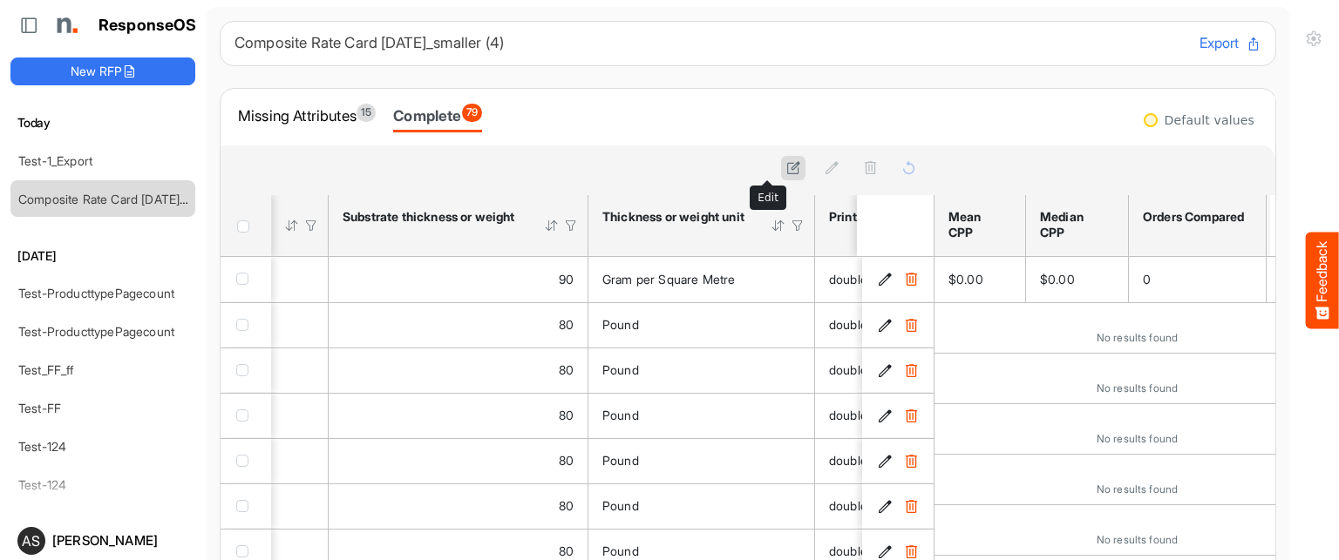
click at [786, 161] on icon at bounding box center [793, 167] width 15 height 15
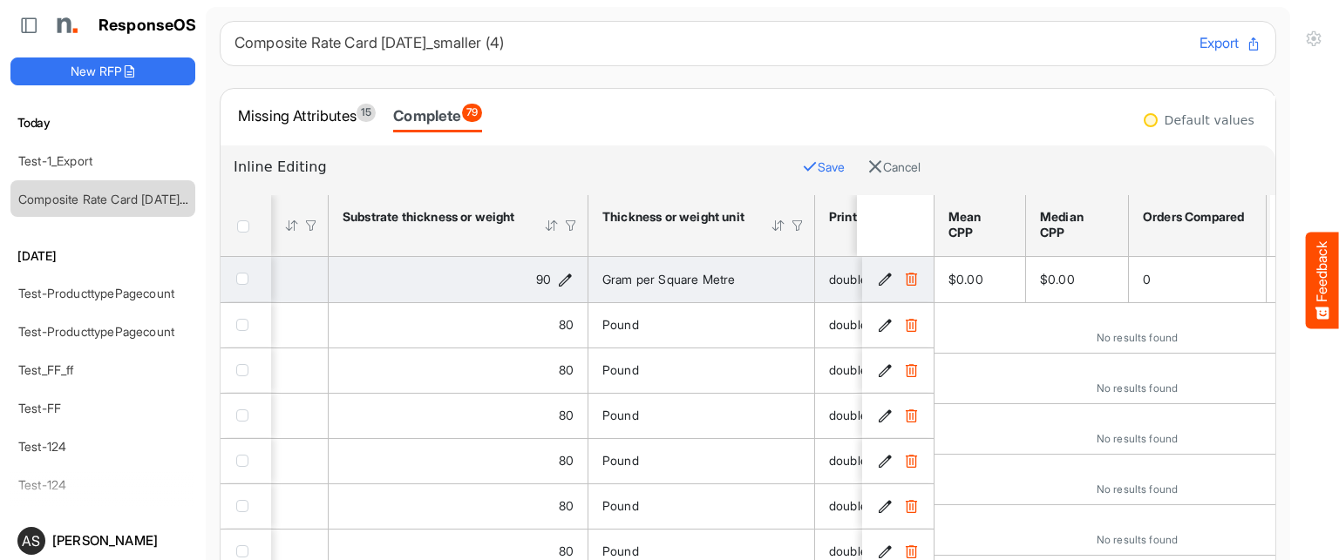
click at [570, 280] on icon "90 is template cell Column Header httpsnorthellcomontologiesmapping-rulesmateri…" at bounding box center [565, 279] width 15 height 15
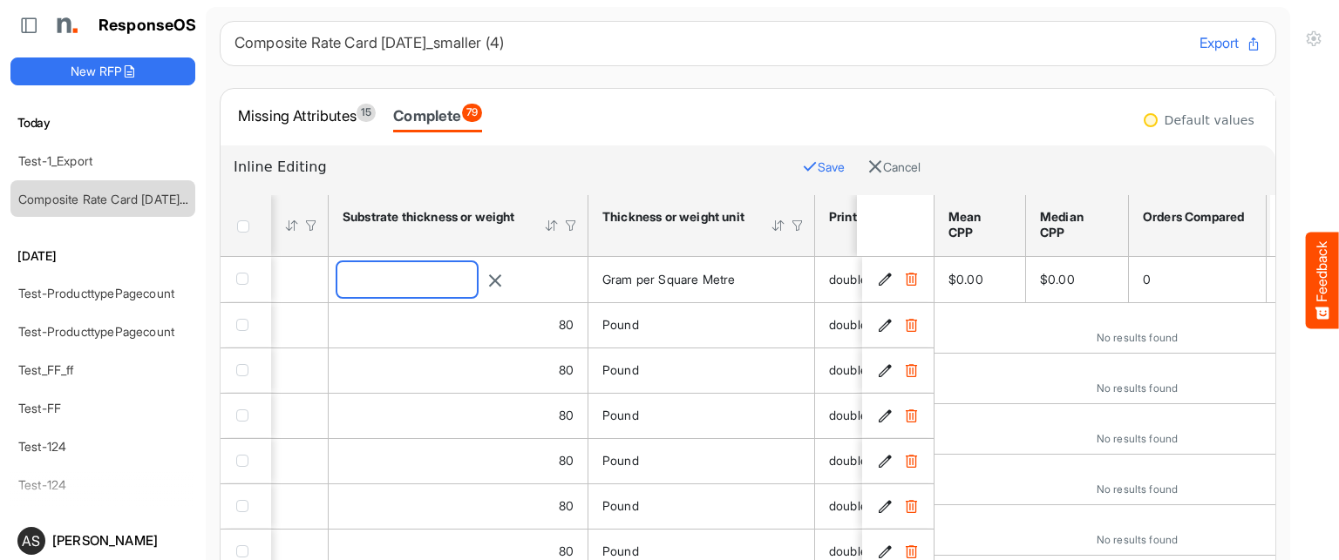
click at [468, 282] on input "**" at bounding box center [406, 279] width 139 height 35
type input "*"
type input "**"
click at [802, 173] on button "Save" at bounding box center [823, 167] width 43 height 23
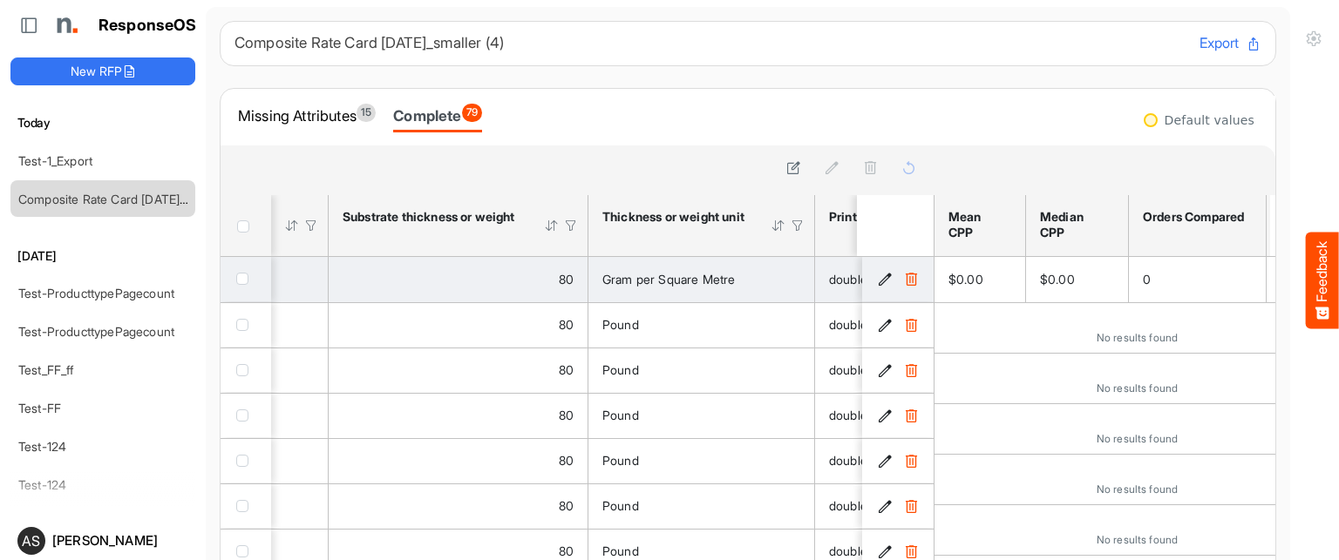
click at [462, 274] on div "80" at bounding box center [458, 279] width 231 height 19
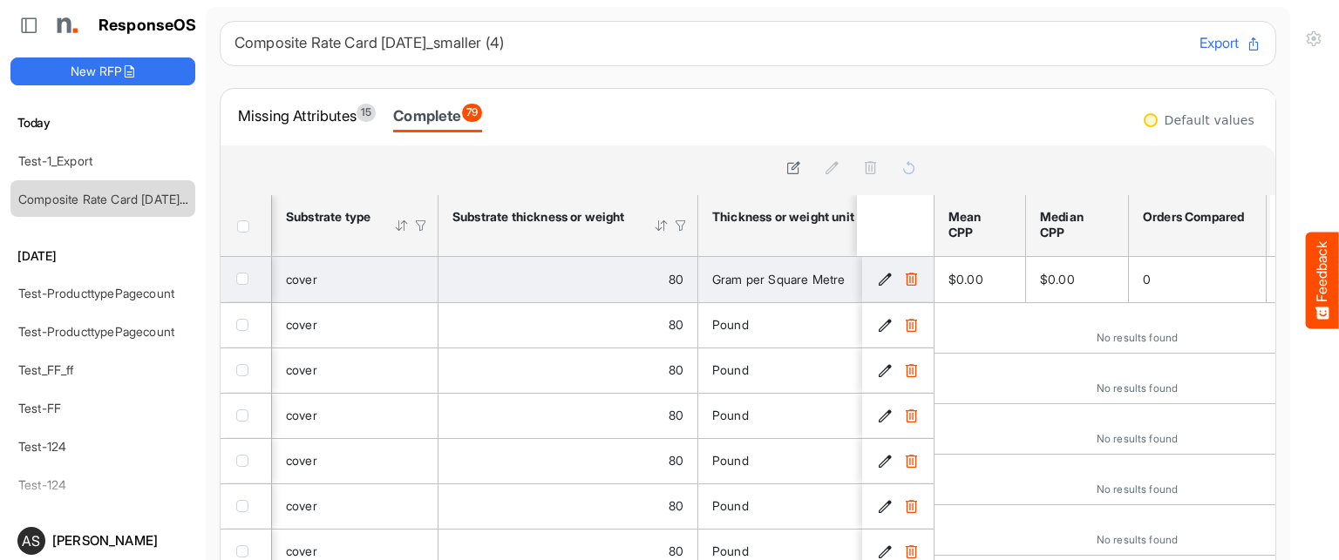
scroll to position [0, 435]
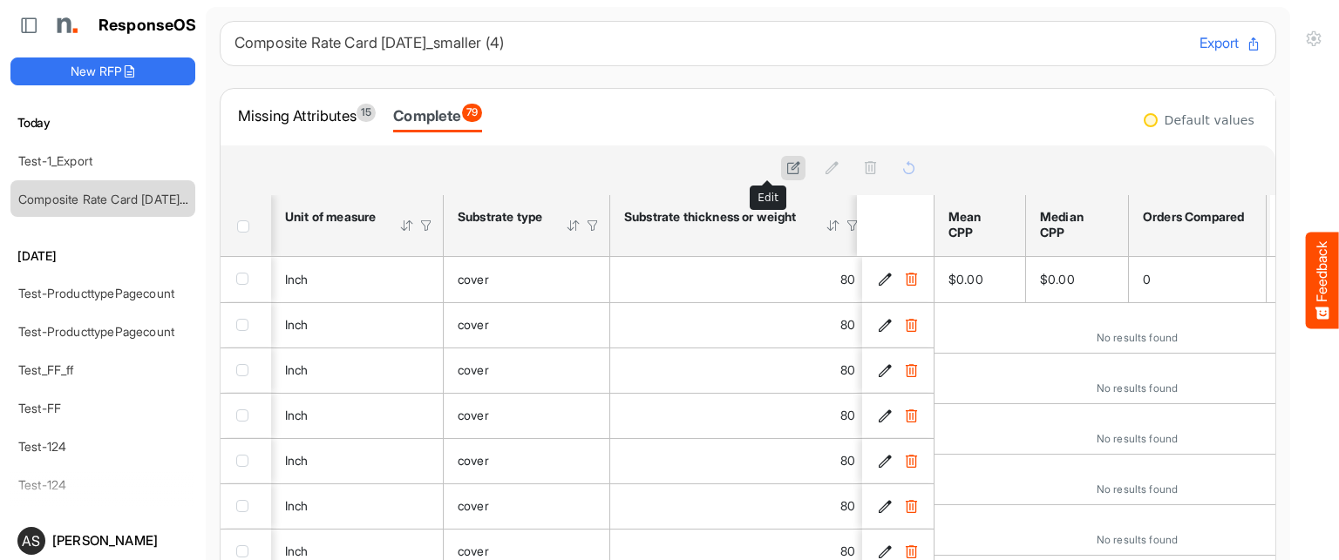
click at [786, 161] on icon at bounding box center [793, 167] width 15 height 15
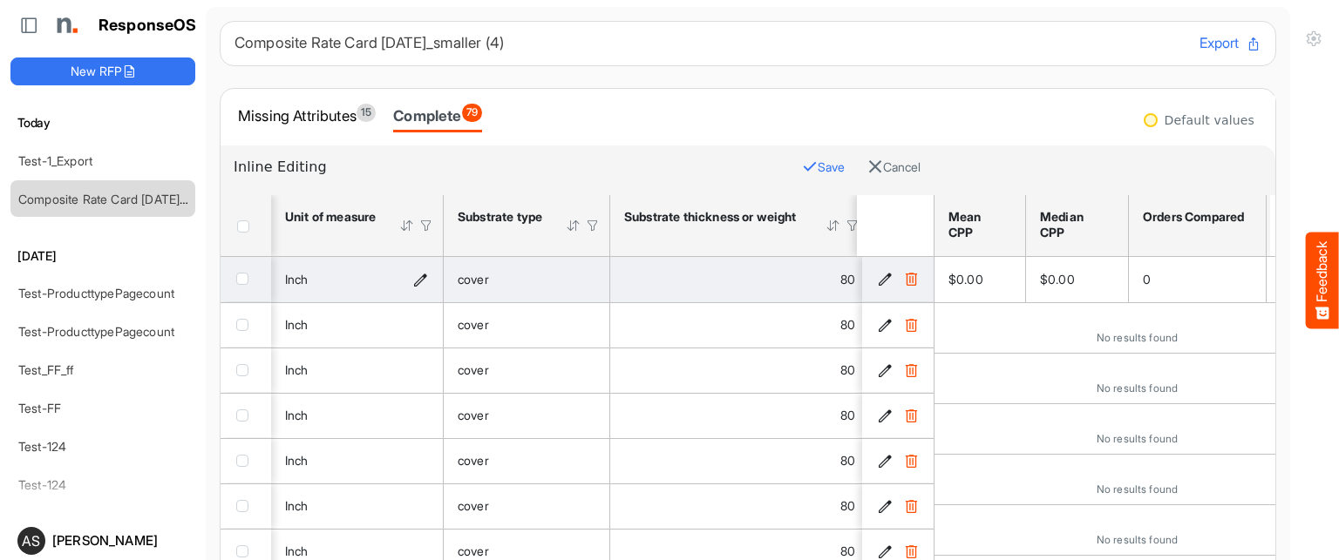
click at [415, 280] on icon "Inch is template cell Column Header httpsnorthellcomontologiesmapping-rulesmeas…" at bounding box center [420, 279] width 15 height 15
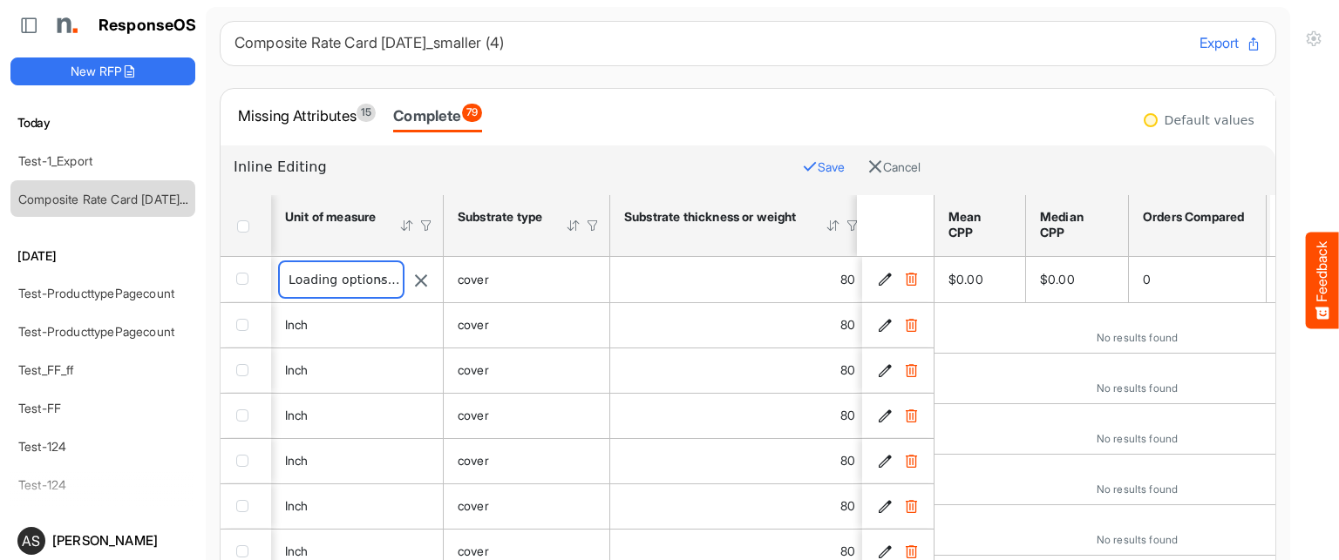
click at [377, 278] on span "****" at bounding box center [341, 279] width 123 height 35
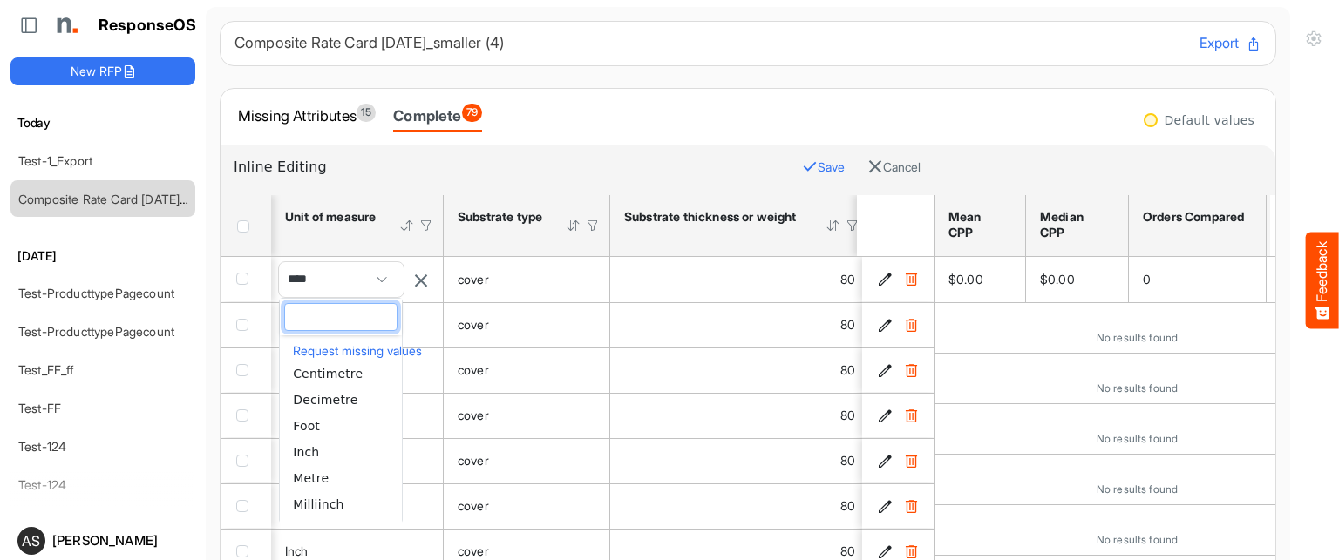
scroll to position [0, 0]
click at [346, 384] on span "Centimetre" at bounding box center [328, 381] width 70 height 14
type input "**********"
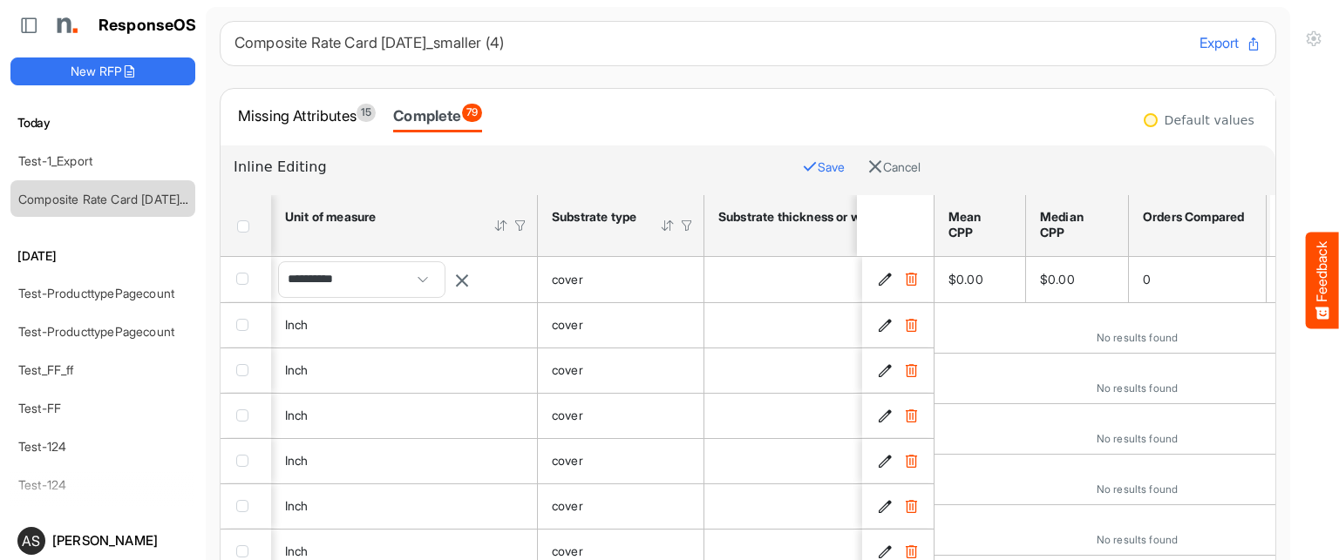
click at [802, 159] on button "Save" at bounding box center [823, 167] width 43 height 23
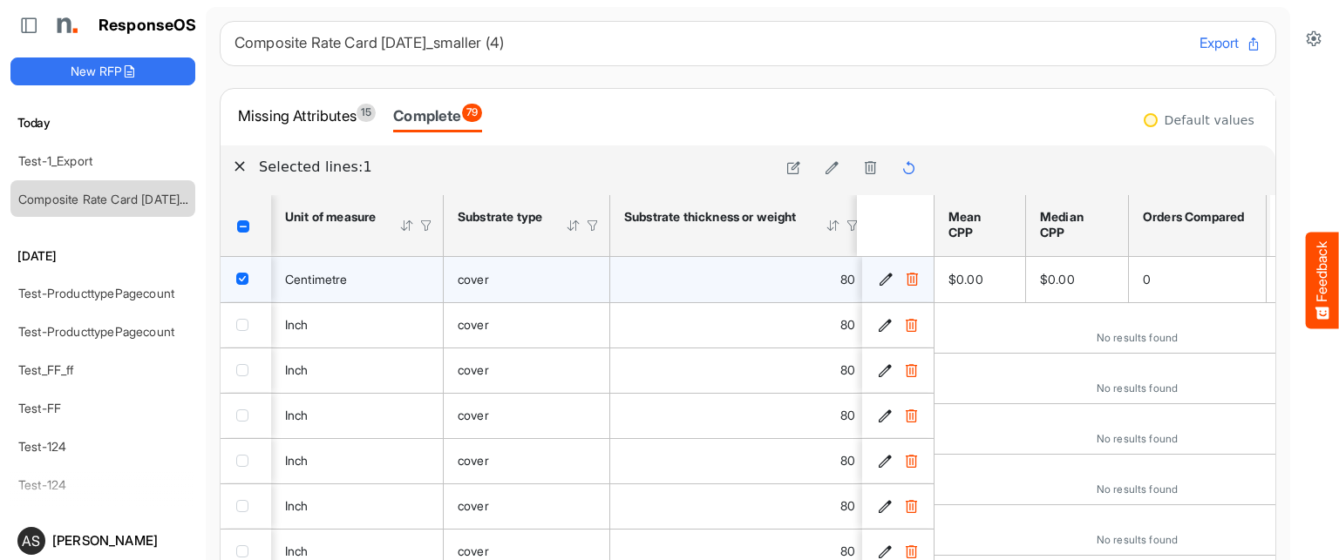
click at [589, 271] on div "cover" at bounding box center [527, 279] width 138 height 19
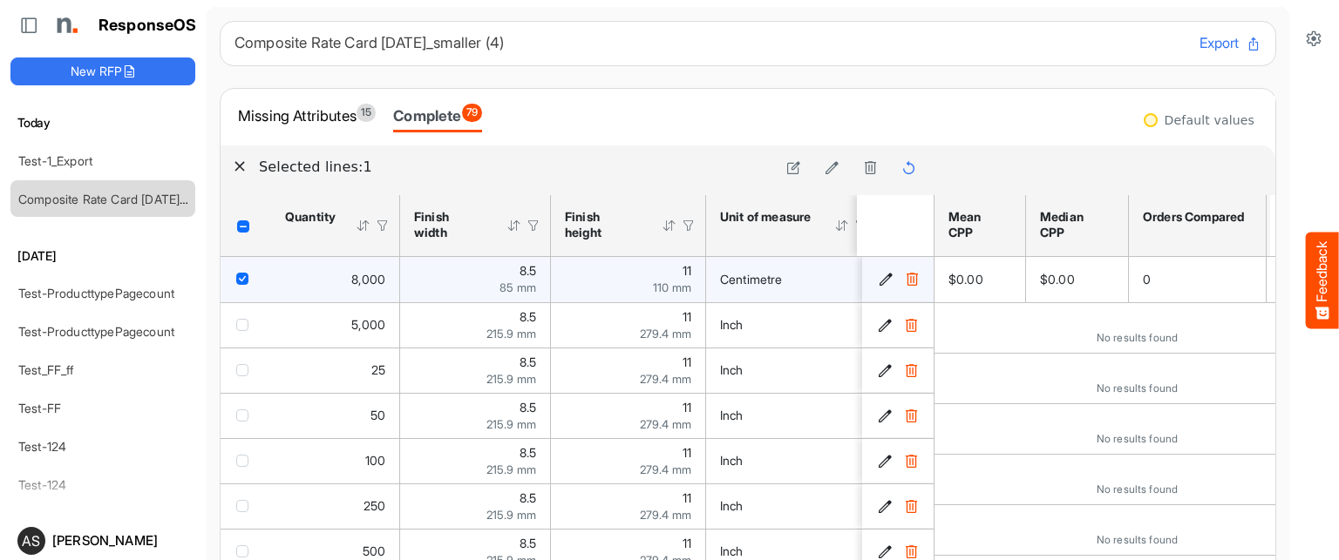
click at [589, 271] on div "11 110 mm" at bounding box center [628, 279] width 126 height 29
click at [604, 282] on div "110 mm" at bounding box center [628, 288] width 126 height 12
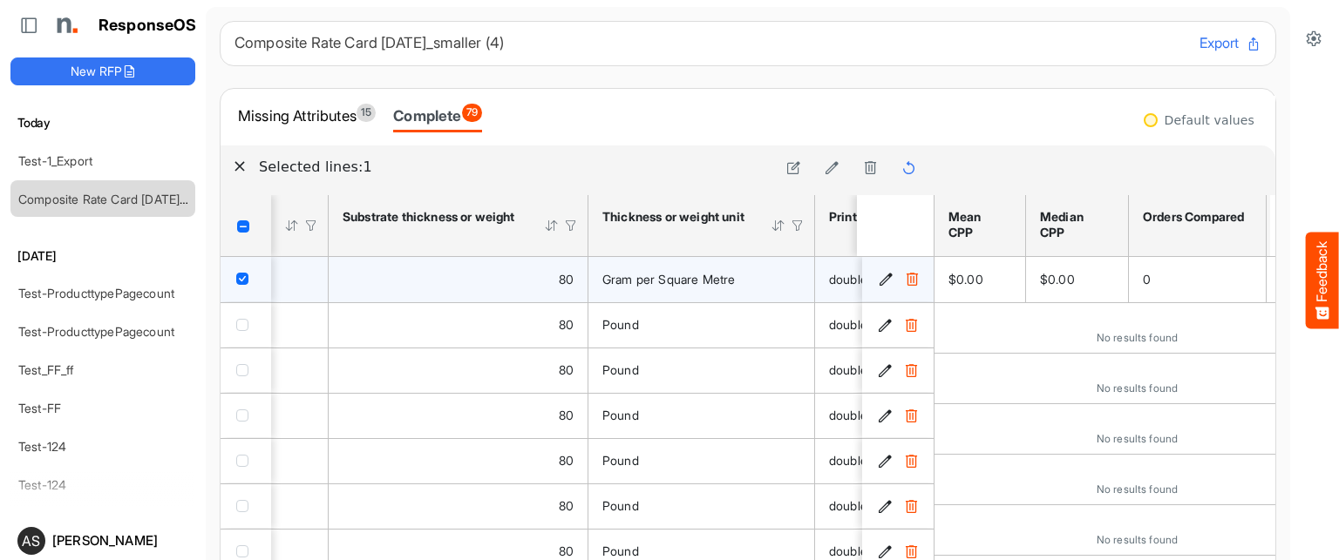
scroll to position [0, 873]
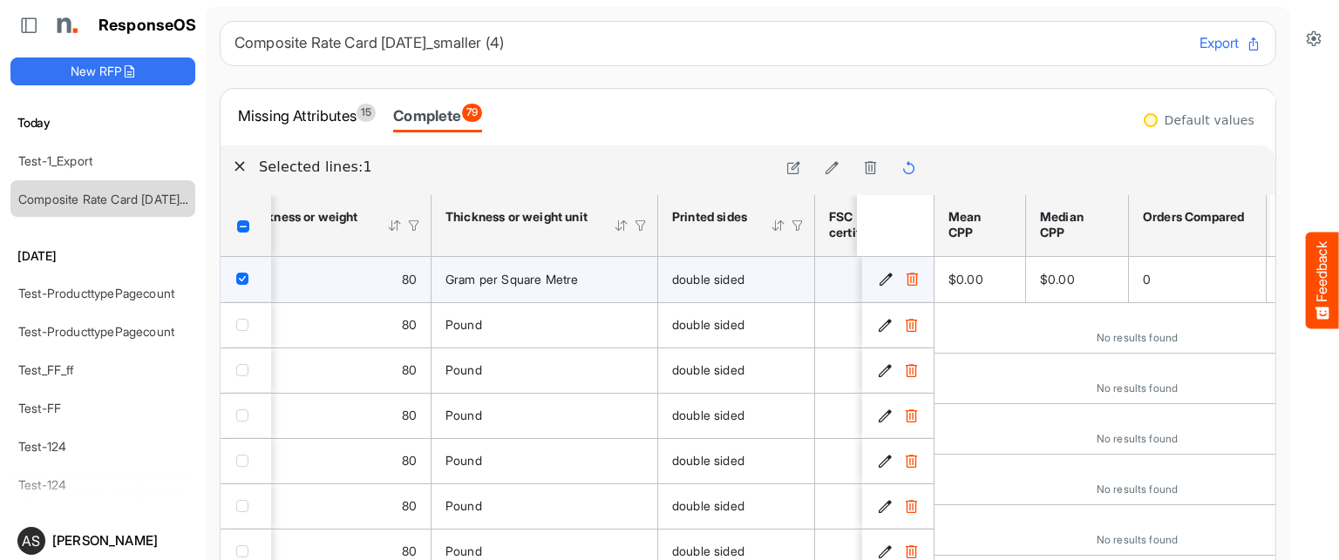
click at [363, 278] on div "80" at bounding box center [301, 279] width 231 height 19
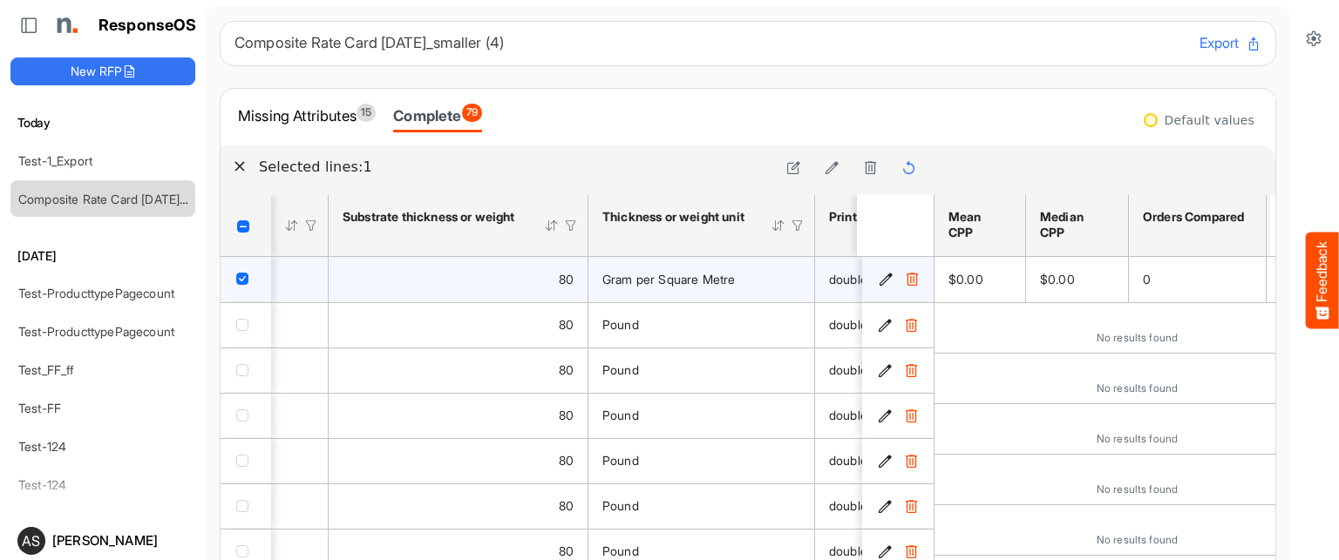
scroll to position [0, 607]
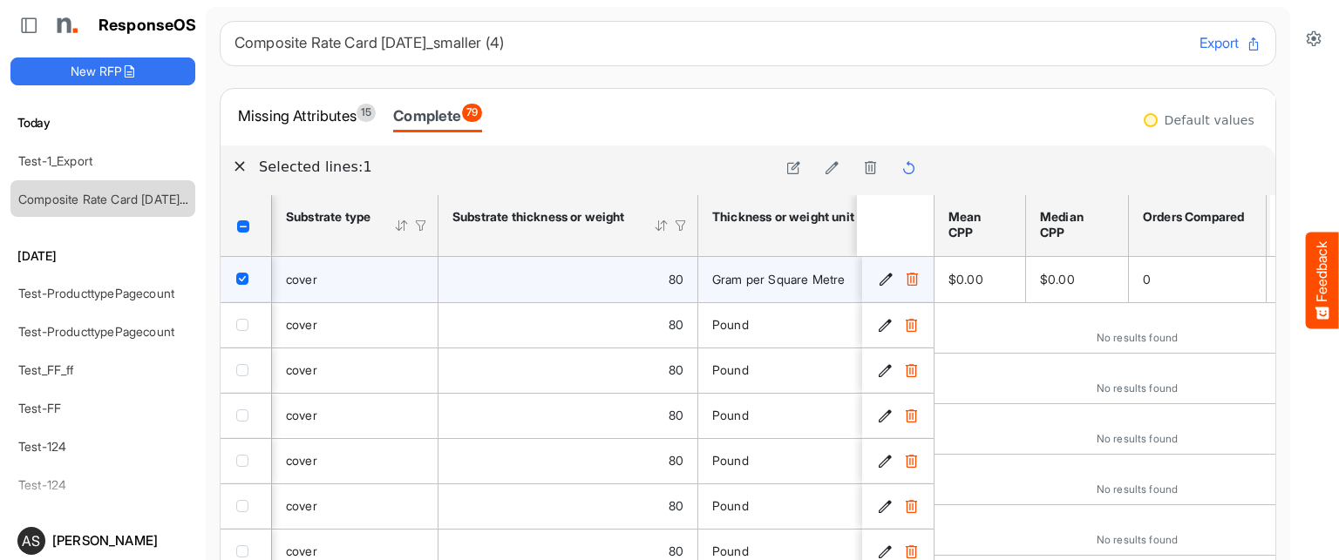
click at [390, 273] on div "cover" at bounding box center [355, 279] width 138 height 19
click at [786, 172] on icon at bounding box center [793, 167] width 15 height 15
click at [416, 277] on icon "cover is template cell Column Header httpsnorthellcomontologiesmapping-rulesmat…" at bounding box center [415, 279] width 15 height 15
click at [350, 273] on div "Loading..." at bounding box center [355, 279] width 152 height 35
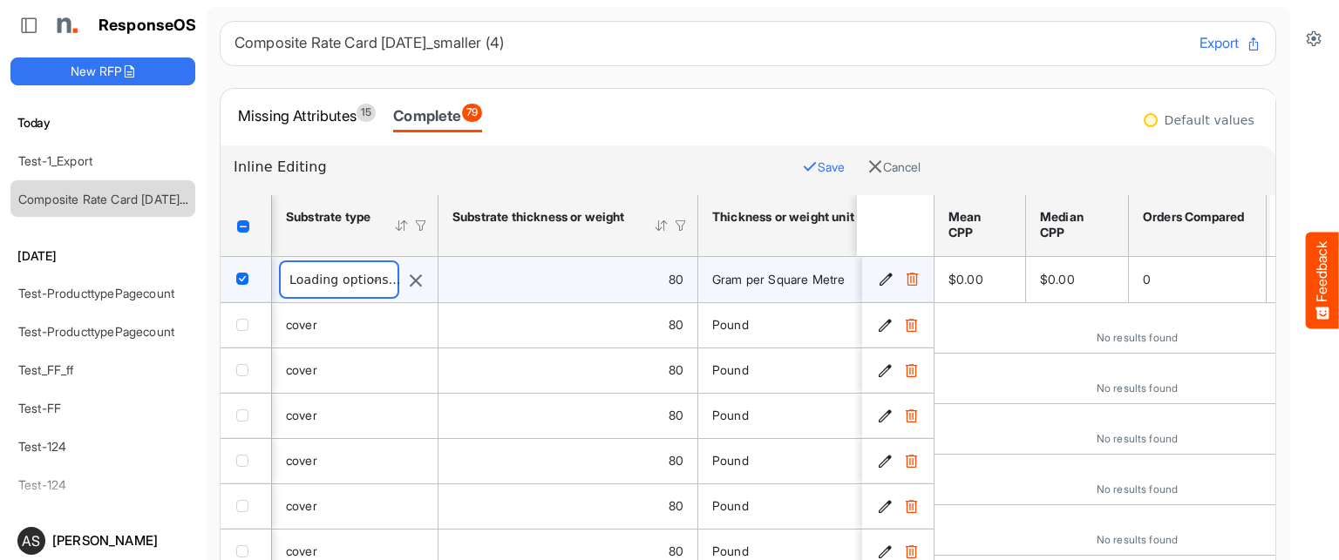
click at [377, 276] on span "*****" at bounding box center [339, 279] width 117 height 35
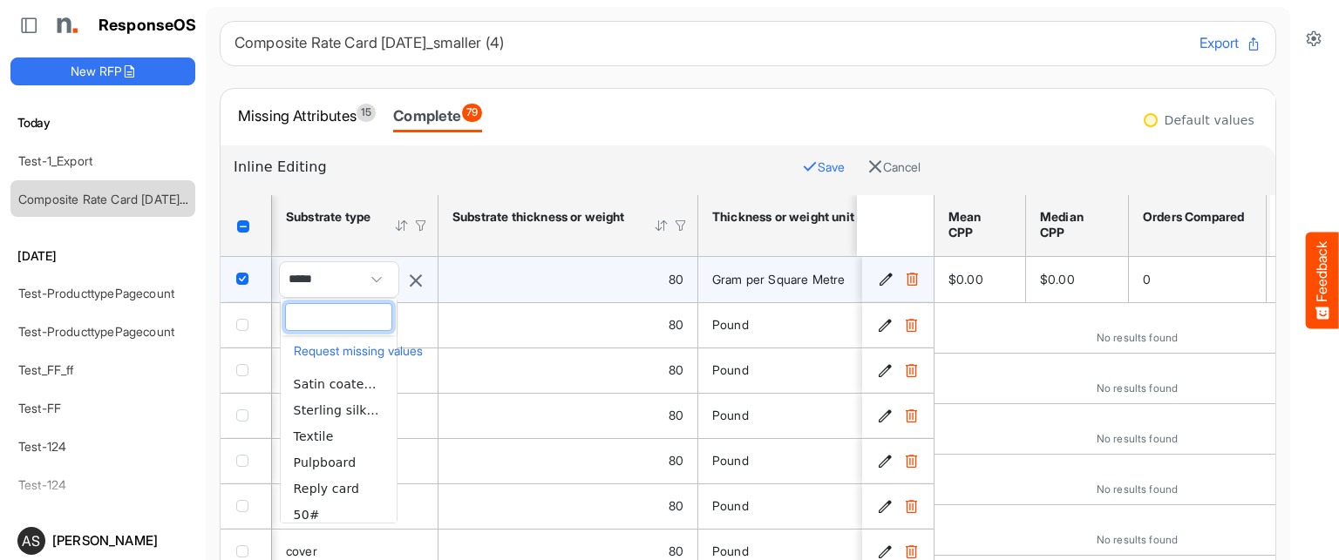
scroll to position [544, 0]
click at [336, 415] on li "Textile" at bounding box center [339, 412] width 116 height 26
type input "*******"
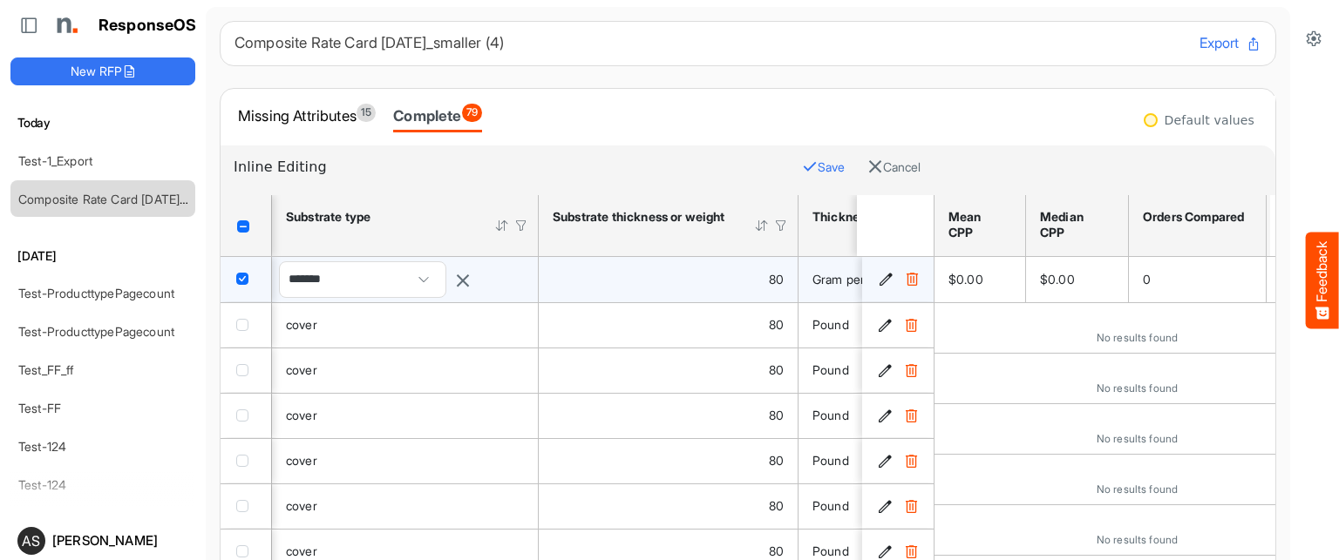
click at [802, 161] on button "Save" at bounding box center [823, 167] width 43 height 23
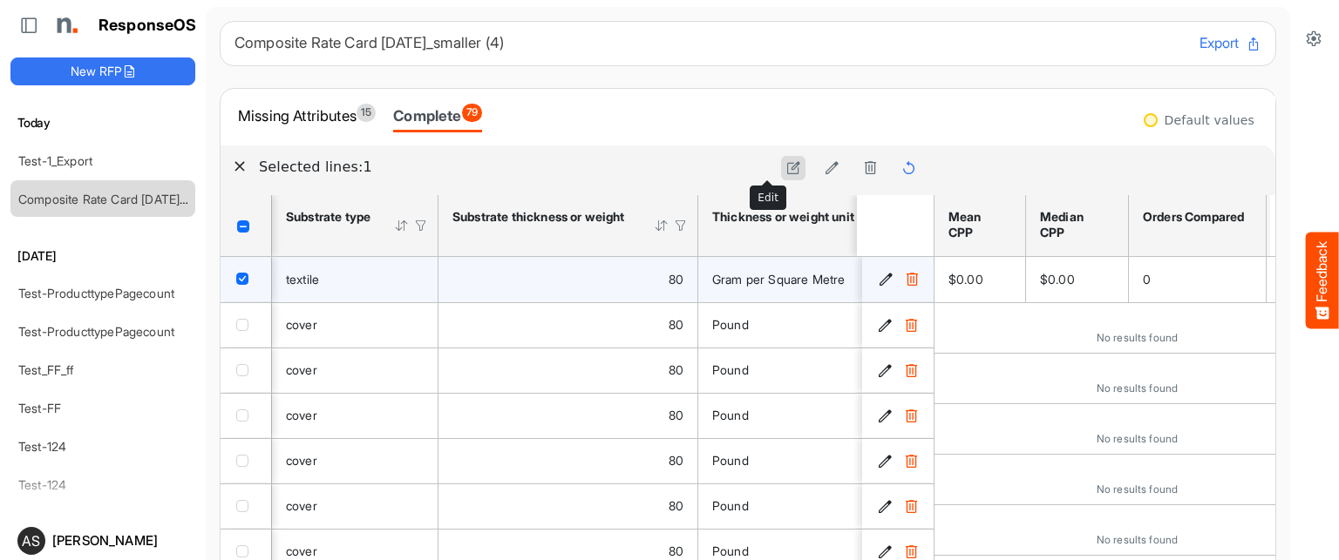
click at [781, 160] on button at bounding box center [793, 168] width 24 height 24
click at [812, 284] on span "Gram per Square Metre" at bounding box center [778, 279] width 132 height 15
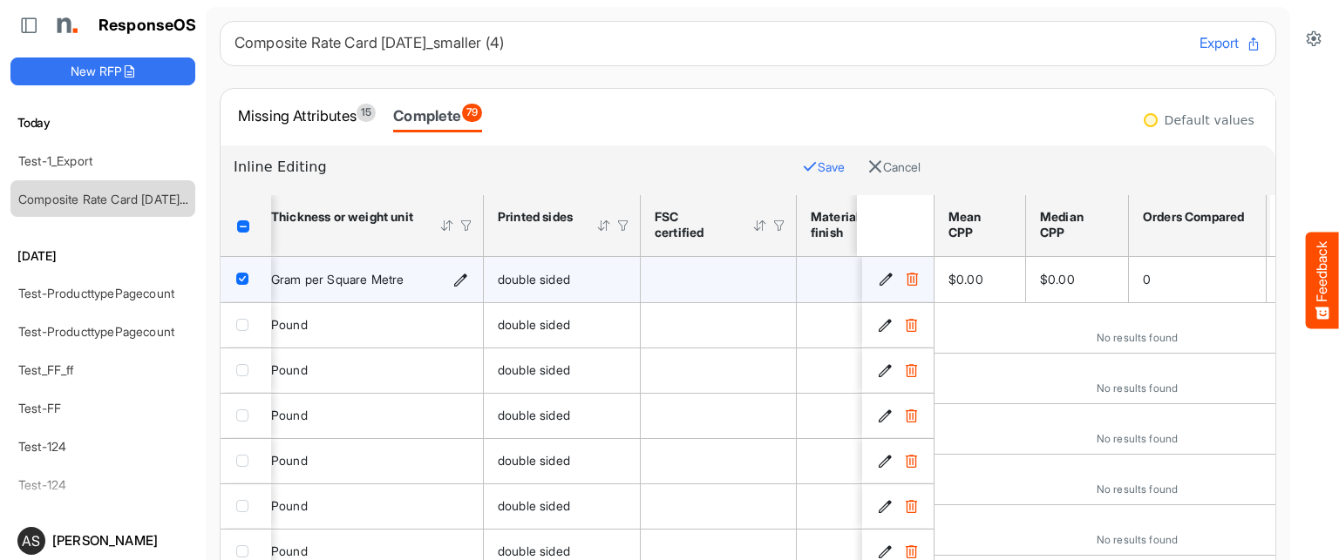
click at [464, 274] on icon "Gram per Square Metre is template cell Column Header httpsnorthellcomontologies…" at bounding box center [460, 279] width 15 height 15
click at [423, 276] on span at bounding box center [410, 280] width 26 height 26
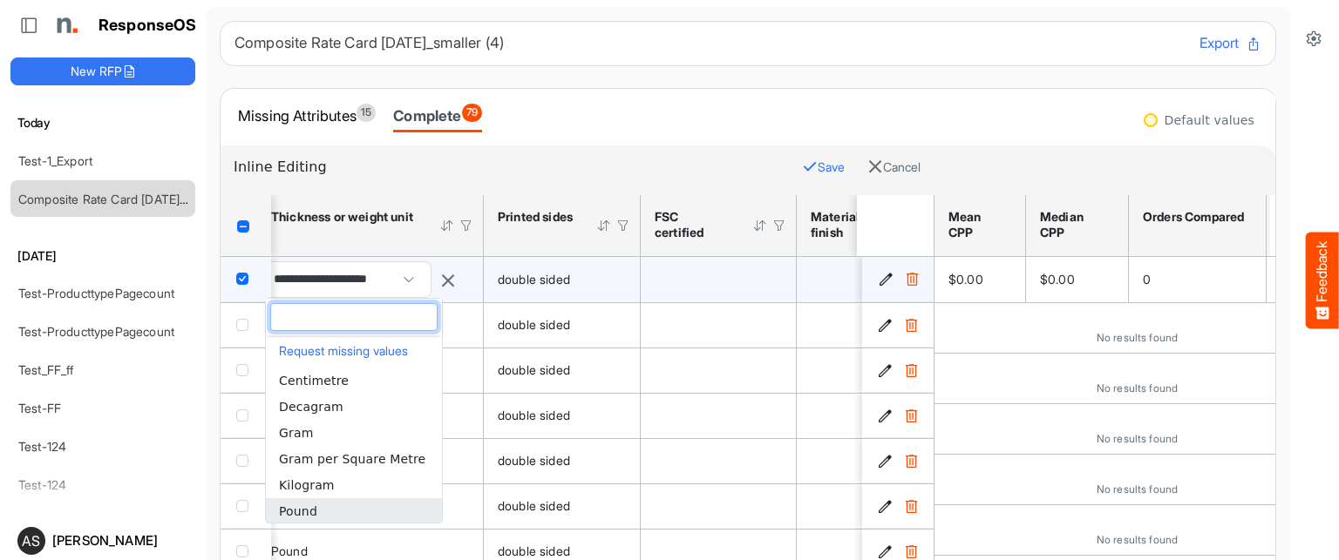
click at [325, 507] on li "Pound" at bounding box center [354, 512] width 176 height 26
type input "*****"
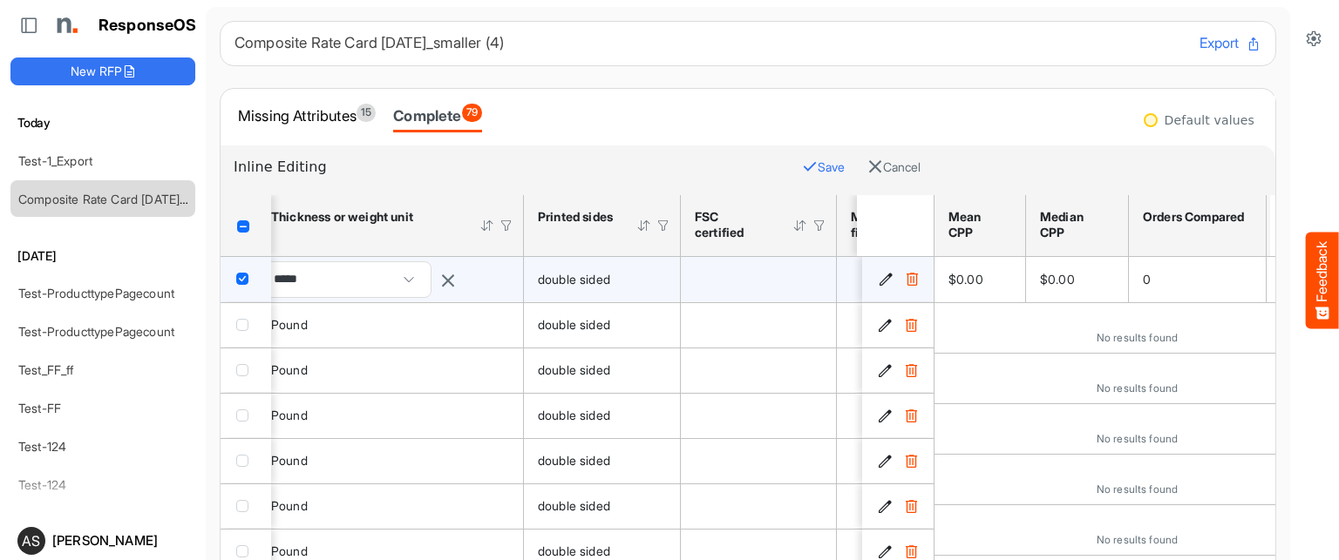
click at [802, 169] on button "Save" at bounding box center [823, 167] width 43 height 23
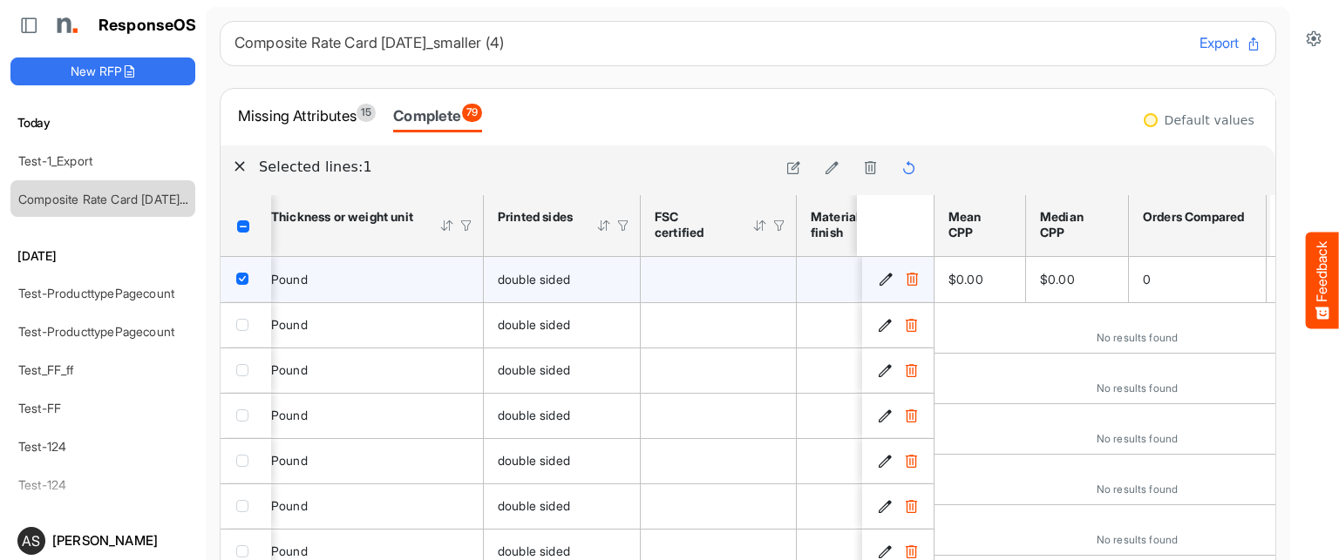
click at [439, 270] on div "Pound" at bounding box center [370, 279] width 198 height 19
click at [560, 285] on div "double sided" at bounding box center [562, 279] width 128 height 19
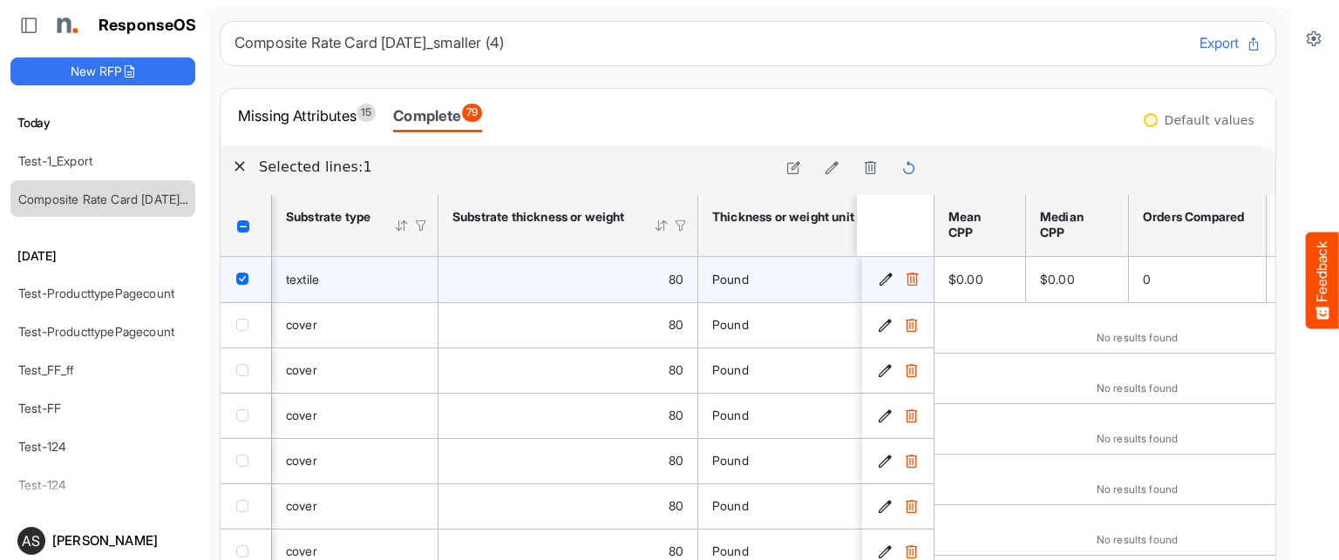
scroll to position [0, 435]
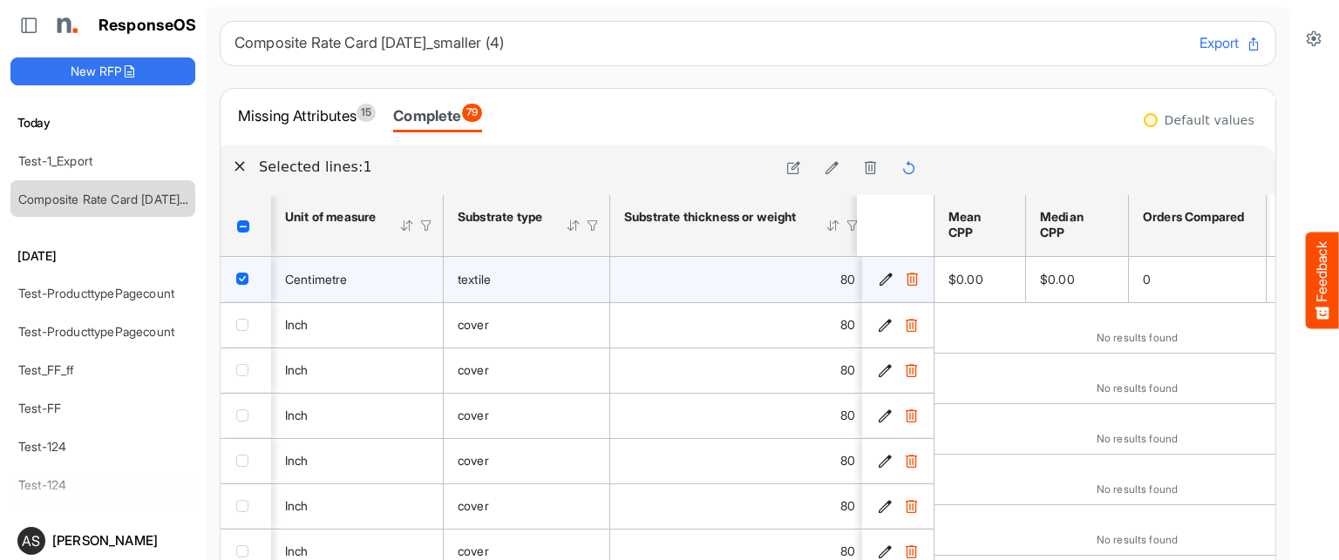
click at [396, 273] on div "Centimetre" at bounding box center [357, 279] width 144 height 19
click at [786, 172] on icon at bounding box center [793, 167] width 15 height 15
click at [423, 282] on icon "Centimetre is template cell Column Header httpsnorthellcomontologiesmapping-rul…" at bounding box center [420, 279] width 15 height 15
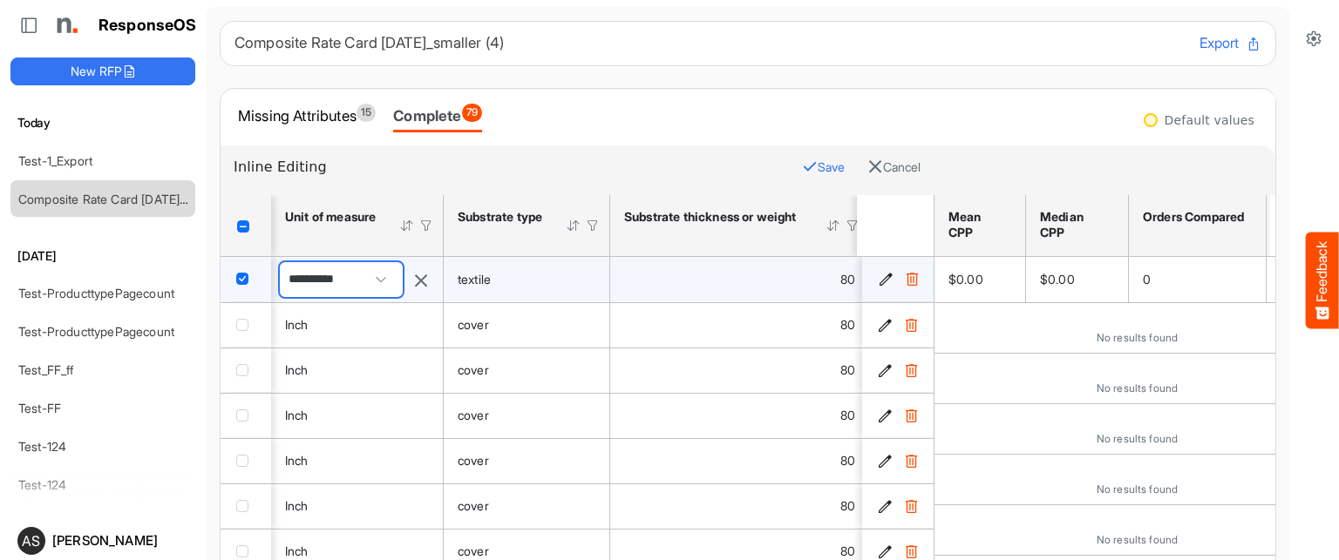
click at [375, 267] on span at bounding box center [381, 280] width 26 height 26
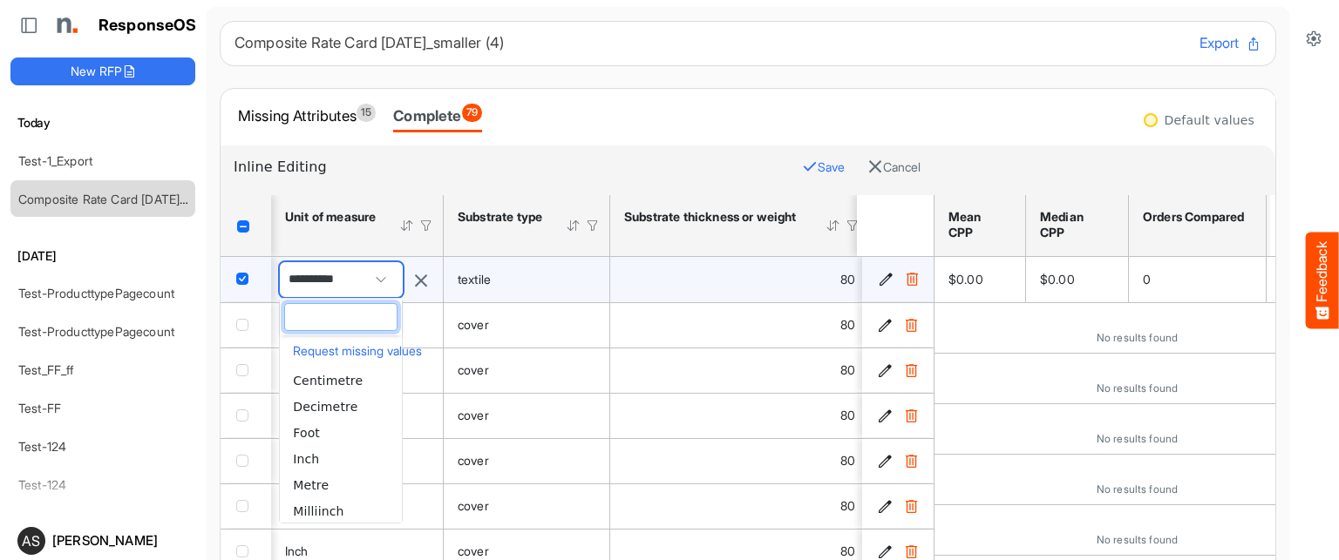
click at [378, 282] on span at bounding box center [381, 280] width 26 height 26
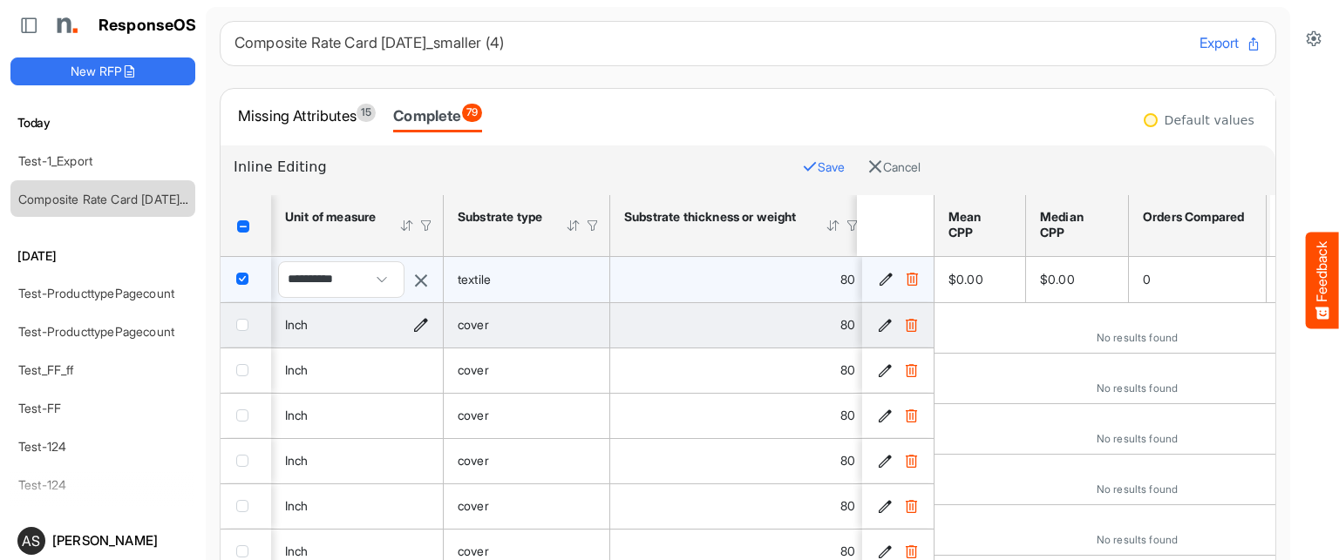
click at [295, 329] on span "Inch" at bounding box center [297, 324] width 24 height 15
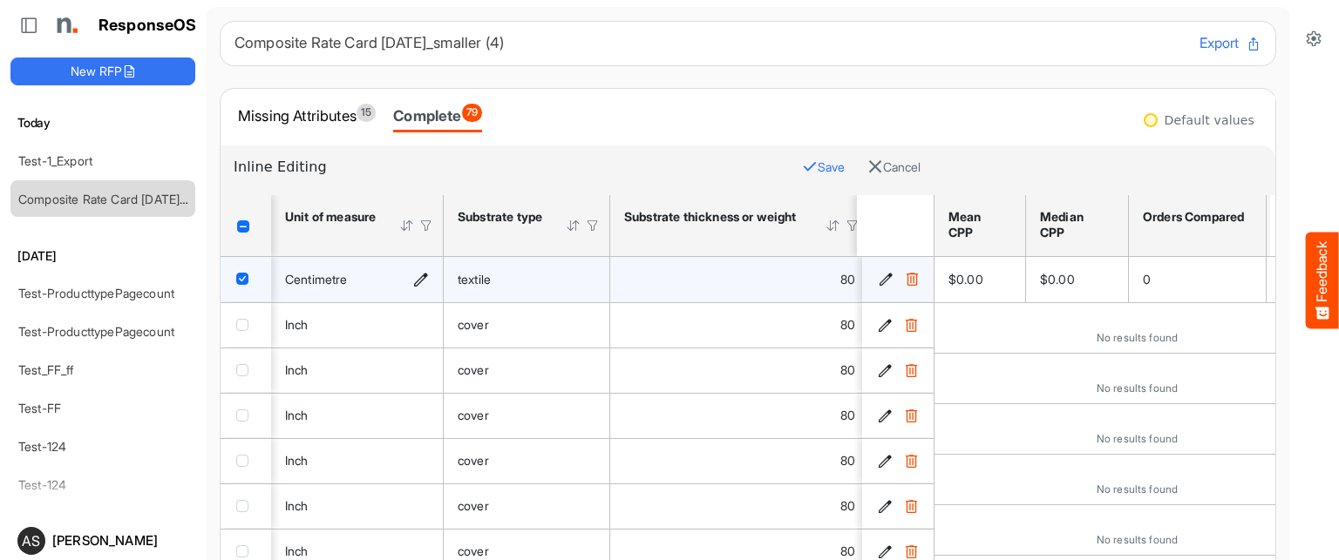
click at [373, 276] on div "Centimetre" at bounding box center [357, 279] width 144 height 19
